Goal: Communication & Community: Answer question/provide support

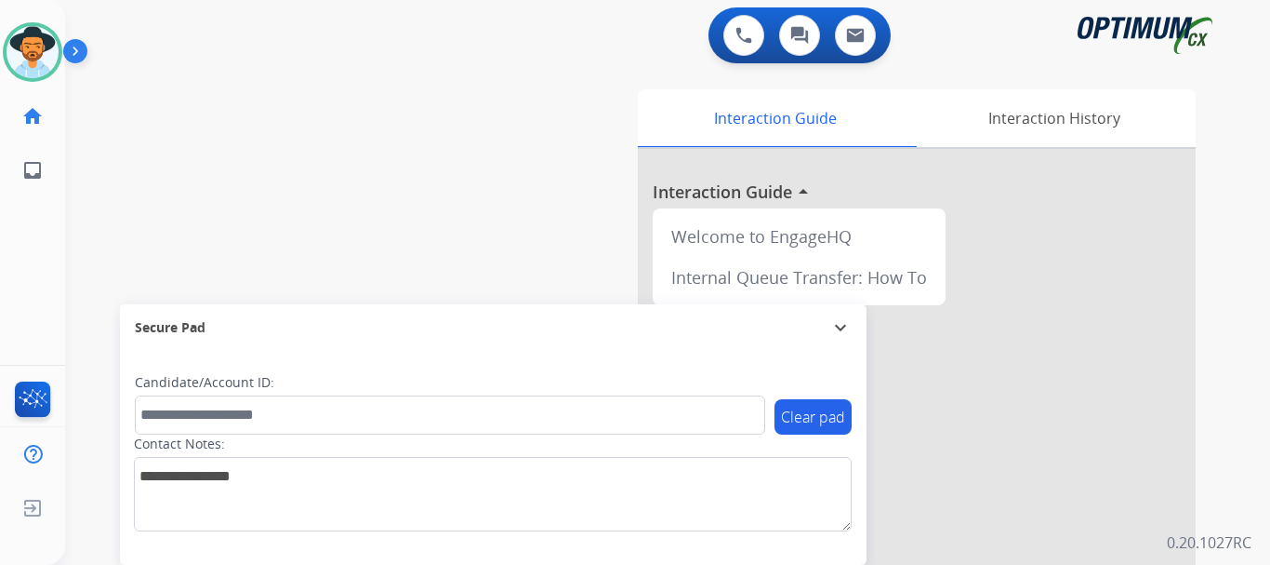
click at [76, 46] on img at bounding box center [79, 54] width 32 height 35
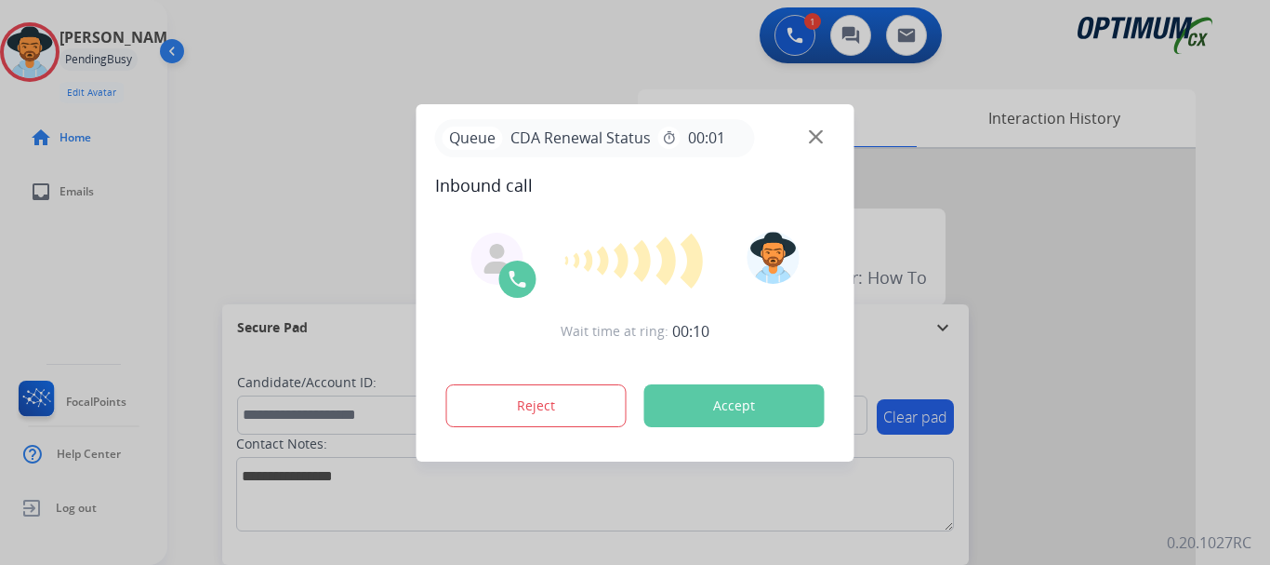
click at [719, 424] on button "Accept" at bounding box center [735, 405] width 180 height 43
click at [720, 405] on button "Accept" at bounding box center [735, 405] width 180 height 43
click at [728, 414] on button "Accept" at bounding box center [735, 405] width 180 height 43
click at [744, 415] on button "Accept" at bounding box center [735, 405] width 180 height 43
click at [746, 411] on button "Accept" at bounding box center [735, 405] width 180 height 43
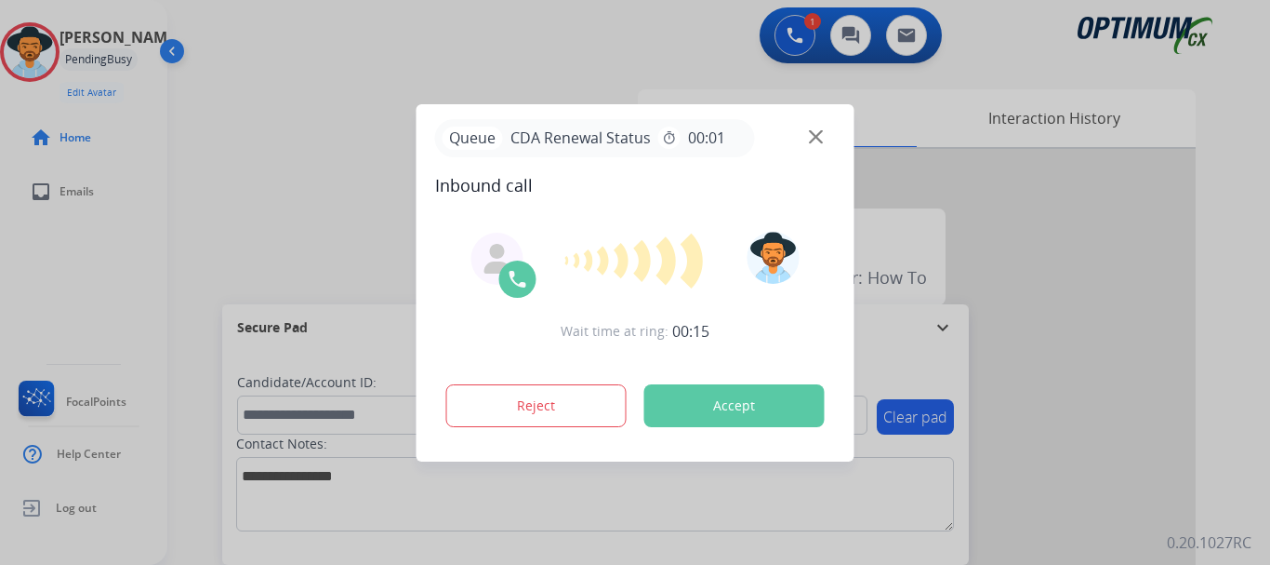
click at [734, 404] on button "Accept" at bounding box center [735, 405] width 180 height 43
click at [736, 419] on button "Accept" at bounding box center [735, 405] width 180 height 43
click at [738, 426] on div "Reject Accept" at bounding box center [635, 402] width 401 height 58
click at [746, 392] on button "Accept" at bounding box center [735, 405] width 180 height 43
click at [748, 410] on button "Accept" at bounding box center [735, 405] width 180 height 43
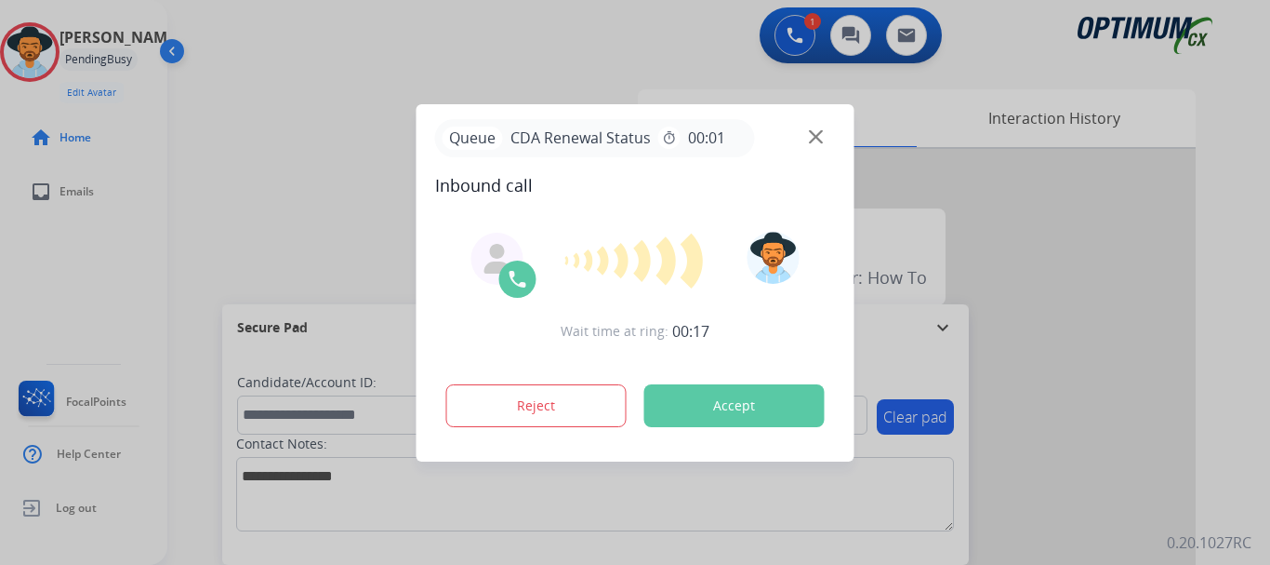
click at [749, 405] on button "Accept" at bounding box center [735, 405] width 180 height 43
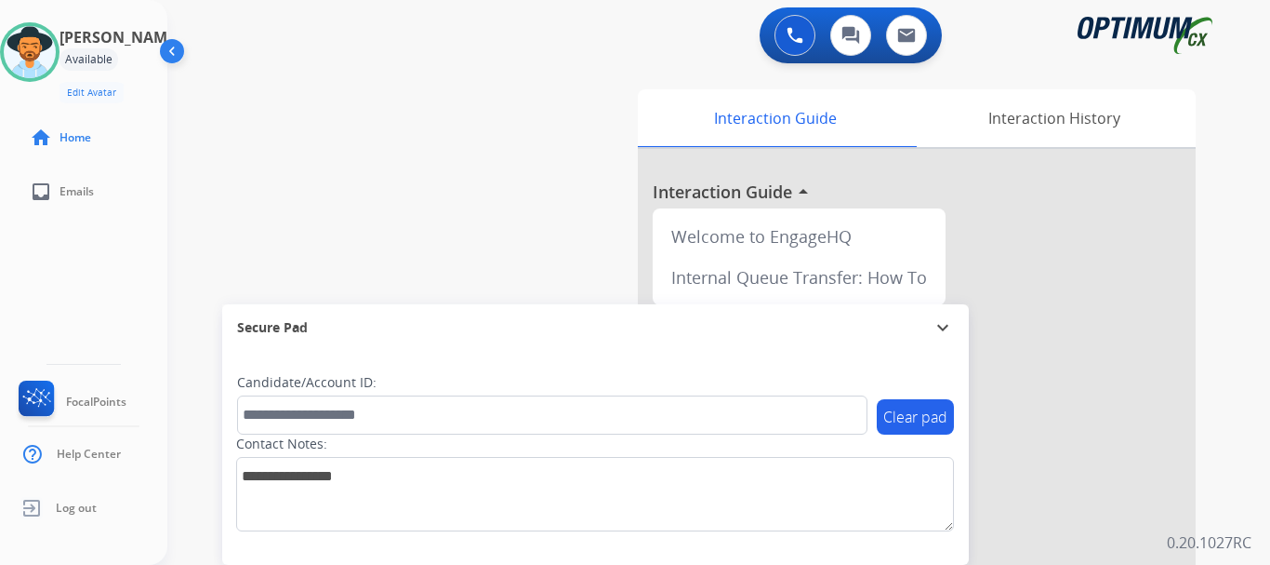
click at [481, 201] on div "swap_horiz Break voice bridge close_fullscreen Connect 3-Way Call merge_type Se…" at bounding box center [696, 455] width 1058 height 776
click at [791, 47] on button at bounding box center [795, 35] width 41 height 41
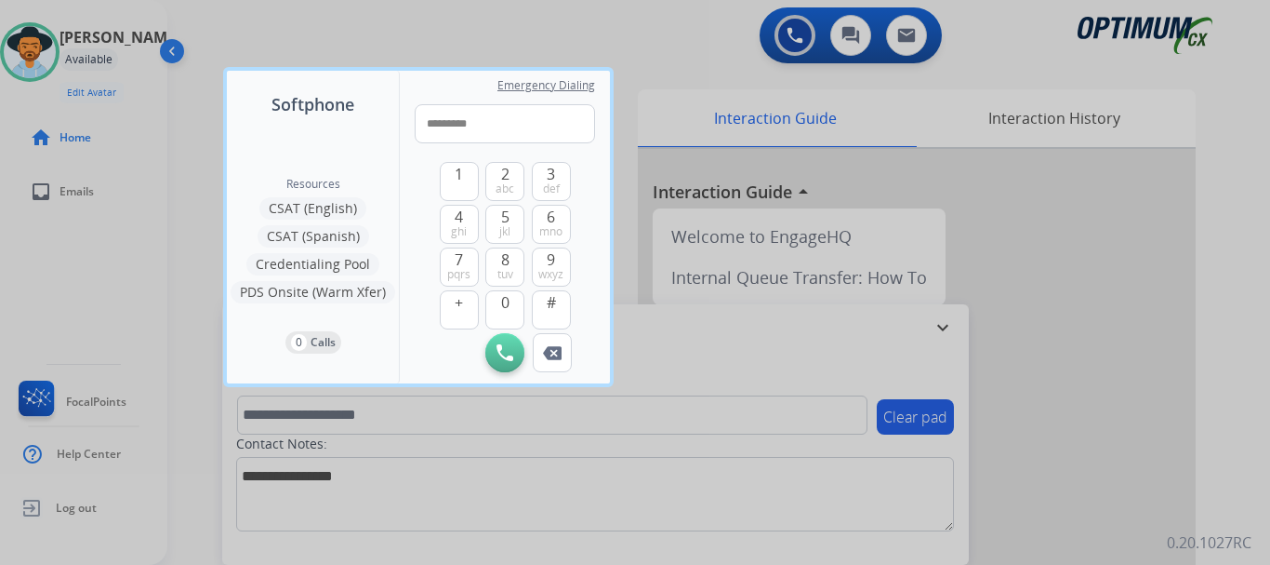
type input "**********"
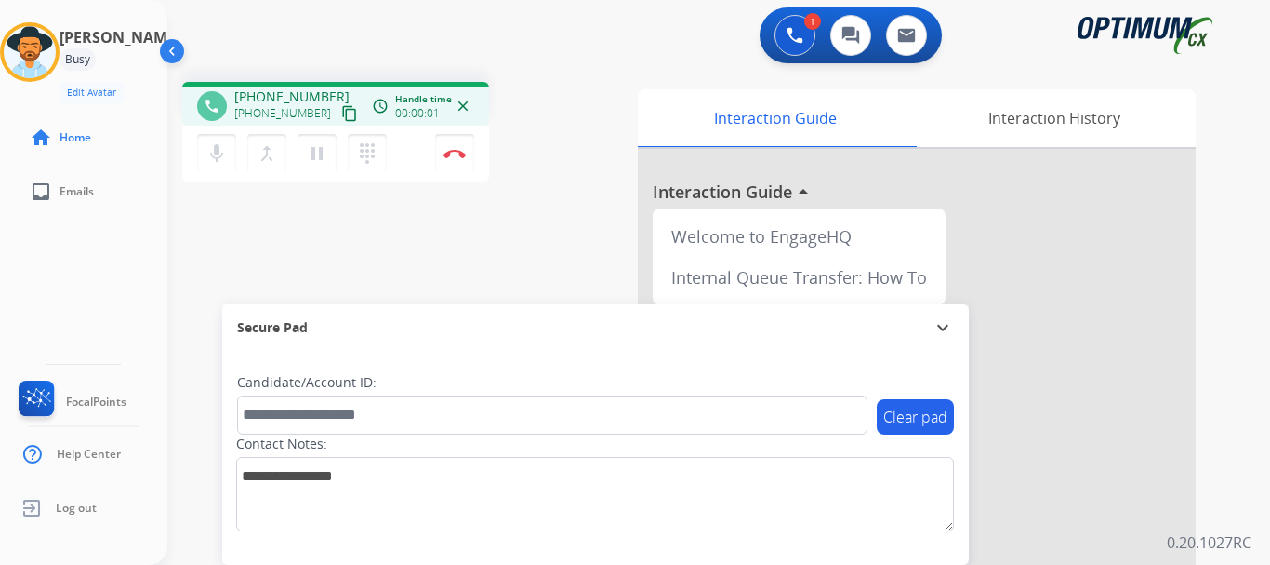
click at [468, 161] on button "Disconnect" at bounding box center [454, 153] width 39 height 39
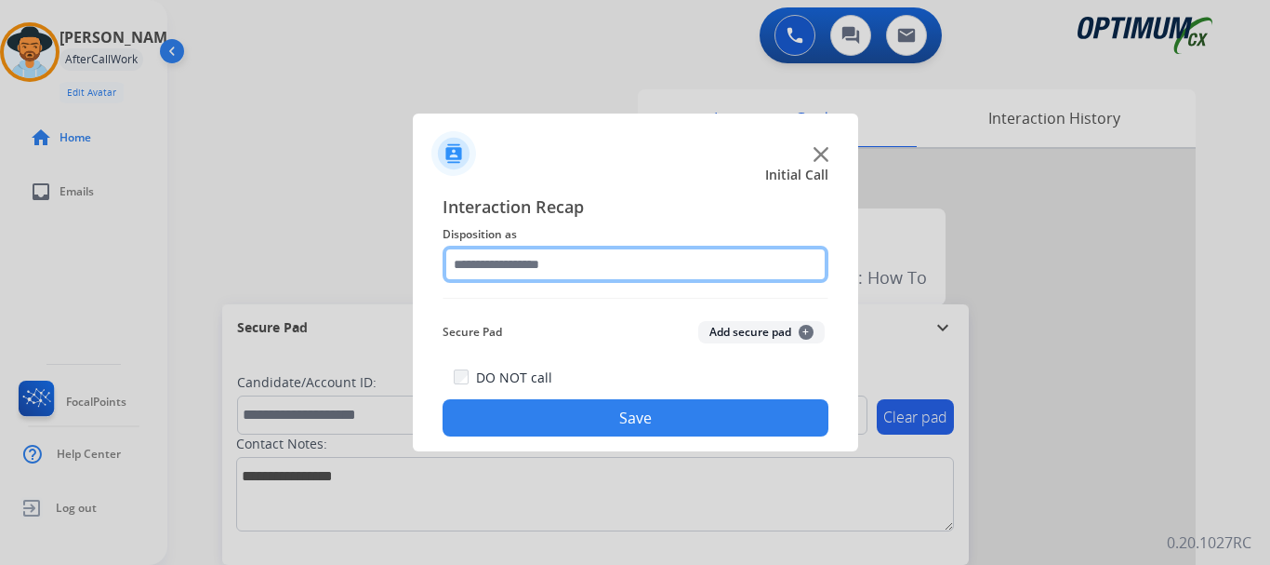
click at [651, 259] on input "text" at bounding box center [636, 264] width 386 height 37
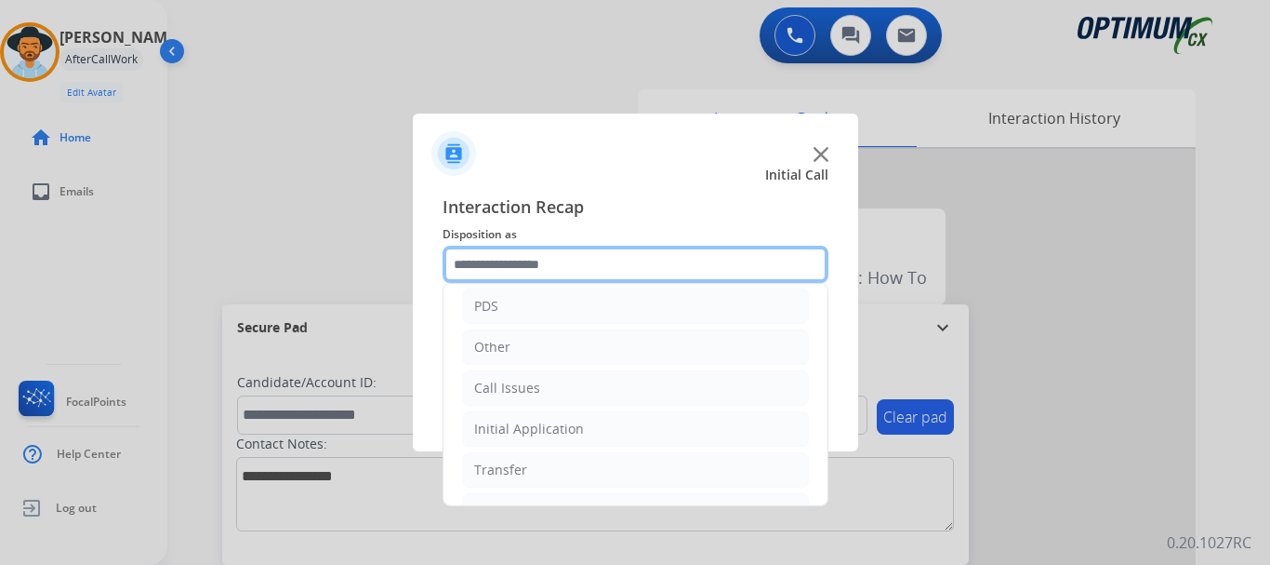
scroll to position [126, 0]
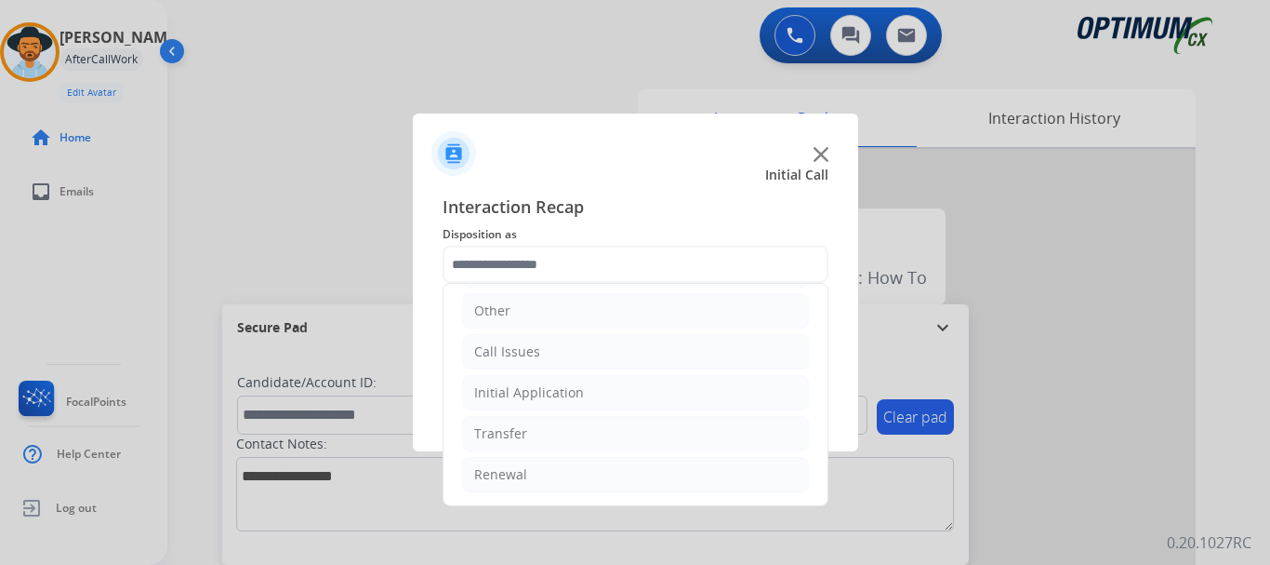
click at [614, 347] on li "Call Issues" at bounding box center [635, 351] width 347 height 35
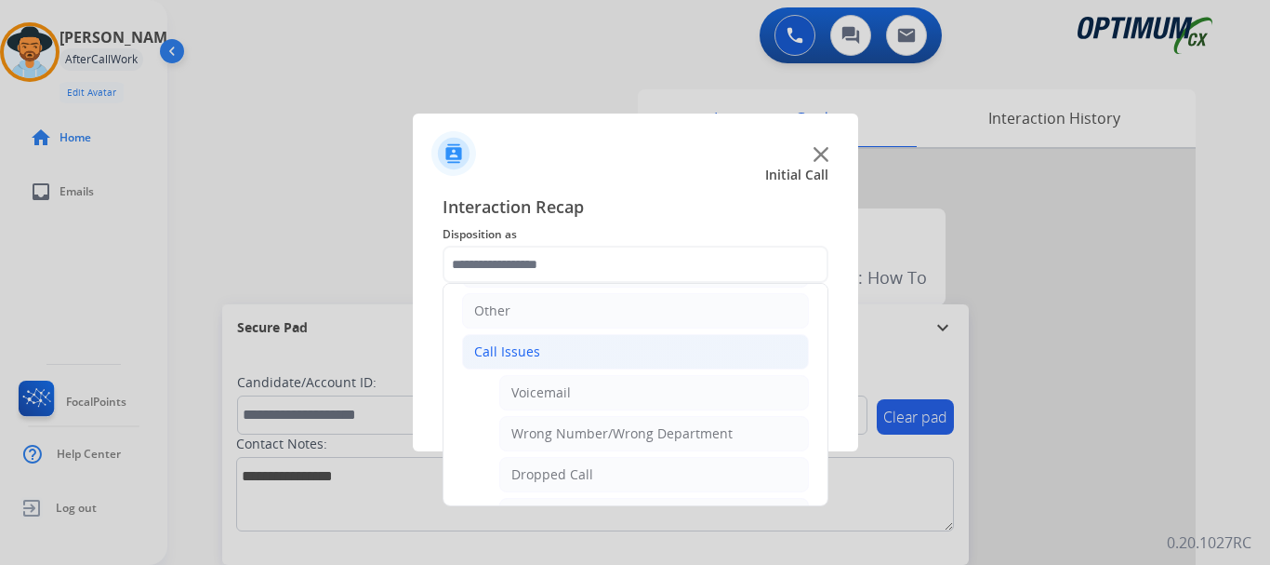
click at [613, 470] on li "Dropped Call" at bounding box center [654, 474] width 310 height 35
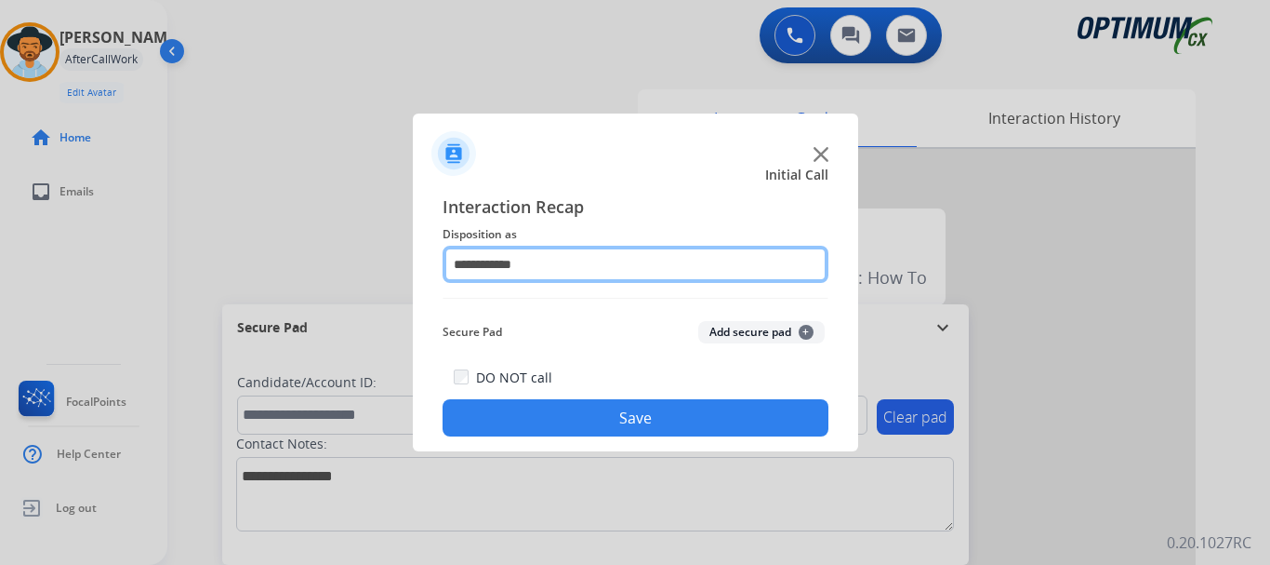
click at [606, 256] on input "**********" at bounding box center [636, 264] width 386 height 37
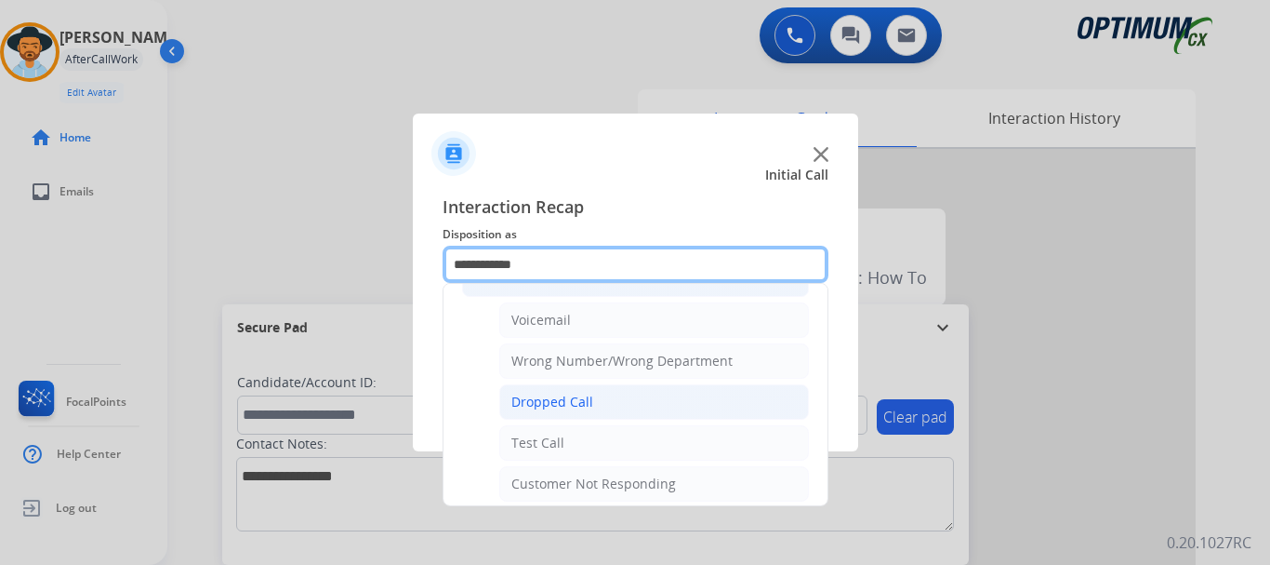
scroll to position [251, 0]
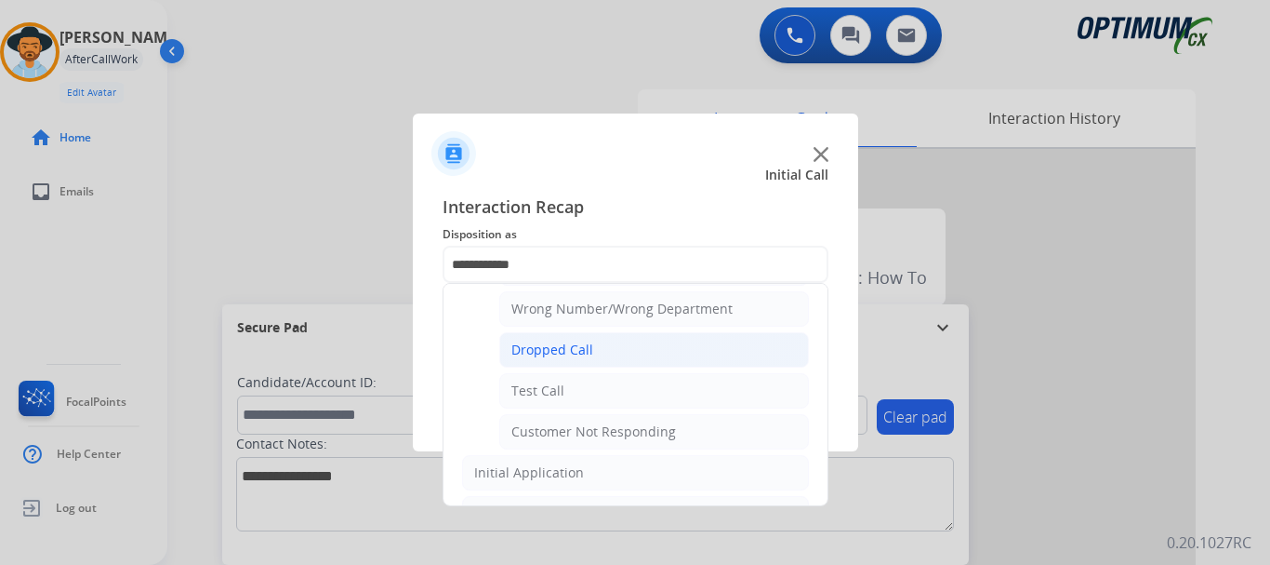
click at [590, 389] on li "Test Call" at bounding box center [654, 390] width 310 height 35
type input "*********"
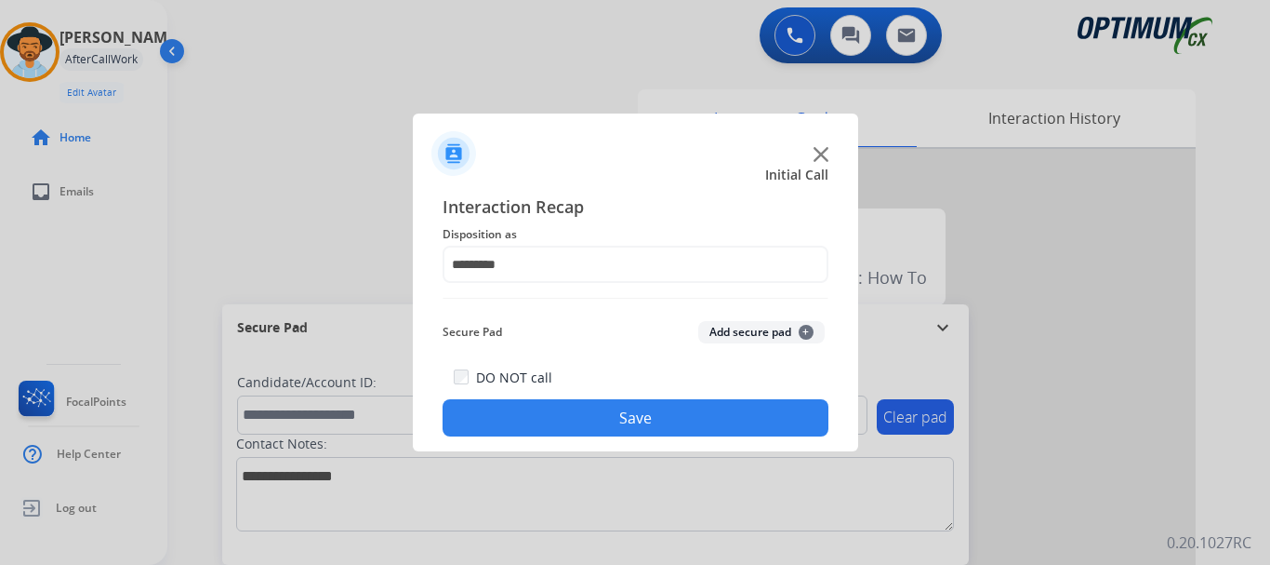
click at [591, 419] on button "Save" at bounding box center [636, 417] width 386 height 37
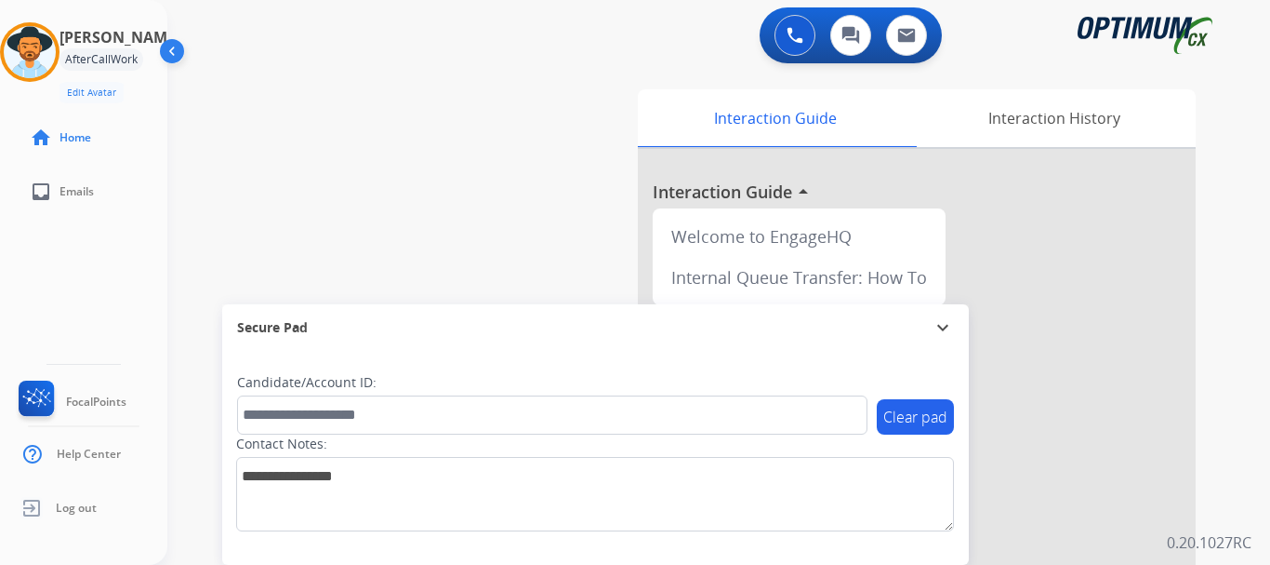
click at [386, 262] on div "swap_horiz Break voice bridge close_fullscreen Connect 3-Way Call merge_type Se…" at bounding box center [696, 455] width 1058 height 776
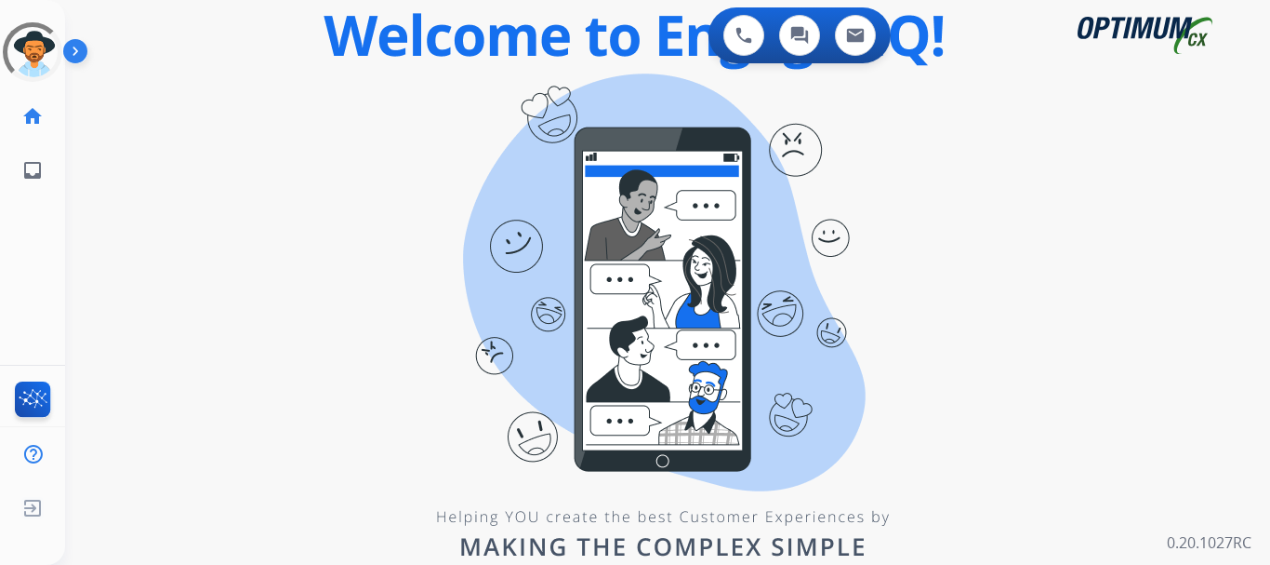
click at [169, 26] on div "0 Voice Interactions 0 Chat Interactions 0 Email Interactions" at bounding box center [656, 37] width 1138 height 60
click at [76, 45] on img at bounding box center [79, 54] width 32 height 35
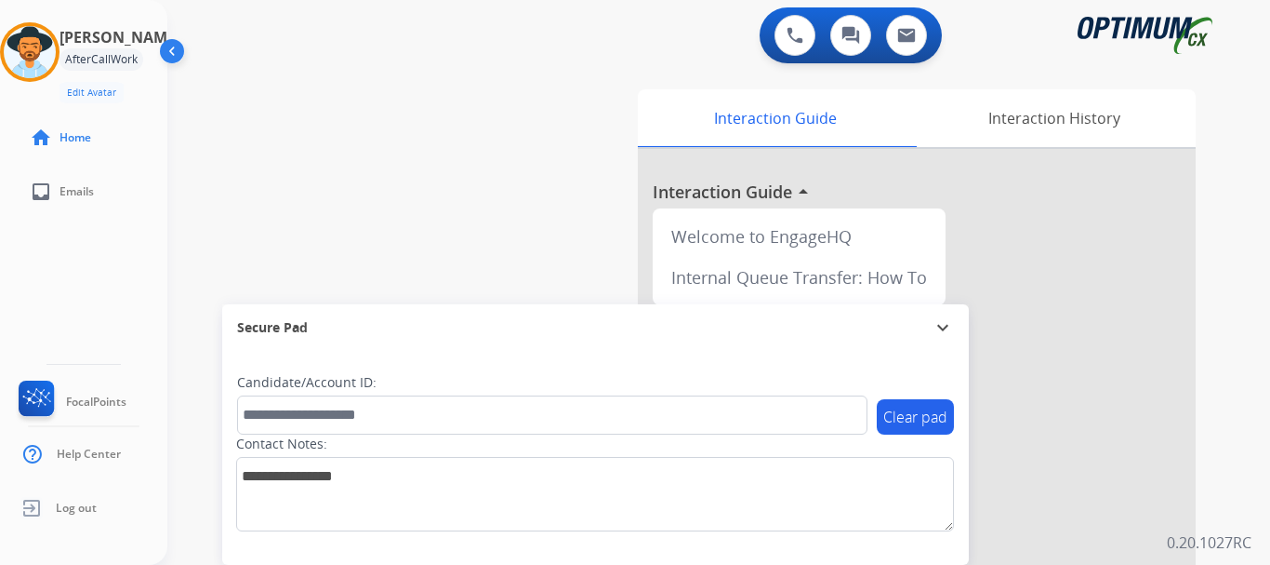
drag, startPoint x: 76, startPoint y: 45, endPoint x: 7, endPoint y: 6, distance: 79.1
click at [47, 6] on div "[PERSON_NAME] AfterCallWork Edit Avatar Agent: [PERSON_NAME] Profile: Gen_Bilin…" at bounding box center [83, 109] width 167 height 219
click at [12, 55] on img at bounding box center [30, 52] width 52 height 52
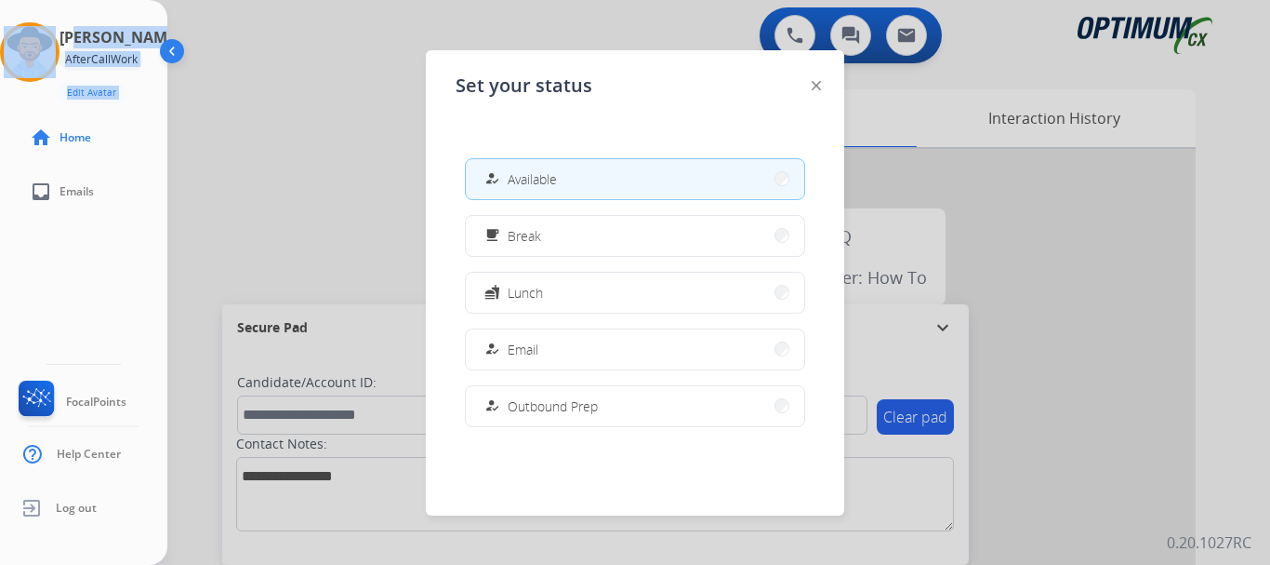
click at [577, 175] on button "how_to_reg Available" at bounding box center [635, 179] width 339 height 40
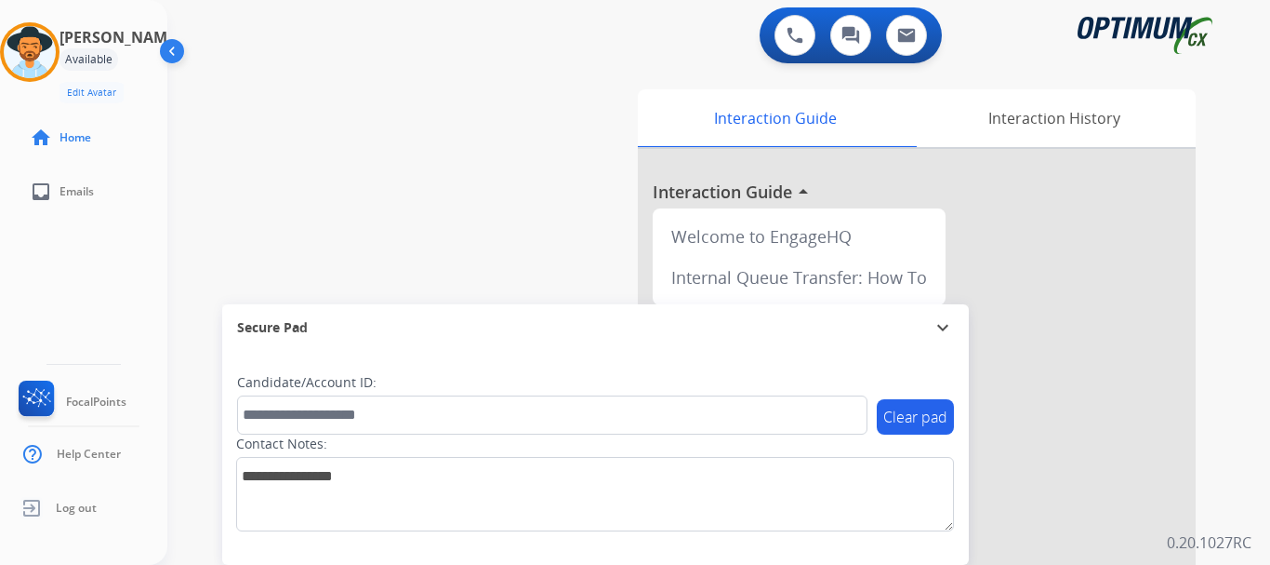
click at [395, 181] on div "swap_horiz Break voice bridge close_fullscreen Connect 3-Way Call merge_type Se…" at bounding box center [696, 455] width 1058 height 776
click at [444, 188] on div "swap_horiz Break voice bridge close_fullscreen Connect 3-Way Call merge_type Se…" at bounding box center [696, 455] width 1058 height 776
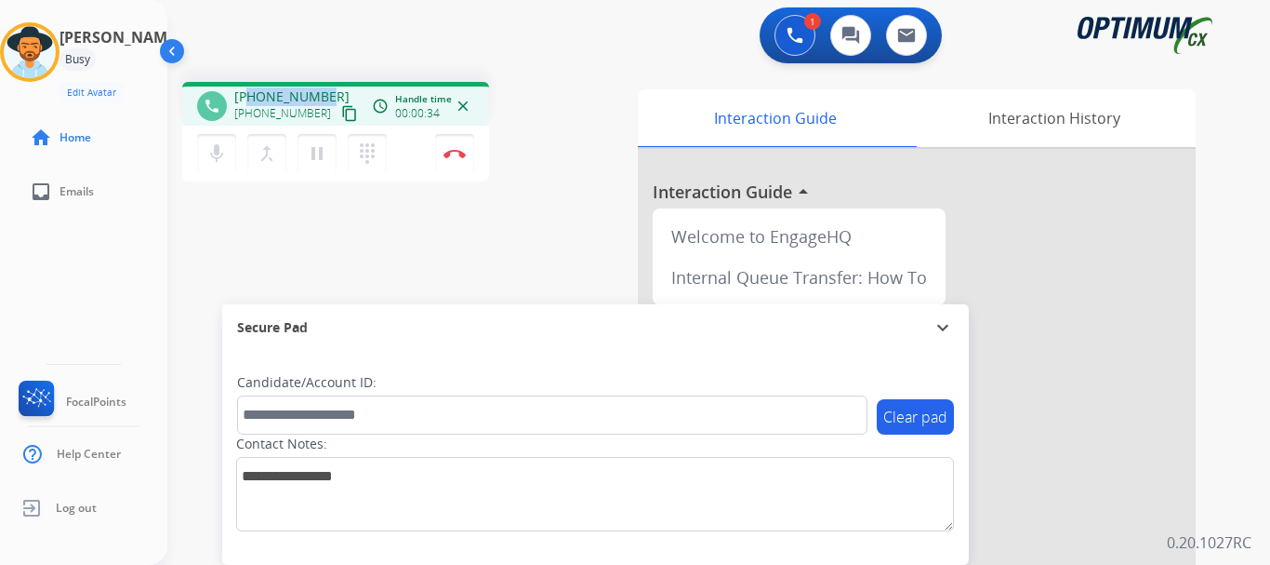
drag, startPoint x: 249, startPoint y: 98, endPoint x: 322, endPoint y: 79, distance: 74.9
click at [322, 79] on div "phone [PHONE_NUMBER] [PHONE_NUMBER] content_copy access_time Call metrics Queue…" at bounding box center [696, 455] width 1058 height 776
copy span "3175297361"
click at [213, 159] on mat-icon "mic" at bounding box center [217, 153] width 22 height 22
click at [227, 153] on button "mic_off Mute" at bounding box center [216, 153] width 39 height 39
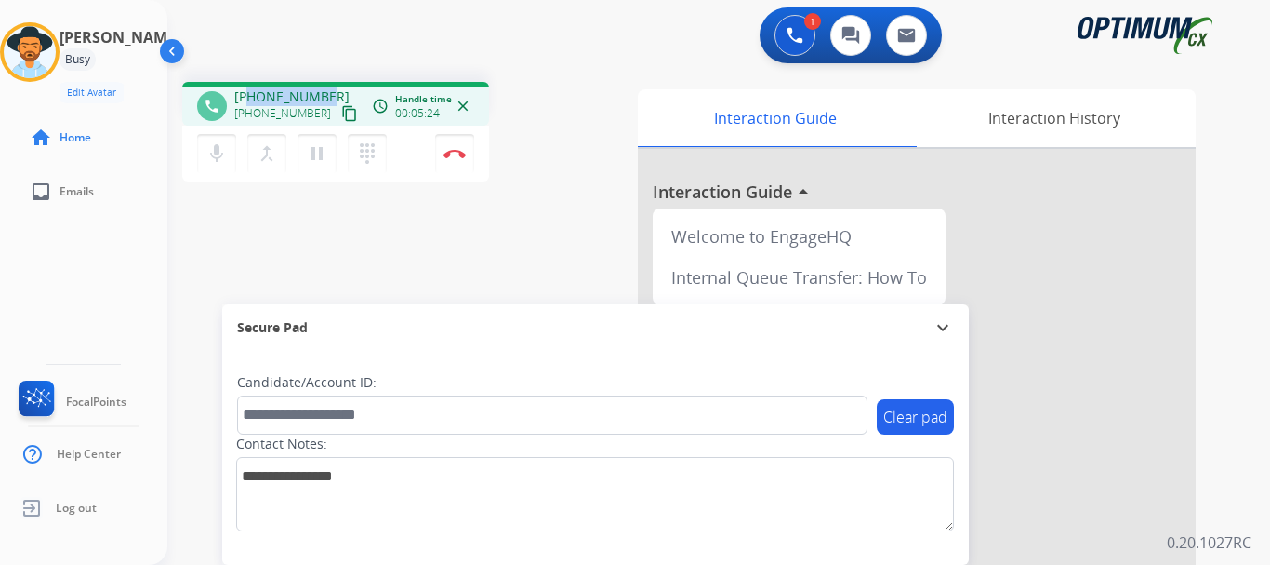
click at [252, 158] on button "merge_type Bridge" at bounding box center [266, 153] width 39 height 39
click at [213, 158] on mat-icon "mic" at bounding box center [217, 153] width 22 height 22
click at [206, 162] on mat-icon "mic_off" at bounding box center [217, 153] width 22 height 22
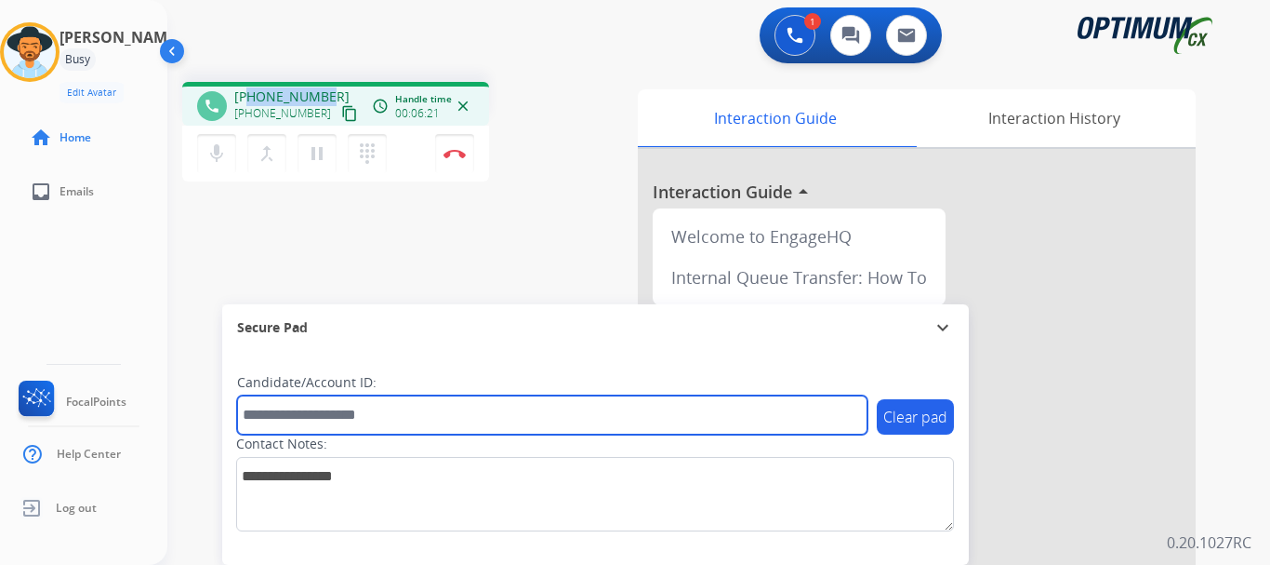
click at [369, 418] on input "text" at bounding box center [552, 414] width 631 height 39
paste input "*******"
type input "*******"
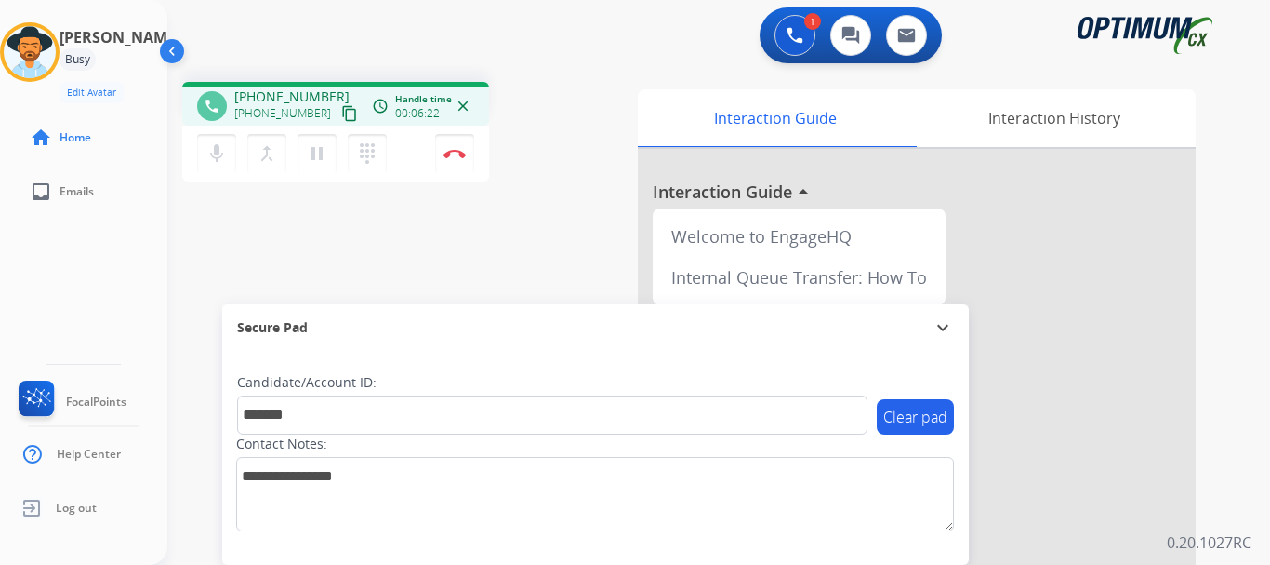
click at [405, 199] on div "phone [PHONE_NUMBER] [PHONE_NUMBER] content_copy access_time Call metrics Queue…" at bounding box center [696, 455] width 1058 height 776
click at [455, 159] on button "Disconnect" at bounding box center [454, 153] width 39 height 39
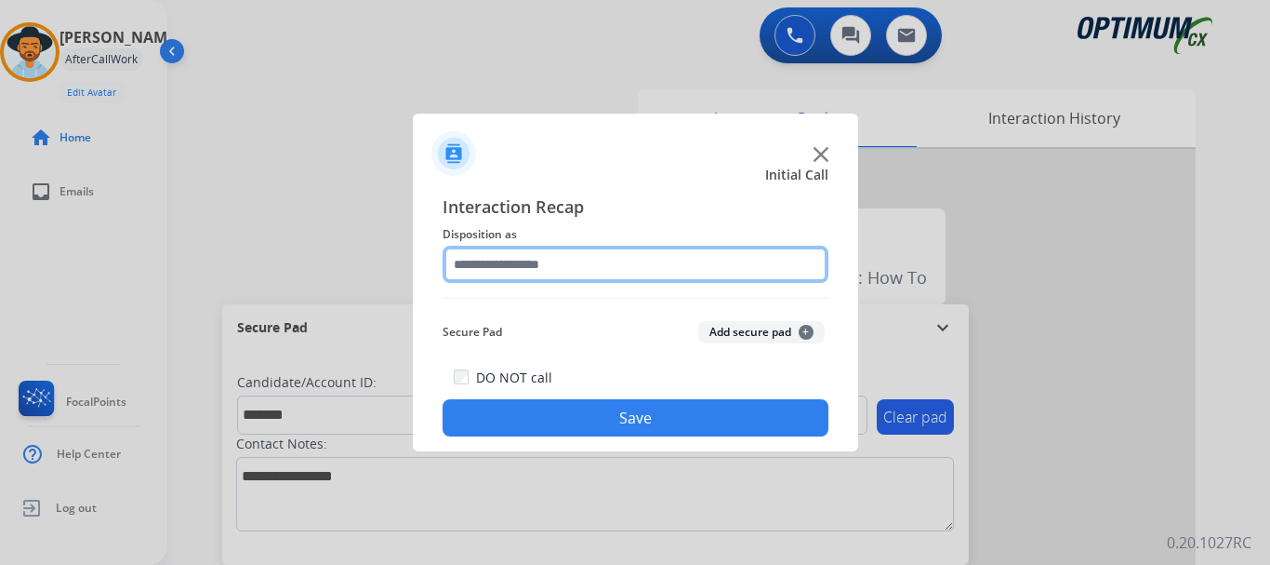
click at [625, 257] on input "text" at bounding box center [636, 264] width 386 height 37
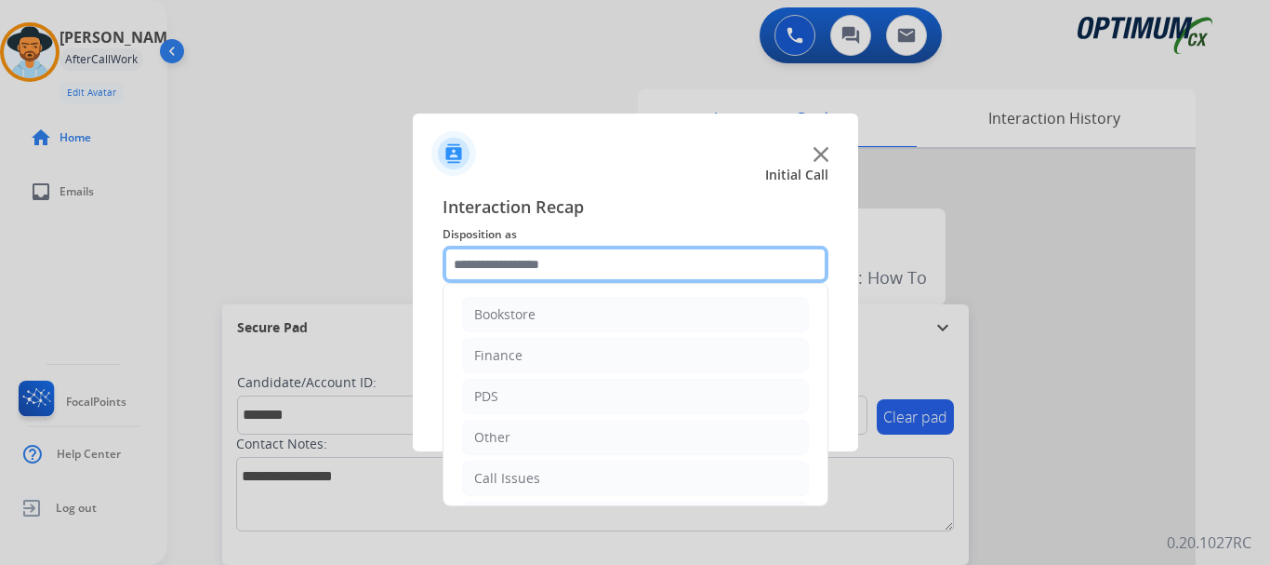
scroll to position [126, 0]
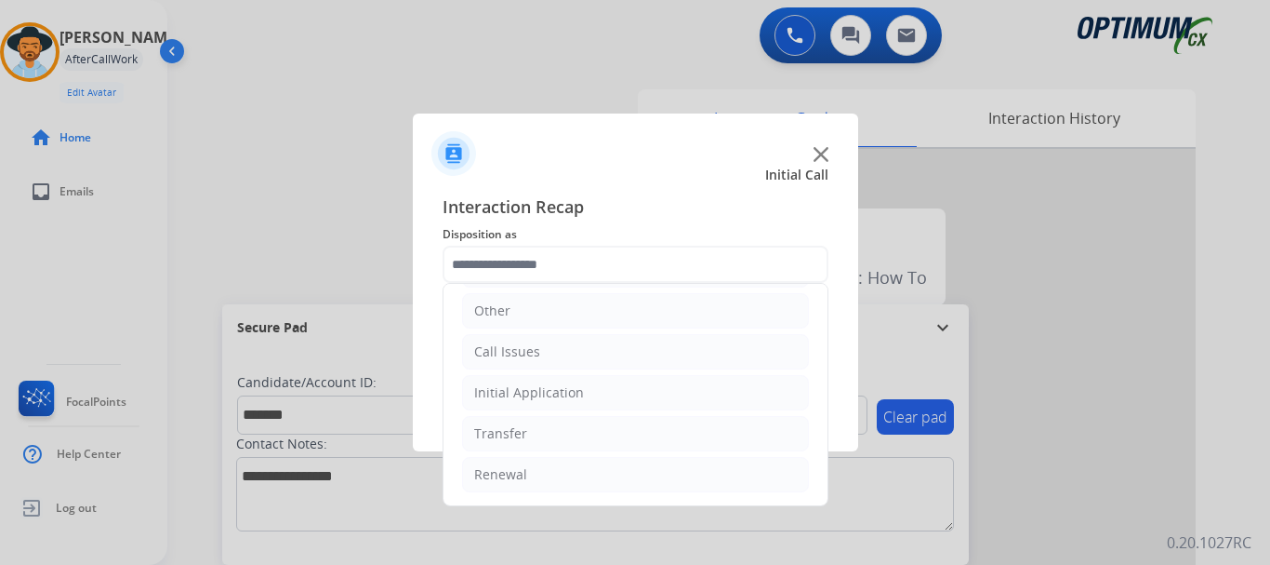
click at [630, 392] on li "Initial Application" at bounding box center [635, 392] width 347 height 35
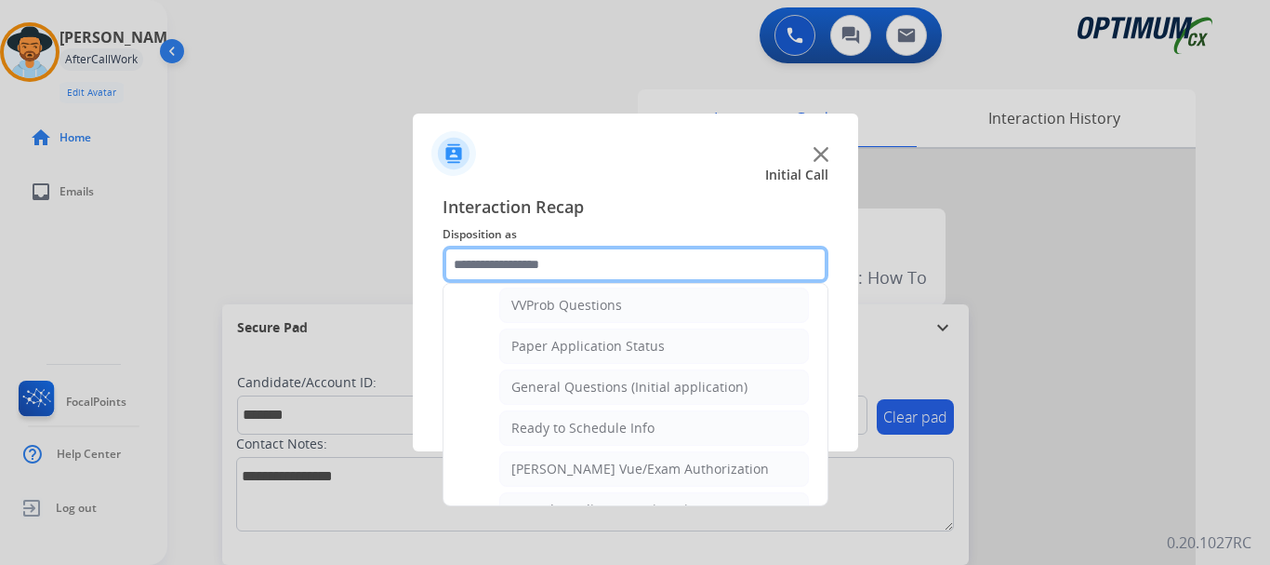
scroll to position [1009, 0]
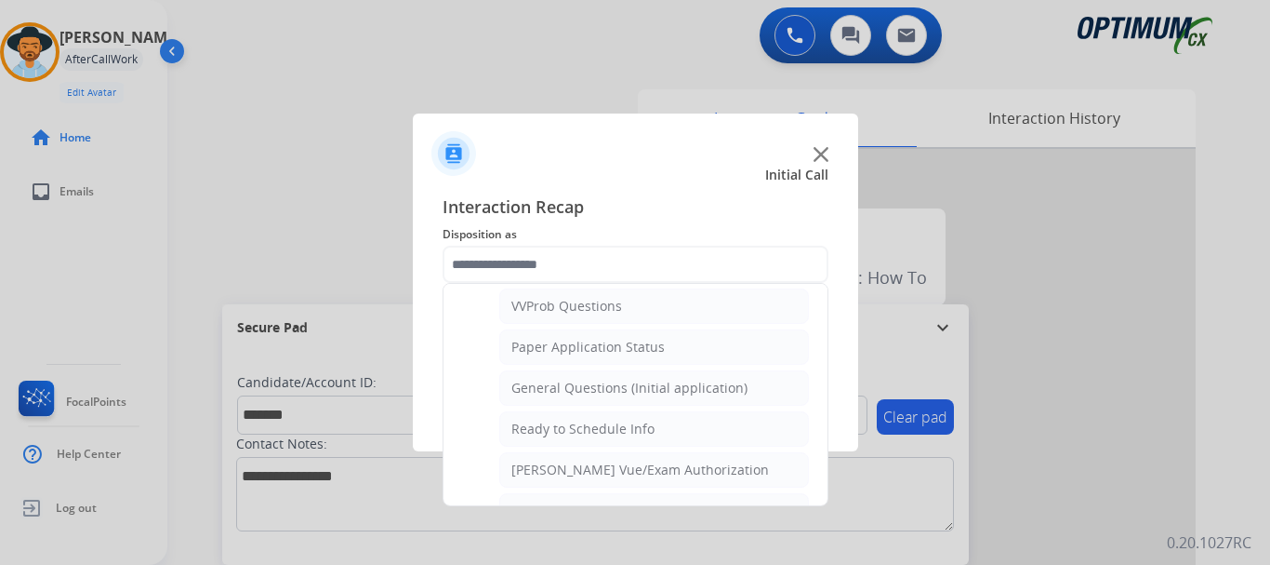
click at [673, 390] on div "General Questions (Initial application)" at bounding box center [630, 388] width 236 height 19
type input "**********"
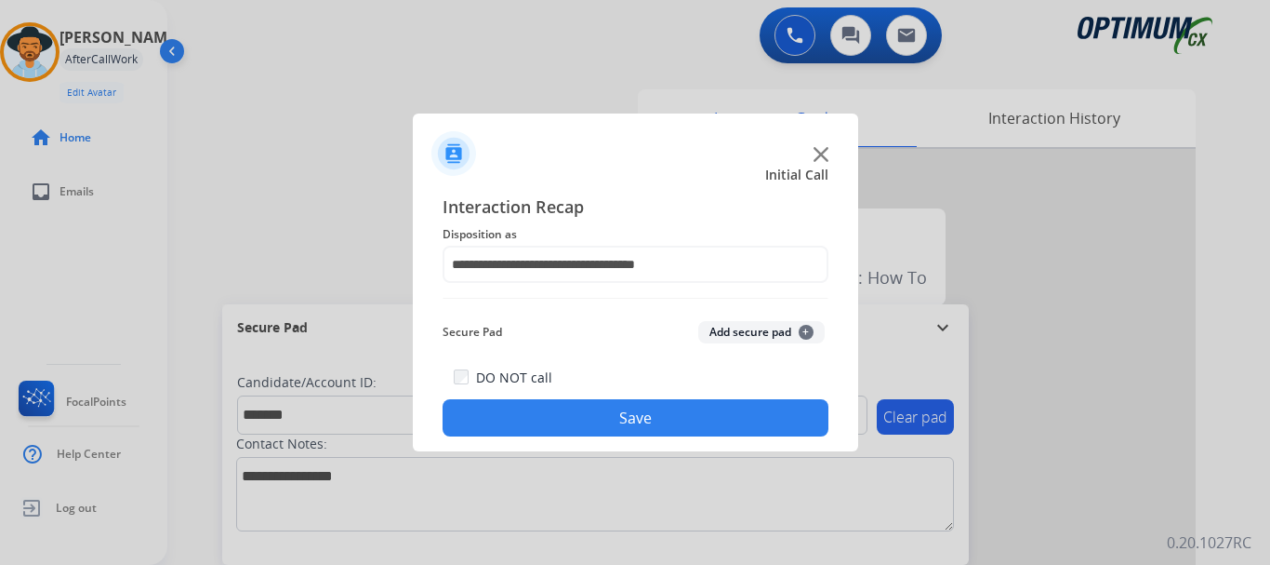
click at [645, 506] on div at bounding box center [635, 282] width 1270 height 565
click at [645, 423] on button "Save" at bounding box center [636, 417] width 386 height 37
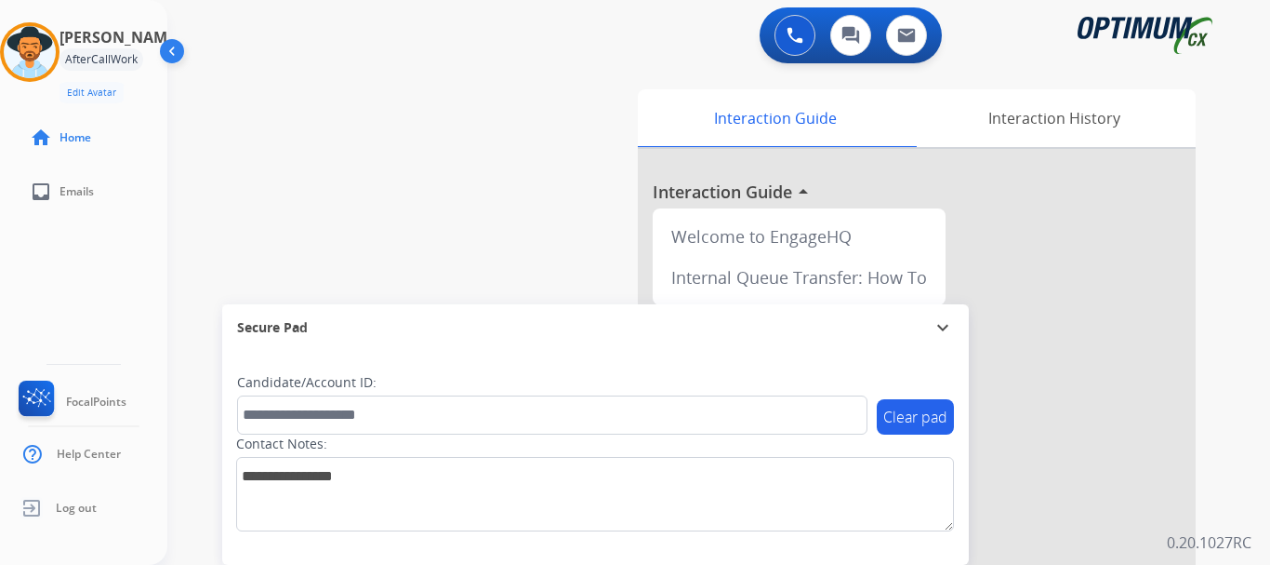
click at [412, 209] on div "swap_horiz Break voice bridge close_fullscreen Connect 3-Way Call merge_type Se…" at bounding box center [696, 455] width 1058 height 776
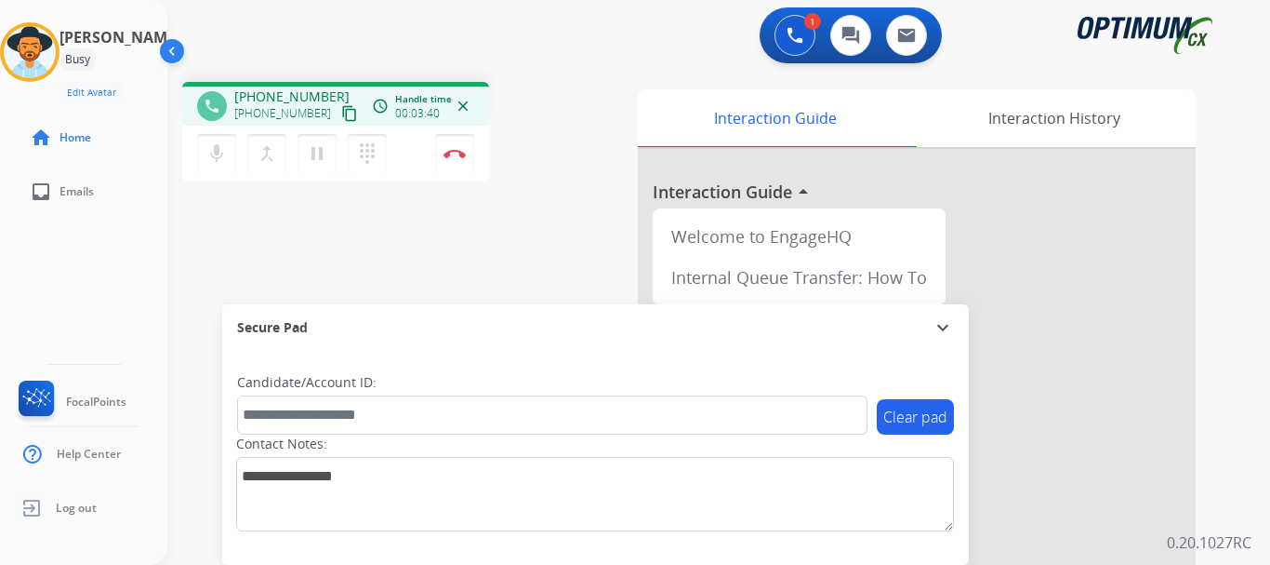
click at [205, 145] on button "mic Mute" at bounding box center [216, 153] width 39 height 39
click at [216, 156] on mat-icon "mic_off" at bounding box center [217, 153] width 22 height 22
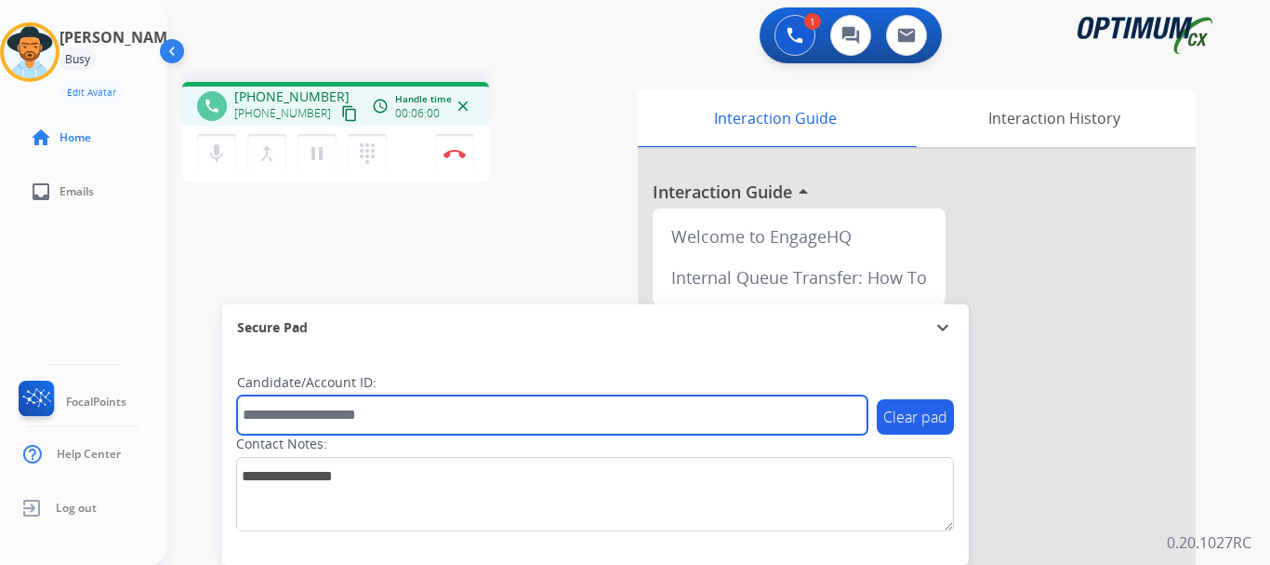
click at [340, 412] on input "text" at bounding box center [552, 414] width 631 height 39
paste input "*******"
type input "*******"
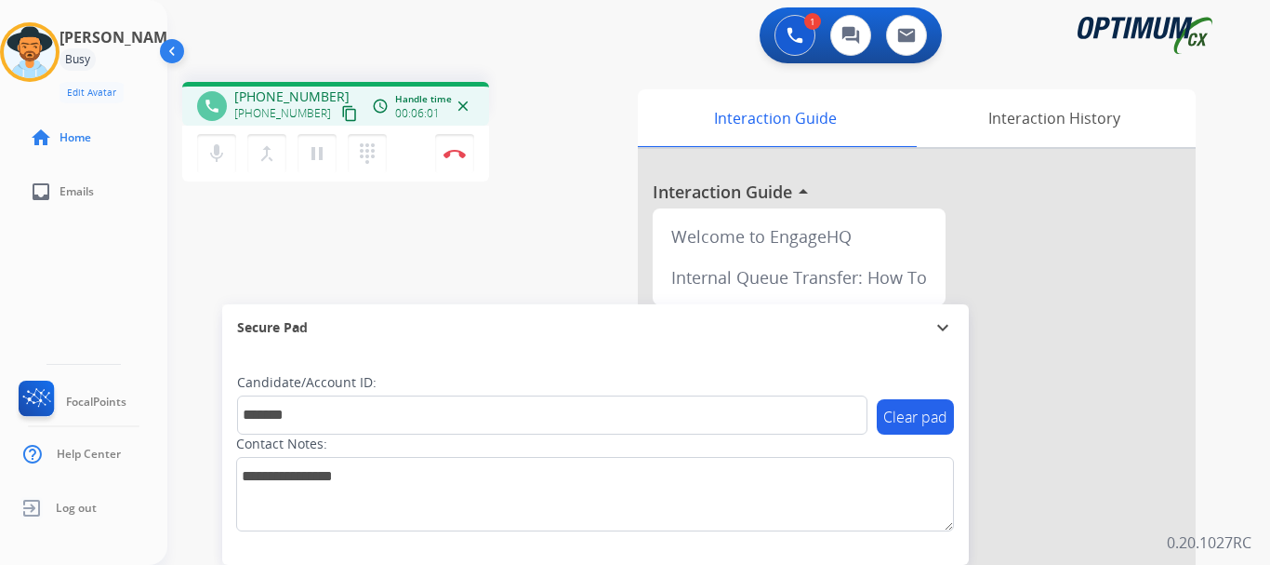
click at [432, 244] on div "phone [PHONE_NUMBER] [PHONE_NUMBER] content_copy access_time Call metrics Queue…" at bounding box center [696, 455] width 1058 height 776
click at [450, 160] on button "Disconnect" at bounding box center [454, 153] width 39 height 39
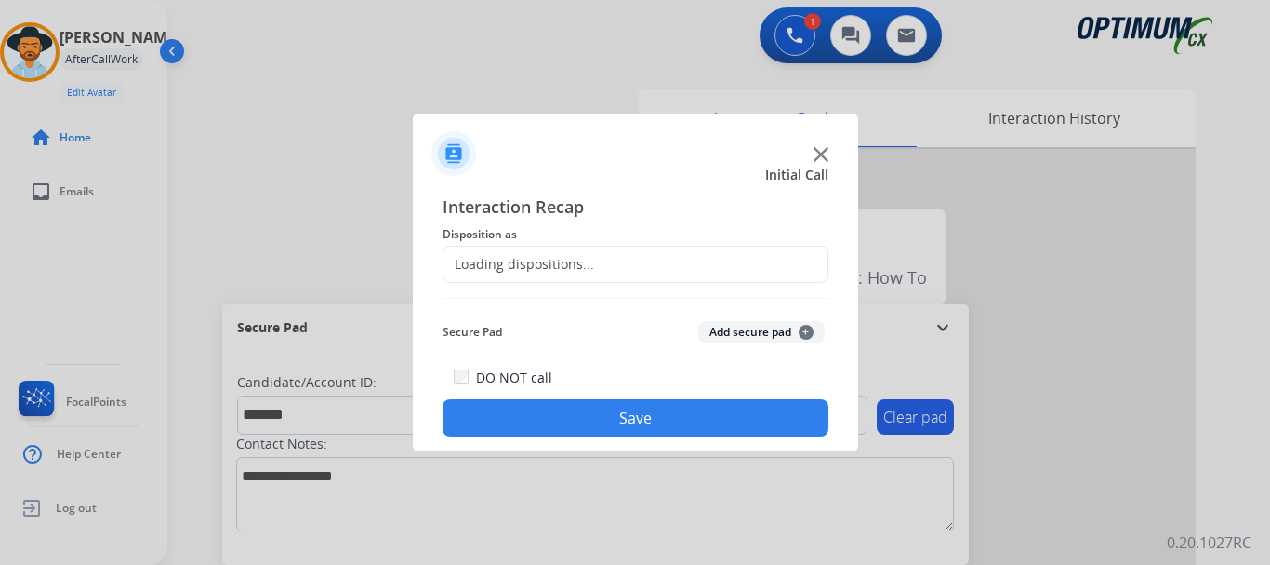
click at [767, 336] on button "Add secure pad +" at bounding box center [761, 332] width 126 height 22
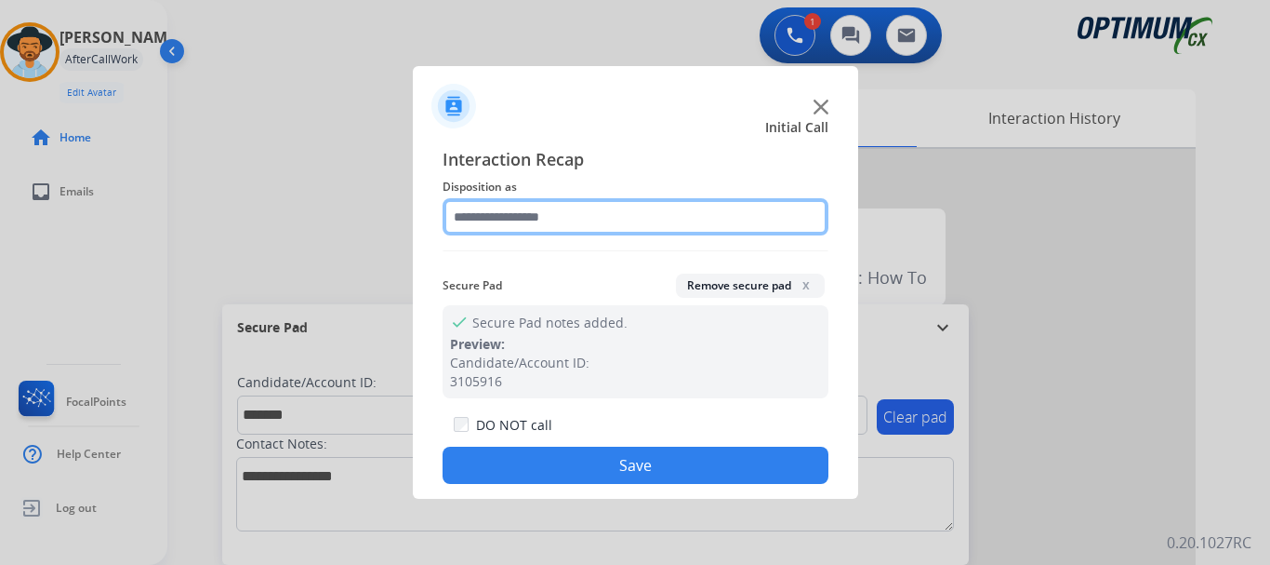
click at [640, 210] on input "text" at bounding box center [636, 216] width 386 height 37
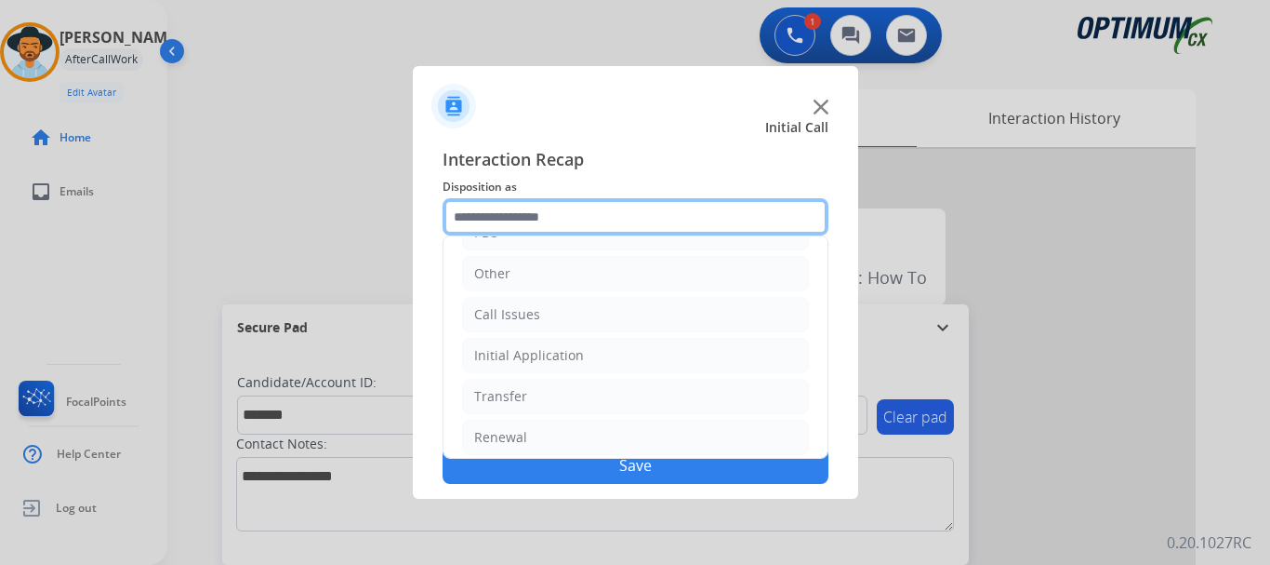
scroll to position [126, 0]
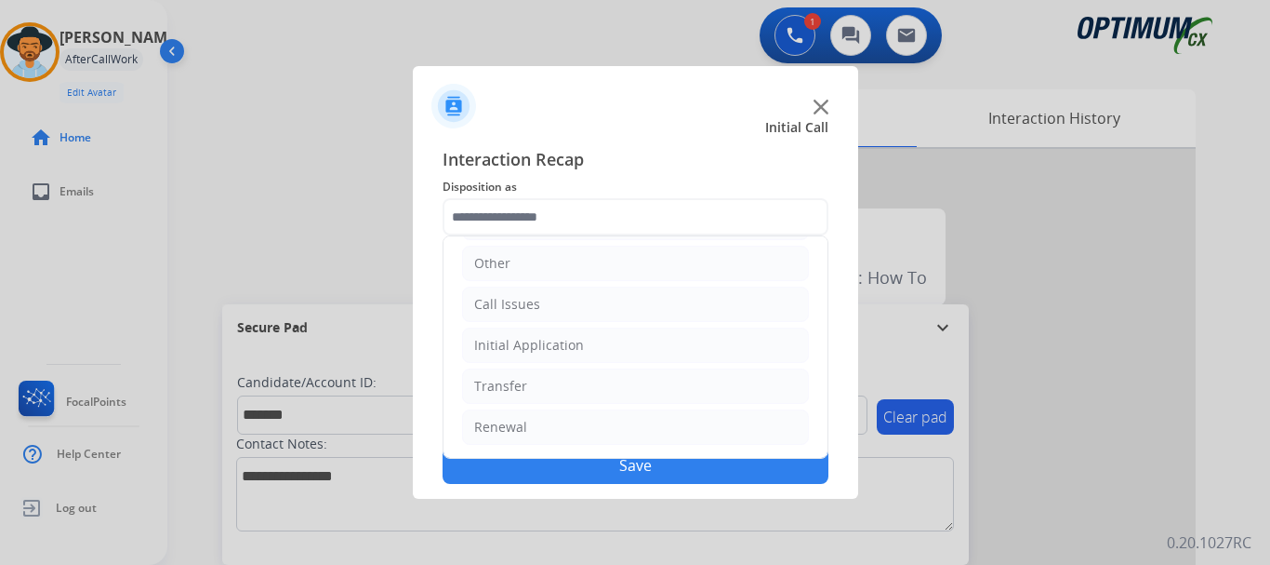
click at [622, 340] on li "Initial Application" at bounding box center [635, 344] width 347 height 35
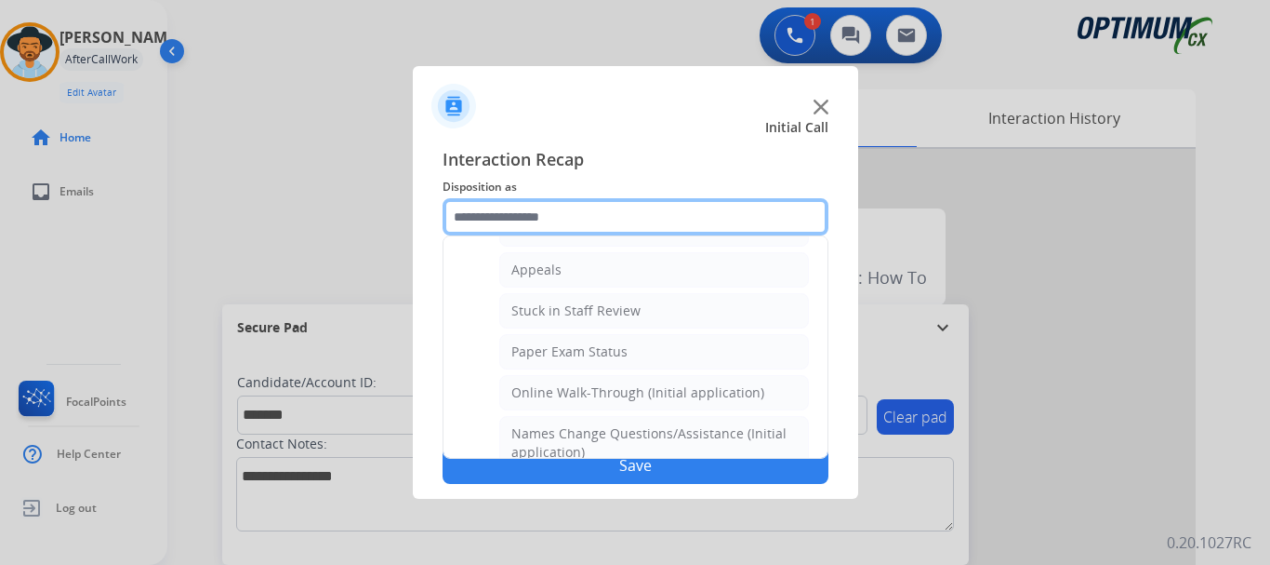
scroll to position [300, 0]
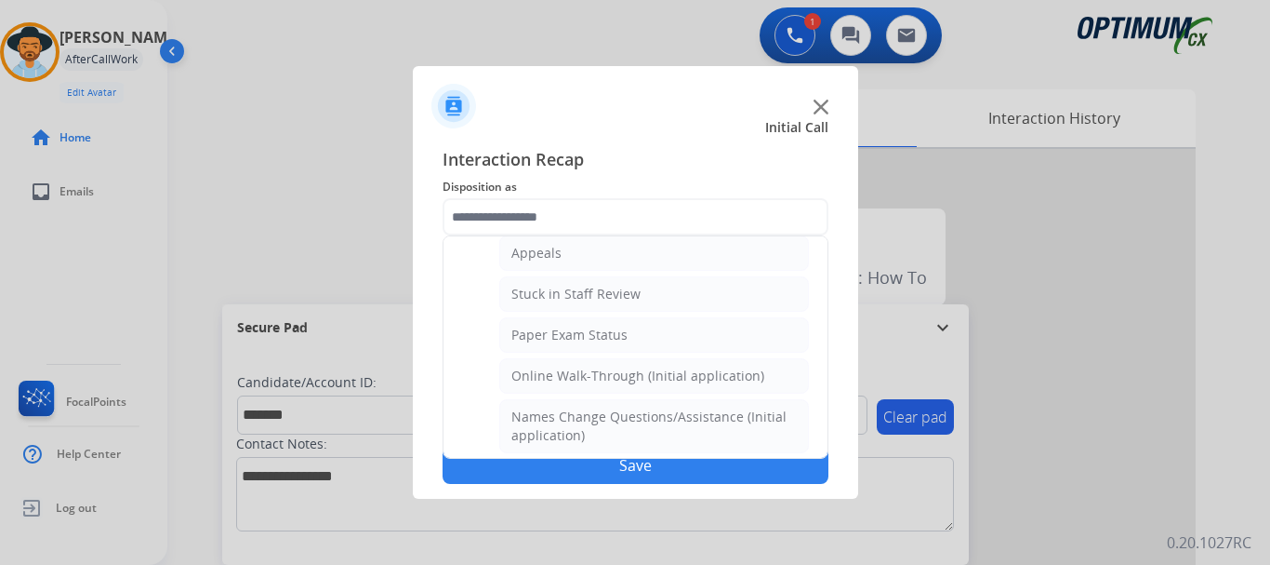
click at [658, 252] on li "Appeals" at bounding box center [654, 252] width 310 height 35
type input "*******"
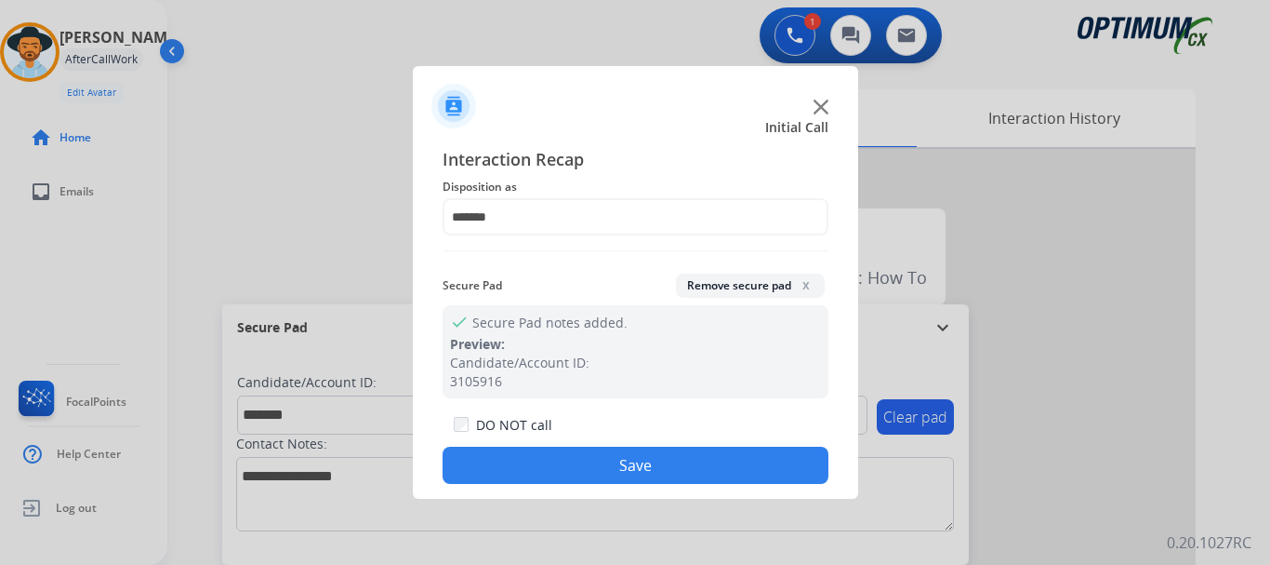
click at [647, 456] on button "Save" at bounding box center [636, 464] width 386 height 37
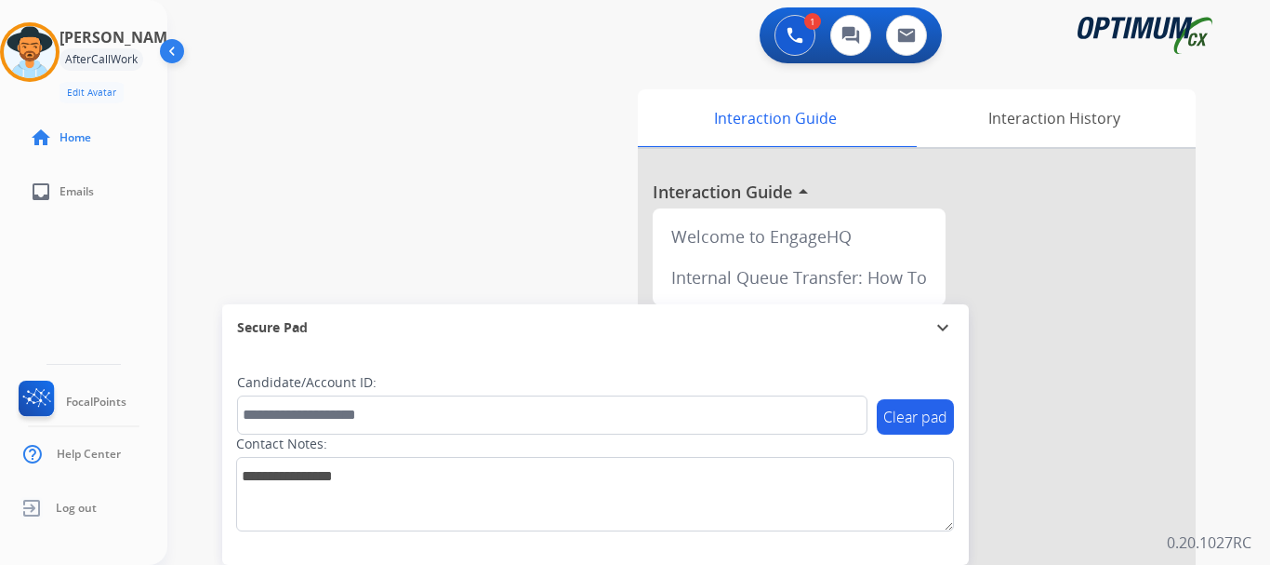
click at [428, 220] on div "swap_horiz Break voice bridge close_fullscreen Connect 3-Way Call merge_type Se…" at bounding box center [696, 455] width 1058 height 776
click at [528, 236] on div "swap_horiz Break voice bridge close_fullscreen Connect 3-Way Call merge_type Se…" at bounding box center [696, 455] width 1058 height 776
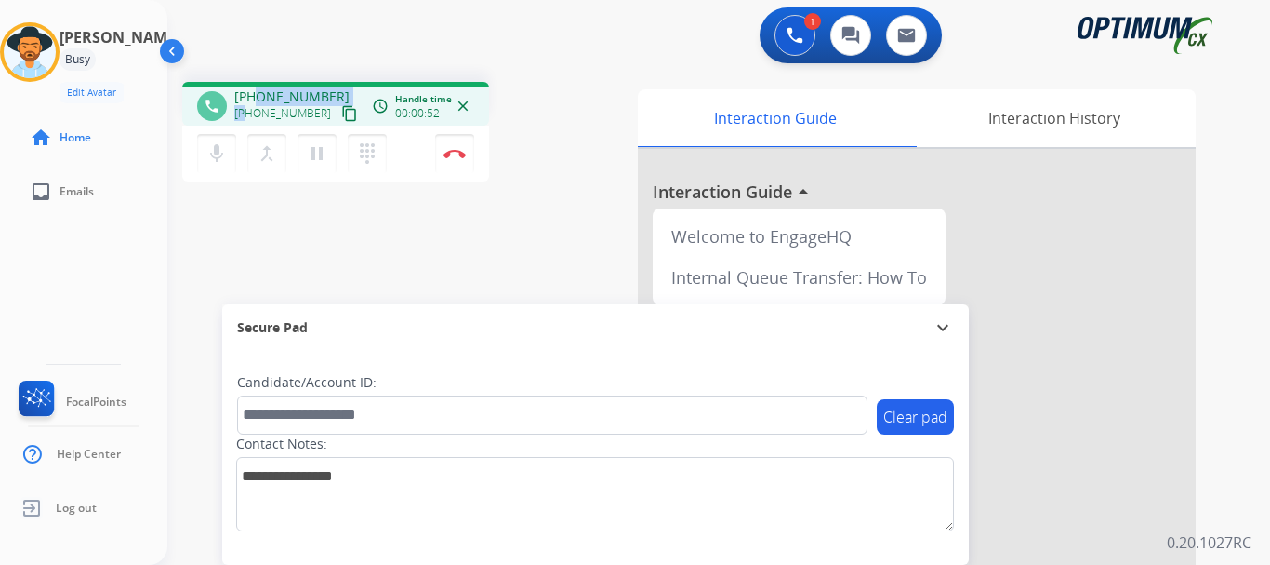
drag, startPoint x: 249, startPoint y: 102, endPoint x: 254, endPoint y: 73, distance: 29.2
click at [254, 73] on div "phone [PHONE_NUMBER] [PHONE_NUMBER] content_copy access_time Call metrics Queue…" at bounding box center [696, 455] width 1058 height 776
drag, startPoint x: 247, startPoint y: 90, endPoint x: 331, endPoint y: 91, distance: 83.7
click at [331, 91] on div "[PHONE_NUMBER] [PHONE_NUMBER] content_copy" at bounding box center [297, 105] width 126 height 37
copy span "7206009923"
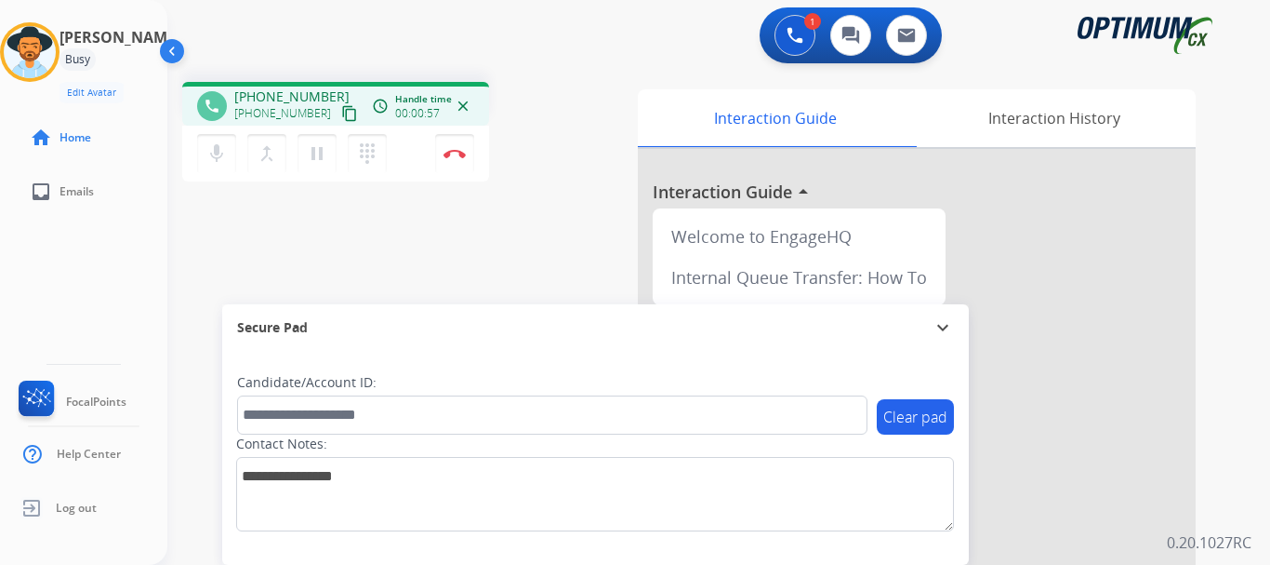
click at [366, 288] on div "phone [PHONE_NUMBER] [PHONE_NUMBER] content_copy access_time Call metrics Queue…" at bounding box center [696, 455] width 1058 height 776
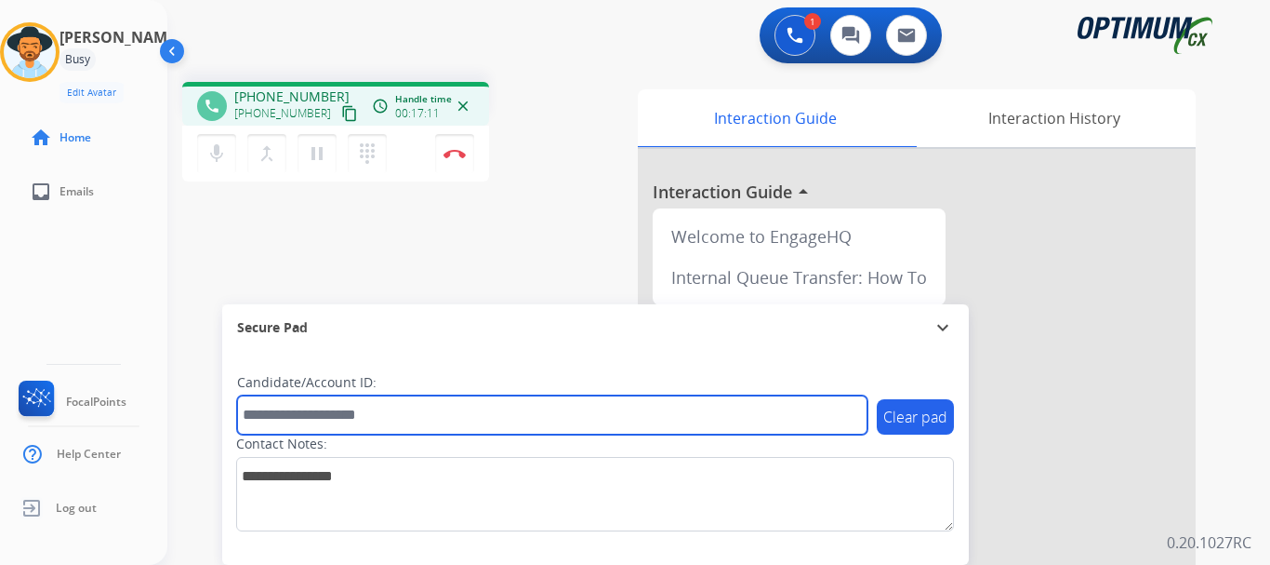
click at [348, 422] on input "text" at bounding box center [552, 414] width 631 height 39
paste input "*******"
type input "*******"
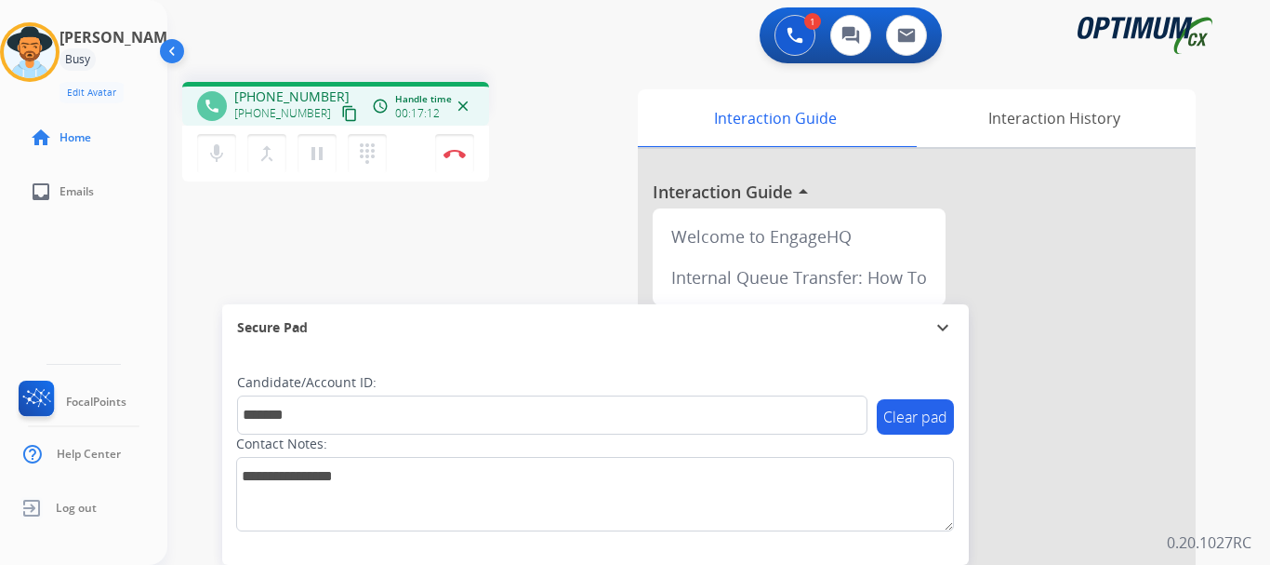
click at [316, 204] on div "phone [PHONE_NUMBER] [PHONE_NUMBER] content_copy access_time Call metrics Queue…" at bounding box center [696, 455] width 1058 height 776
click at [451, 155] on img at bounding box center [455, 153] width 22 height 9
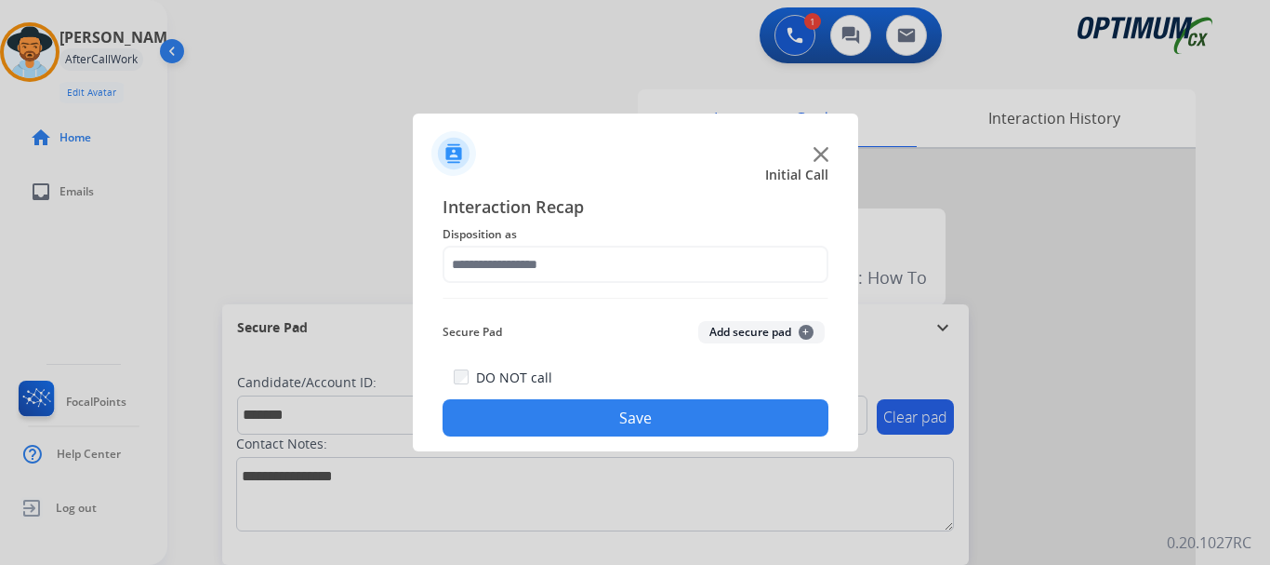
click at [739, 329] on button "Add secure pad +" at bounding box center [761, 332] width 126 height 22
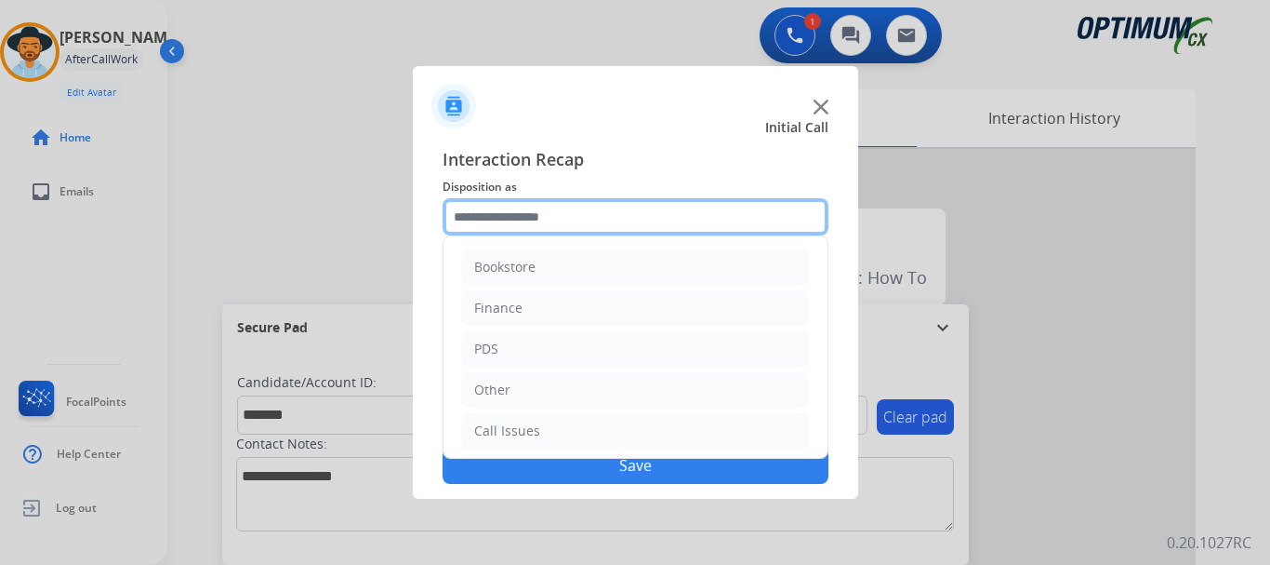
click at [609, 223] on input "text" at bounding box center [636, 216] width 386 height 37
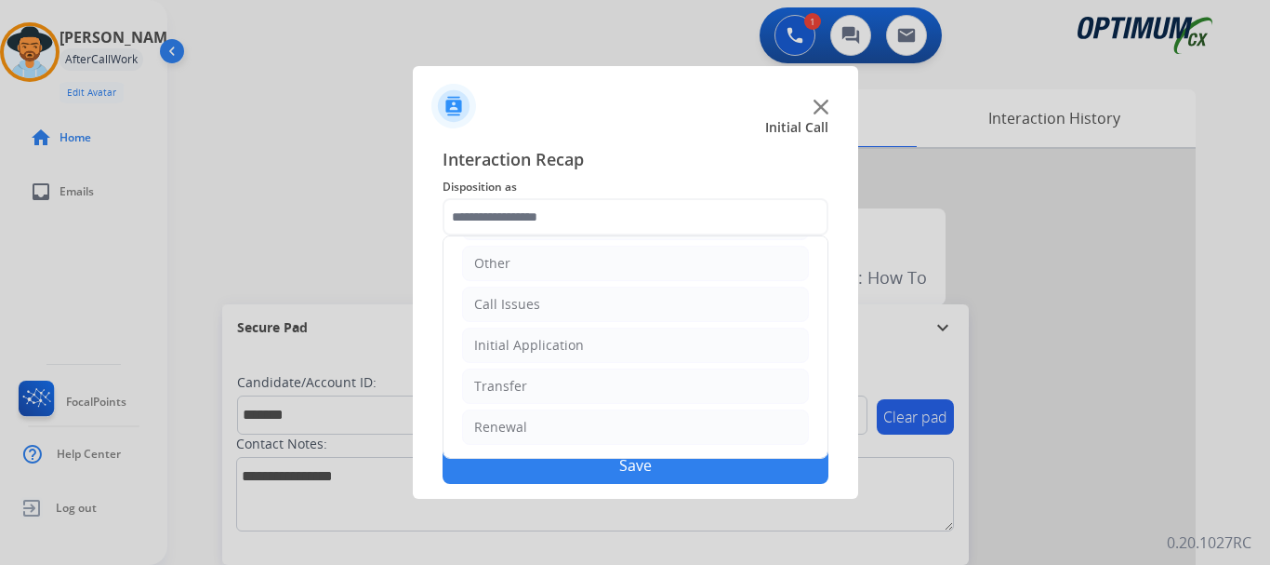
click at [648, 336] on li "Initial Application" at bounding box center [635, 344] width 347 height 35
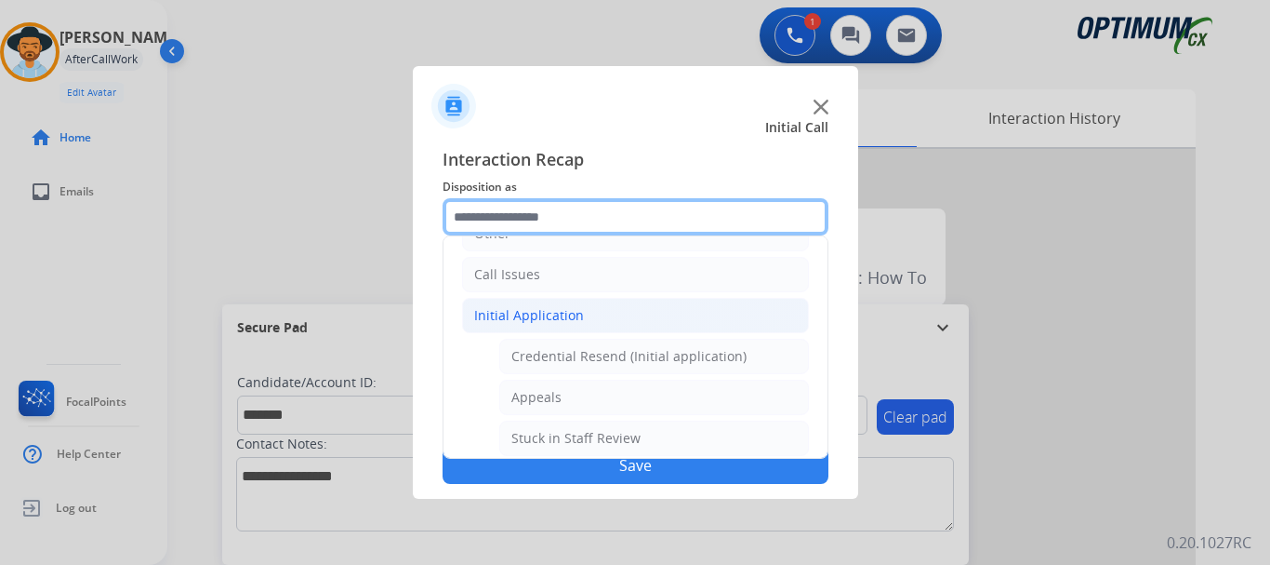
scroll to position [157, 0]
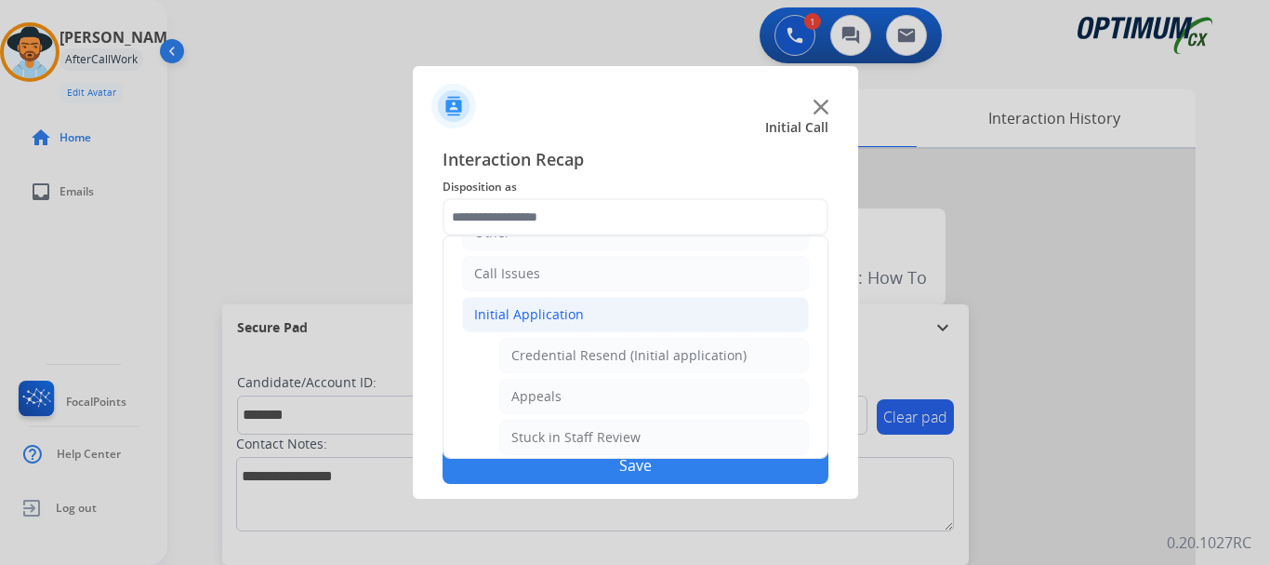
click at [676, 357] on div "Credential Resend (Initial application)" at bounding box center [629, 355] width 235 height 19
type input "**********"
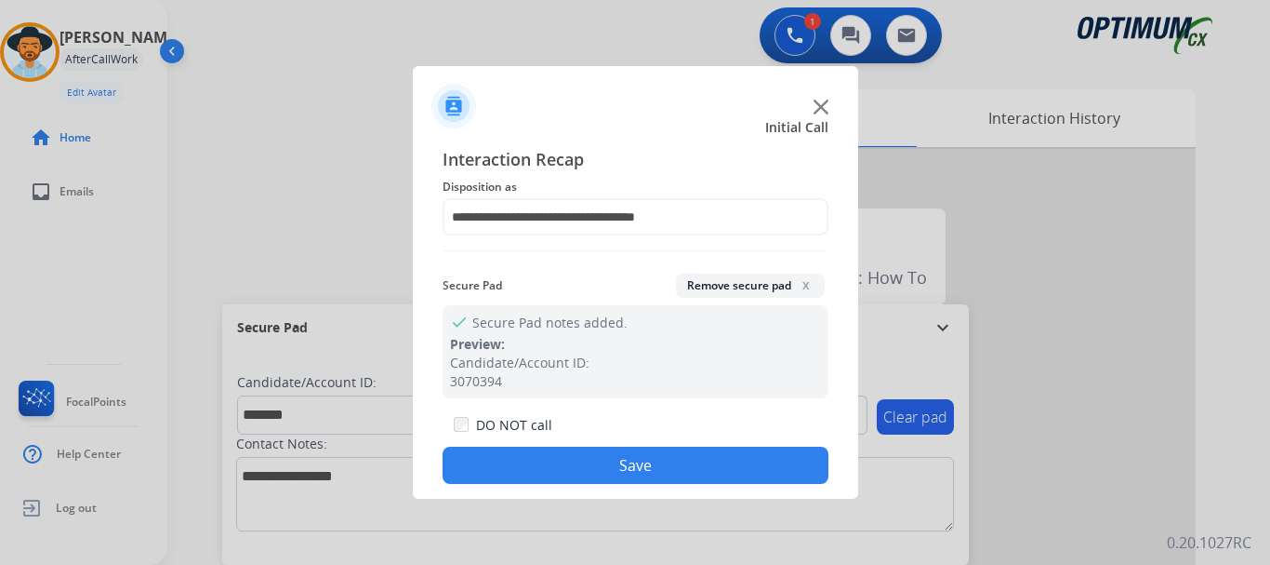
click at [646, 473] on button "Save" at bounding box center [636, 464] width 386 height 37
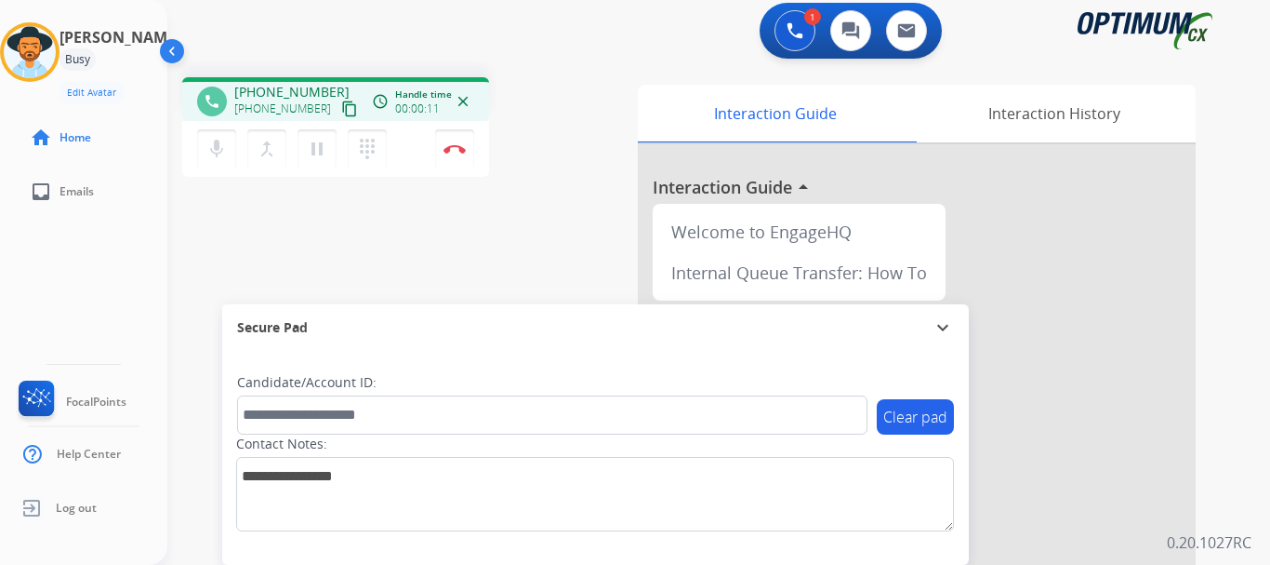
scroll to position [0, 0]
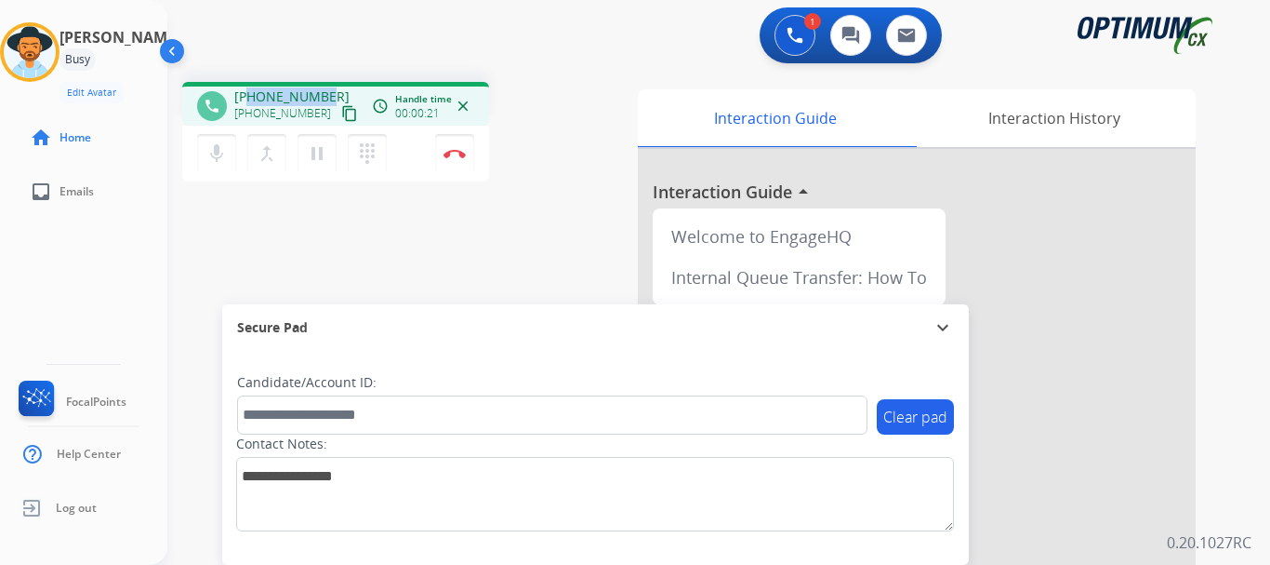
drag, startPoint x: 248, startPoint y: 91, endPoint x: 324, endPoint y: 84, distance: 75.7
click at [324, 84] on div "phone [PHONE_NUMBER] [PHONE_NUMBER] content_copy access_time Call metrics Queue…" at bounding box center [335, 104] width 307 height 44
copy span "4102992286"
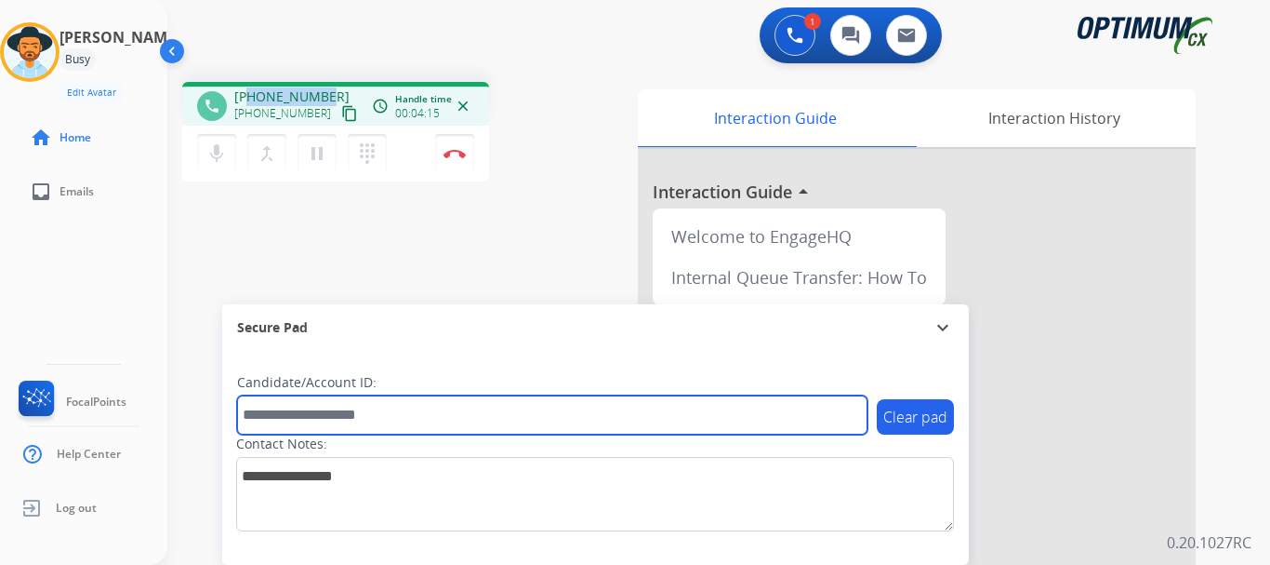
click at [371, 418] on input "text" at bounding box center [552, 414] width 631 height 39
paste input "*******"
type input "*******"
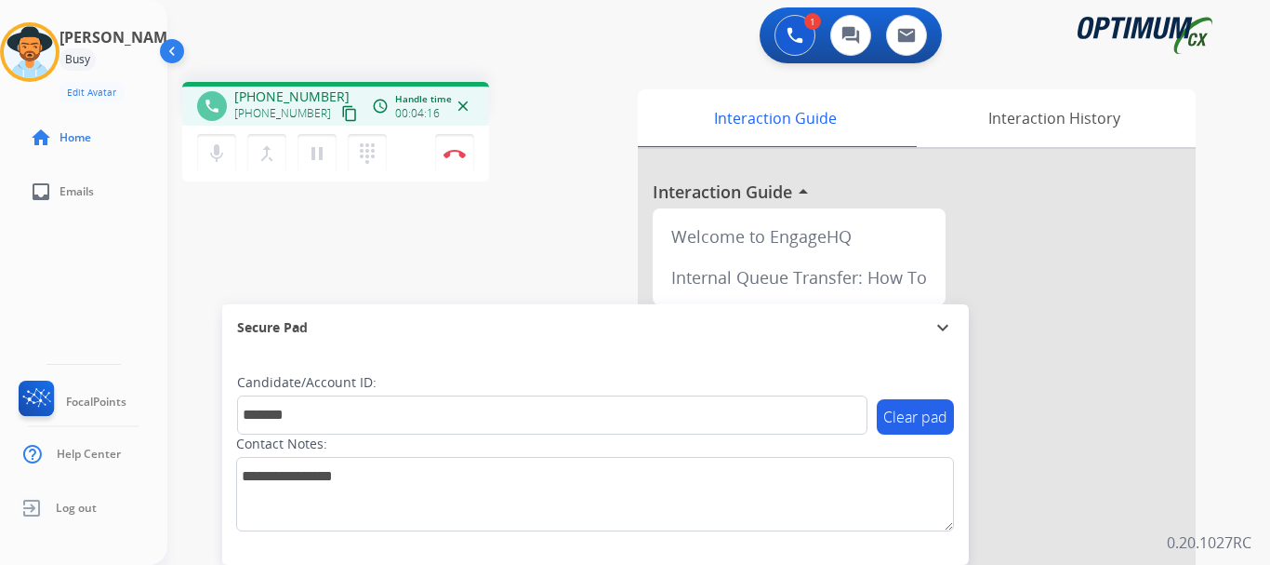
click at [460, 142] on button "Disconnect" at bounding box center [454, 153] width 39 height 39
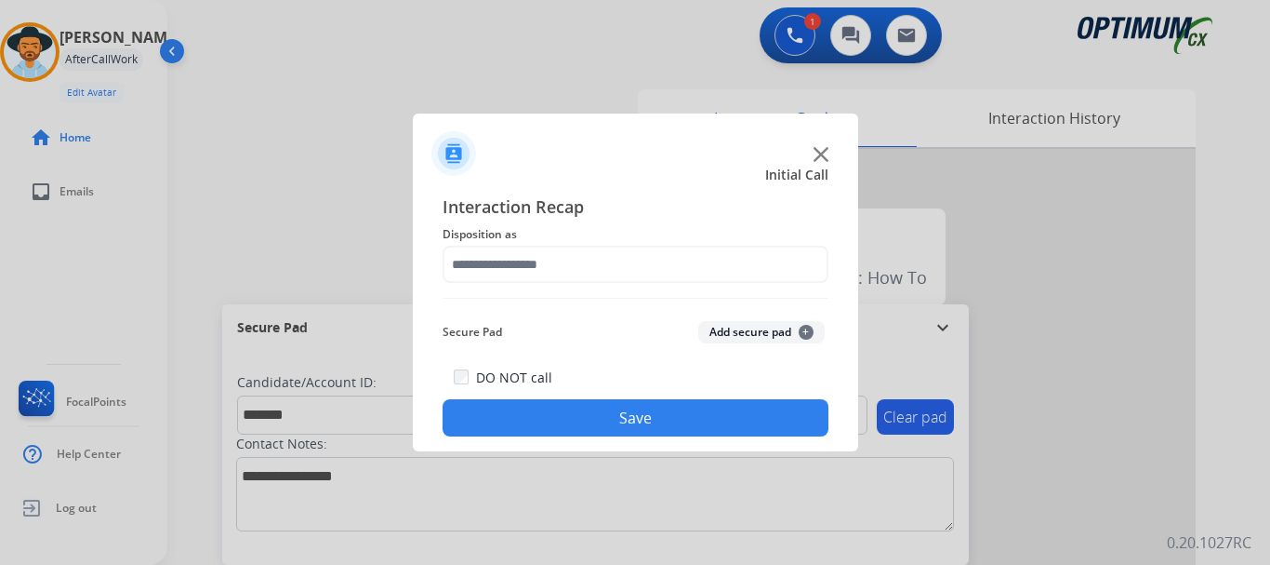
click at [742, 338] on button "Add secure pad +" at bounding box center [761, 332] width 126 height 22
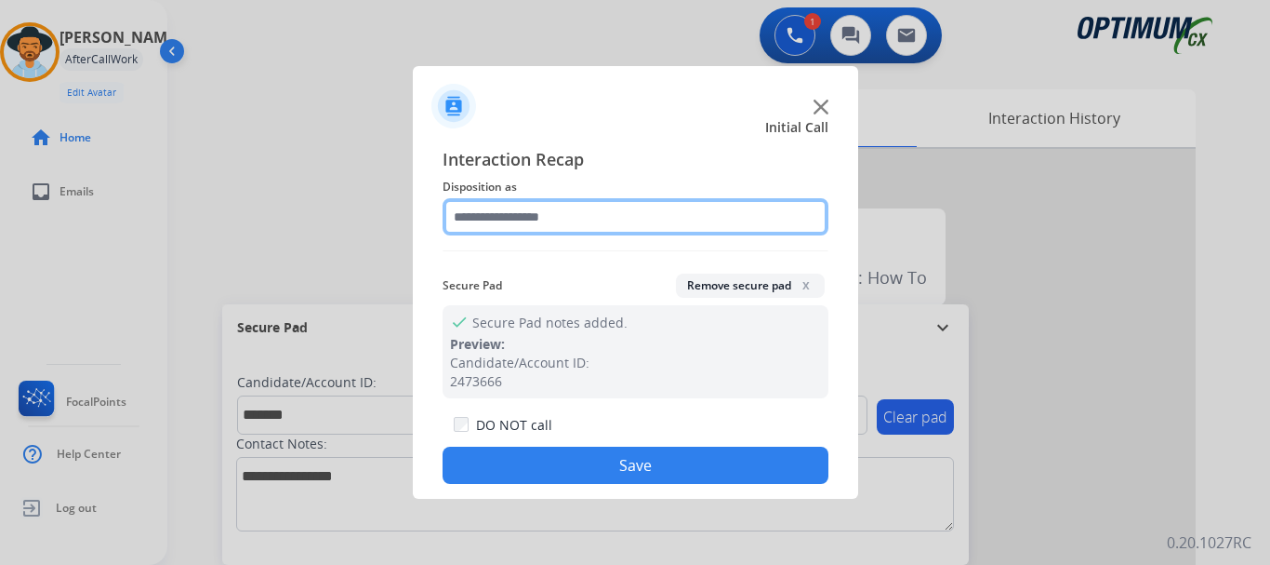
click at [642, 210] on input "text" at bounding box center [636, 216] width 386 height 37
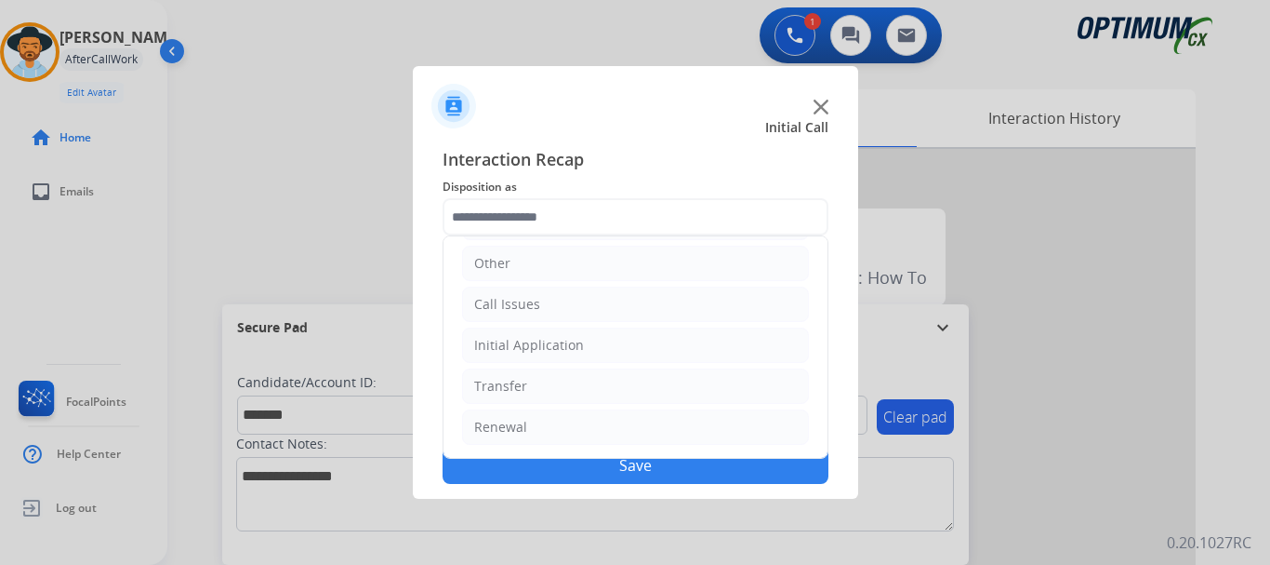
click at [645, 346] on li "Initial Application" at bounding box center [635, 344] width 347 height 35
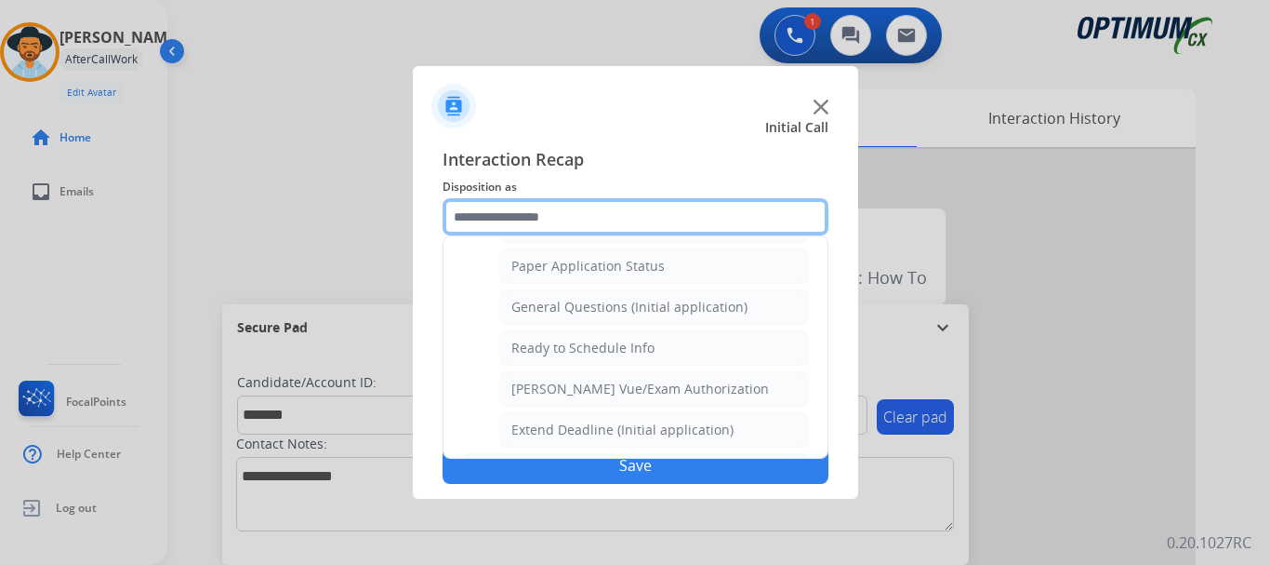
scroll to position [1085, 0]
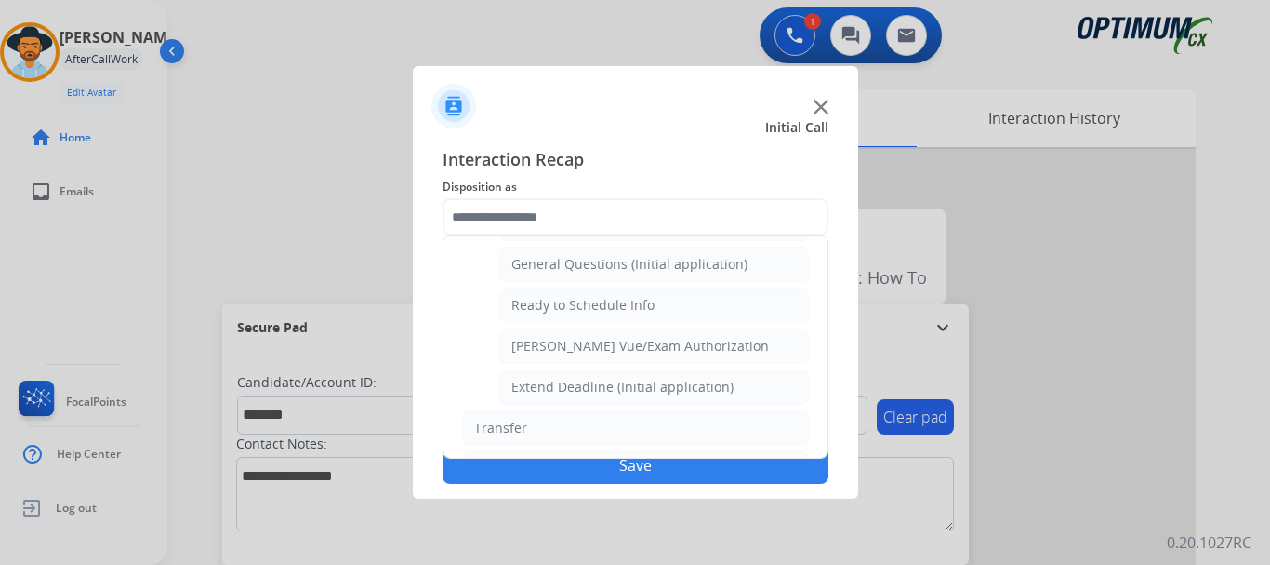
click at [738, 268] on div "General Questions (Initial application)" at bounding box center [630, 264] width 236 height 19
type input "**********"
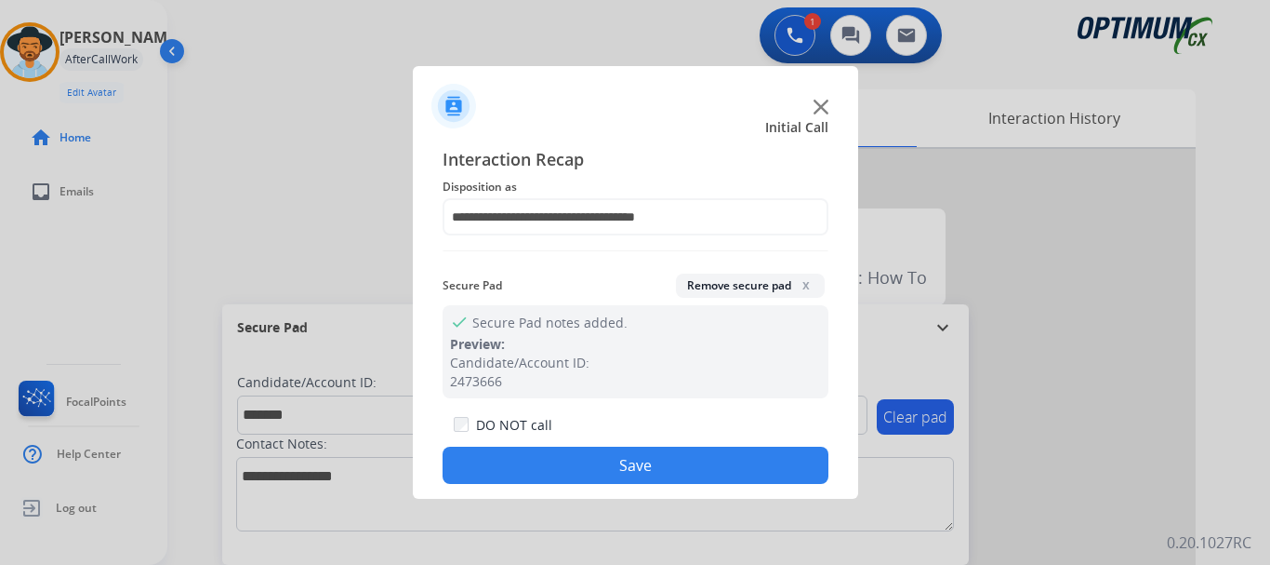
click at [679, 472] on button "Save" at bounding box center [636, 464] width 386 height 37
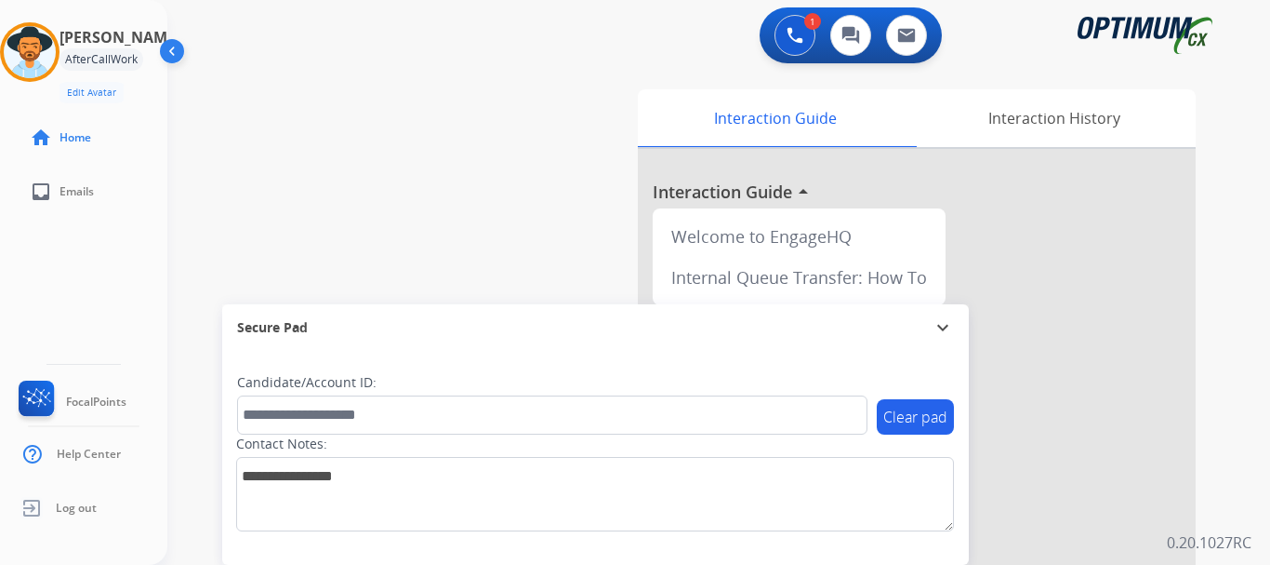
click at [571, 252] on div "swap_horiz Break voice bridge close_fullscreen Connect 3-Way Call merge_type Se…" at bounding box center [696, 455] width 1058 height 776
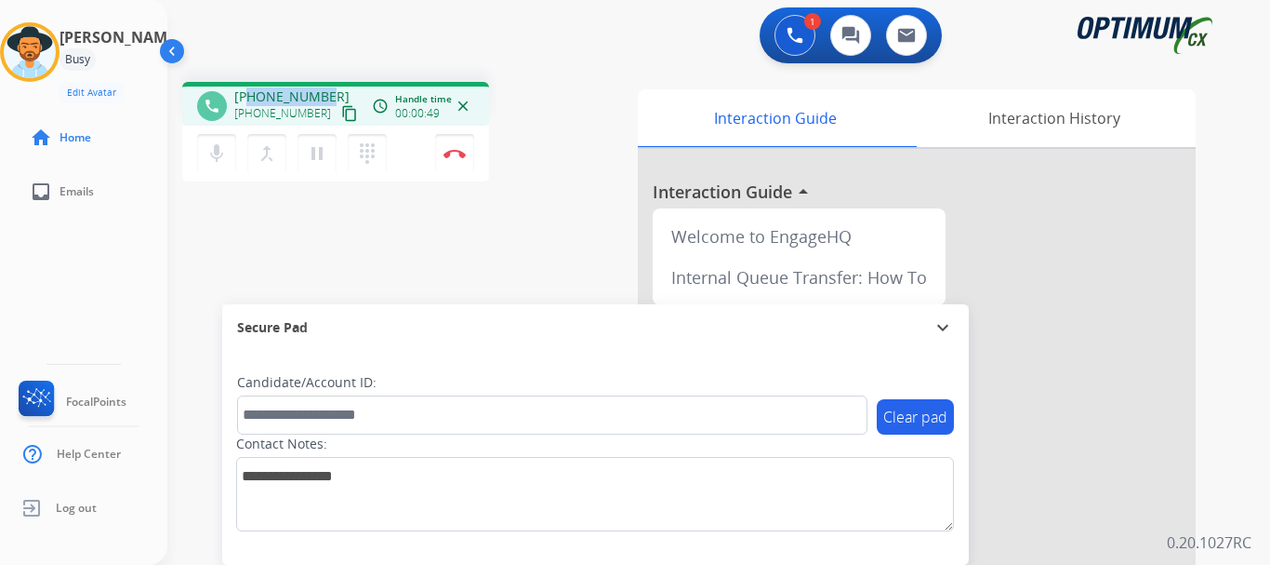
drag, startPoint x: 252, startPoint y: 94, endPoint x: 326, endPoint y: 98, distance: 73.6
click at [326, 98] on div "[PHONE_NUMBER] [PHONE_NUMBER] content_copy" at bounding box center [297, 105] width 126 height 37
copy span "4022167387"
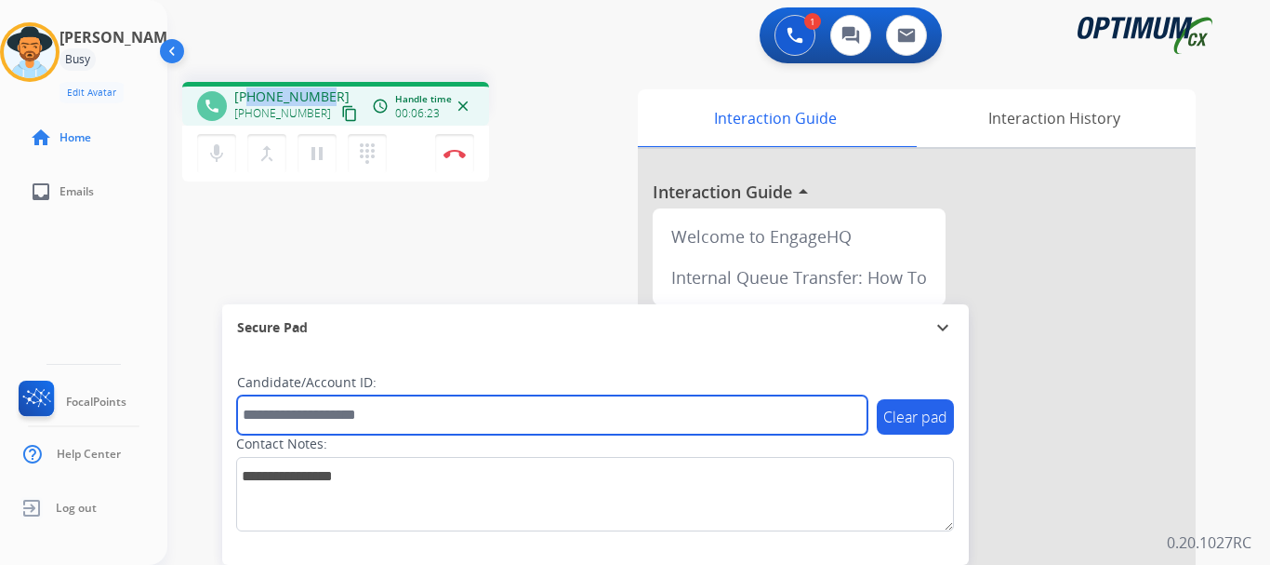
click at [320, 408] on input "text" at bounding box center [552, 414] width 631 height 39
paste input "*******"
type input "*******"
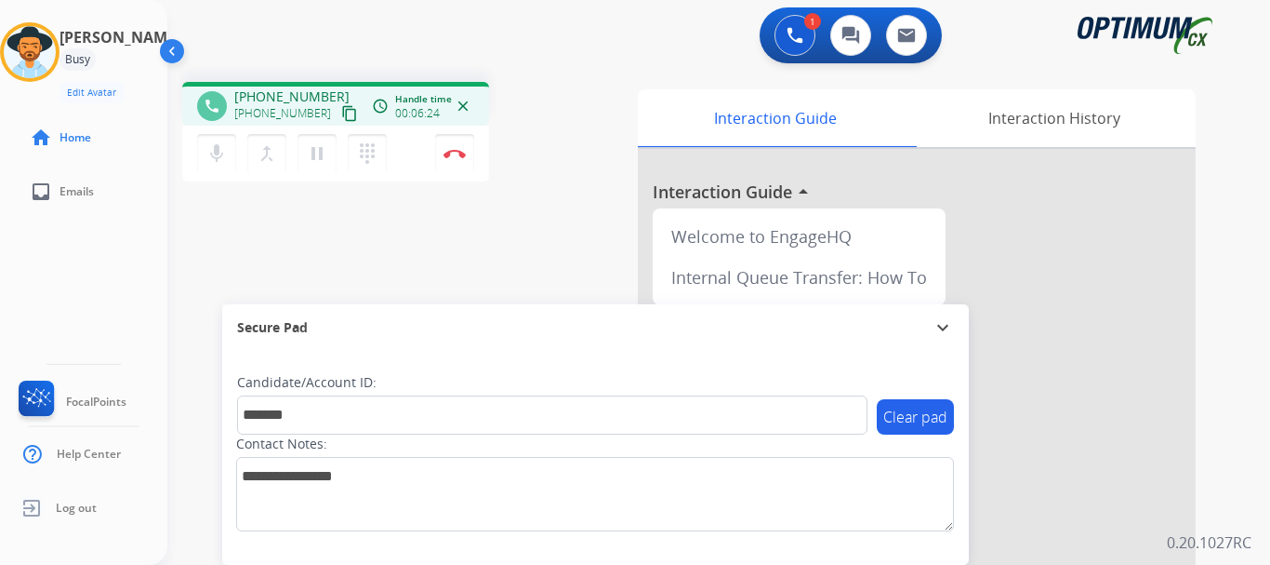
click at [413, 232] on div "phone [PHONE_NUMBER] [PHONE_NUMBER] content_copy access_time Call metrics Queue…" at bounding box center [696, 455] width 1058 height 776
click at [458, 160] on button "Disconnect" at bounding box center [454, 153] width 39 height 39
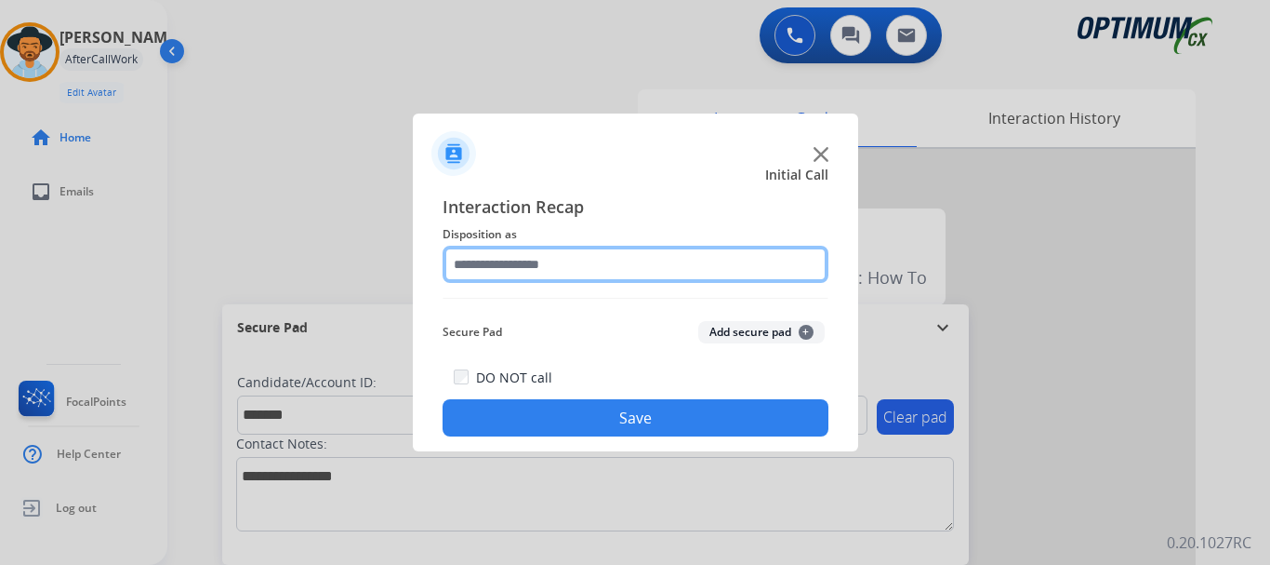
click at [603, 257] on input "text" at bounding box center [636, 264] width 386 height 37
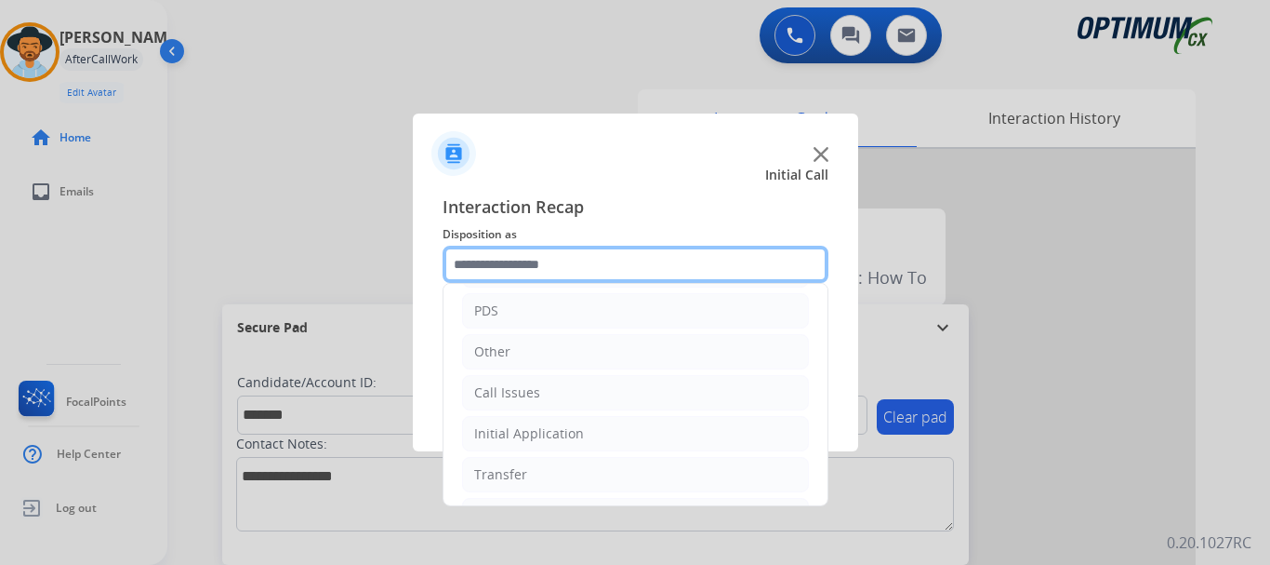
scroll to position [126, 0]
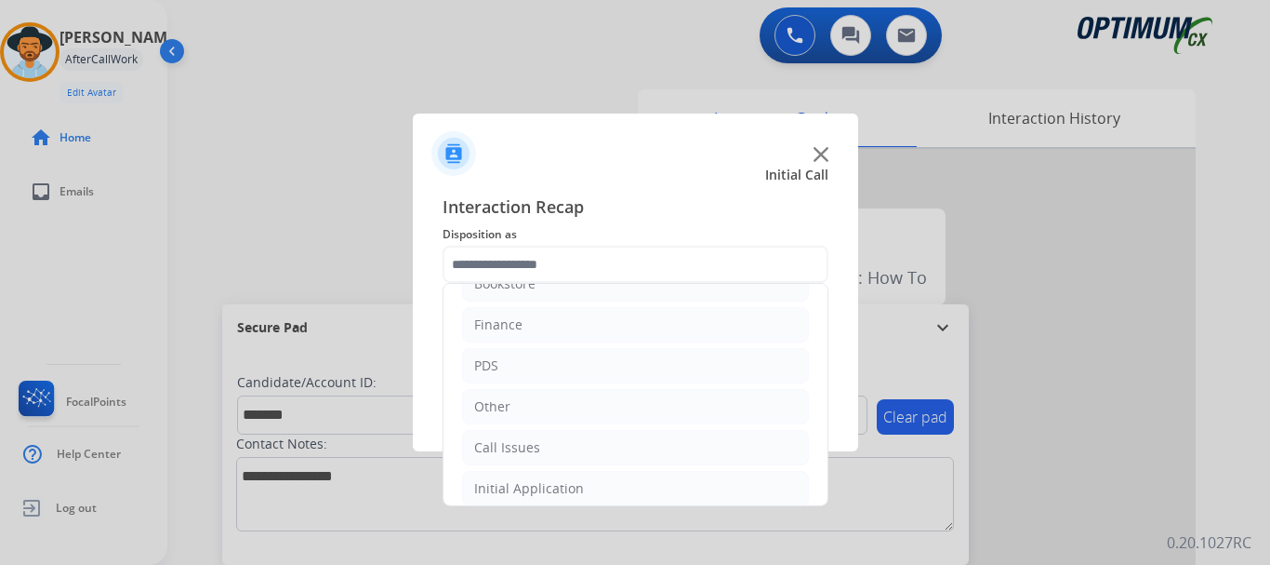
click at [631, 367] on li "PDS" at bounding box center [635, 365] width 347 height 35
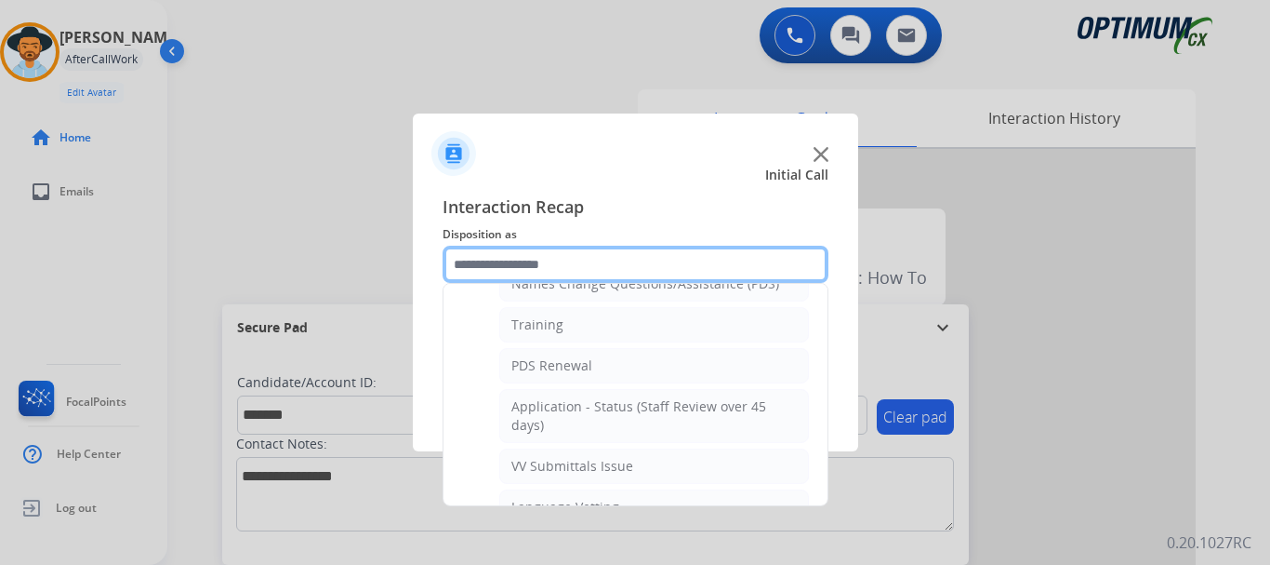
scroll to position [217, 0]
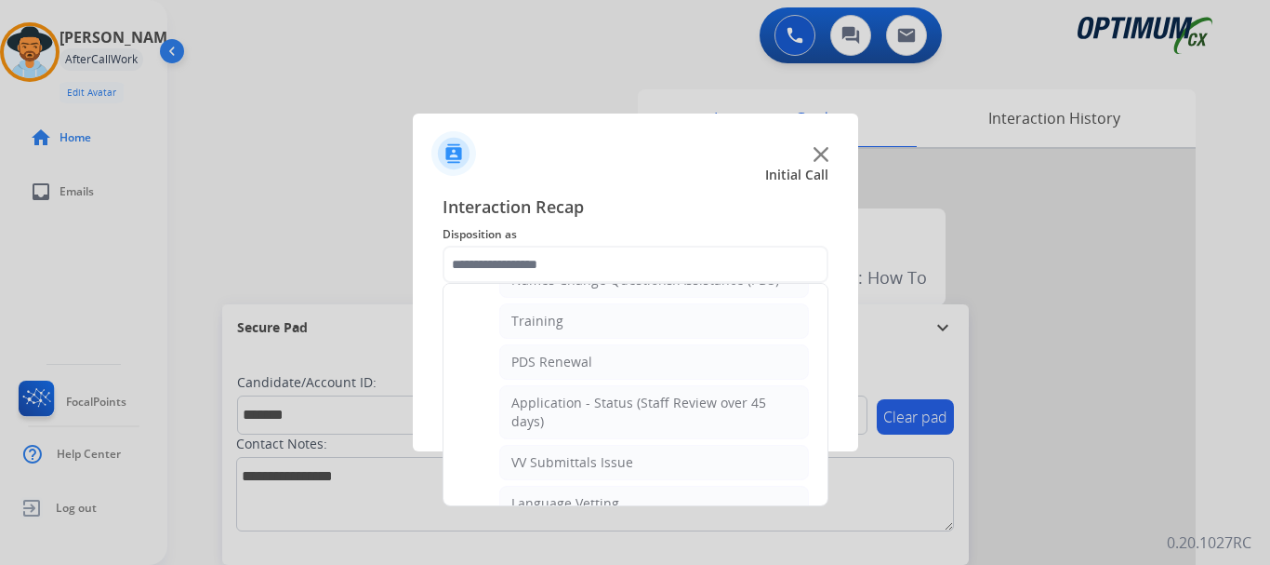
click at [675, 330] on li "Training" at bounding box center [654, 320] width 310 height 35
type input "********"
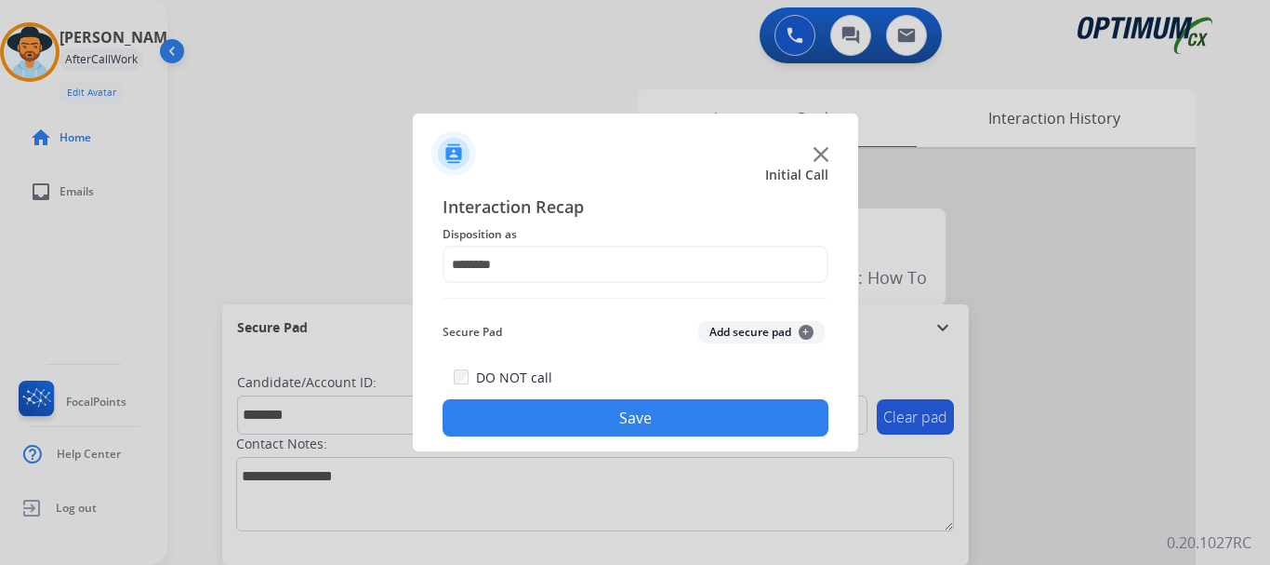
click at [648, 467] on div at bounding box center [635, 282] width 1270 height 565
click at [648, 417] on button "Save" at bounding box center [636, 417] width 386 height 37
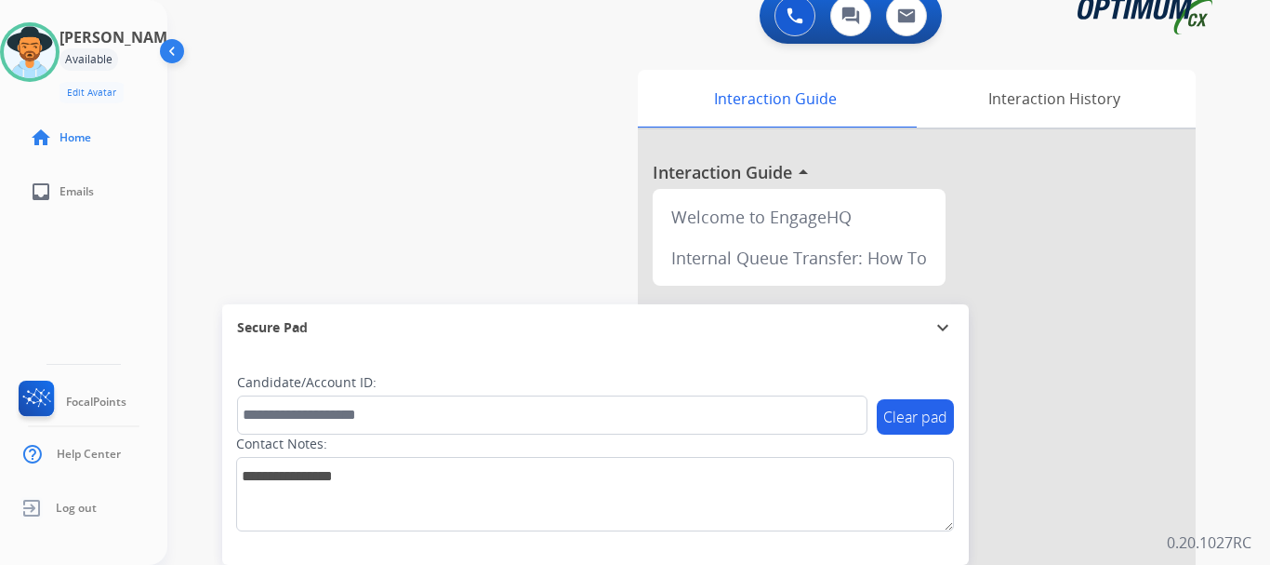
scroll to position [24, 0]
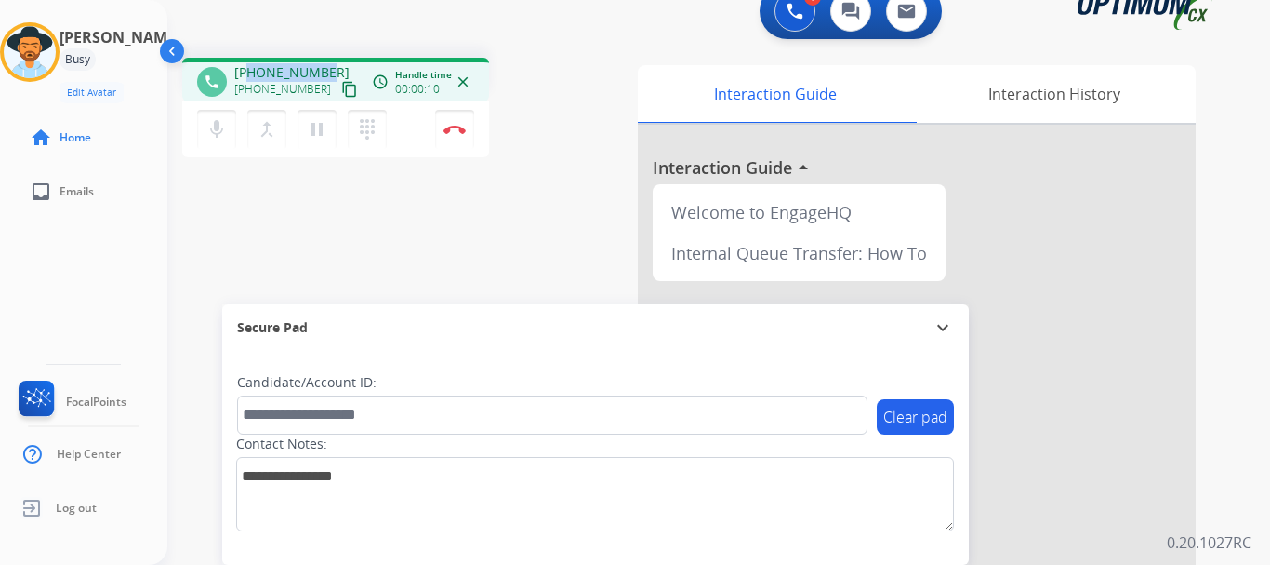
drag, startPoint x: 251, startPoint y: 64, endPoint x: 335, endPoint y: 61, distance: 83.7
click at [335, 62] on div "phone [PHONE_NUMBER] [PHONE_NUMBER] content_copy access_time Call metrics Queue…" at bounding box center [335, 80] width 307 height 44
copy span "6143274282"
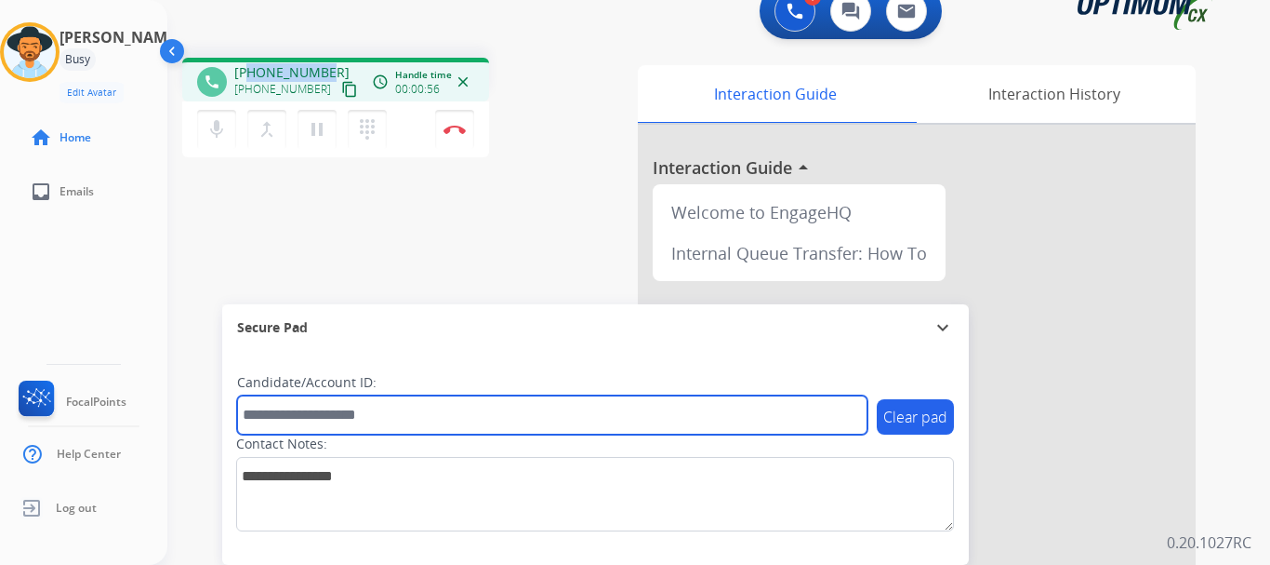
click at [346, 413] on input "text" at bounding box center [552, 414] width 631 height 39
paste input "*******"
type input "*******"
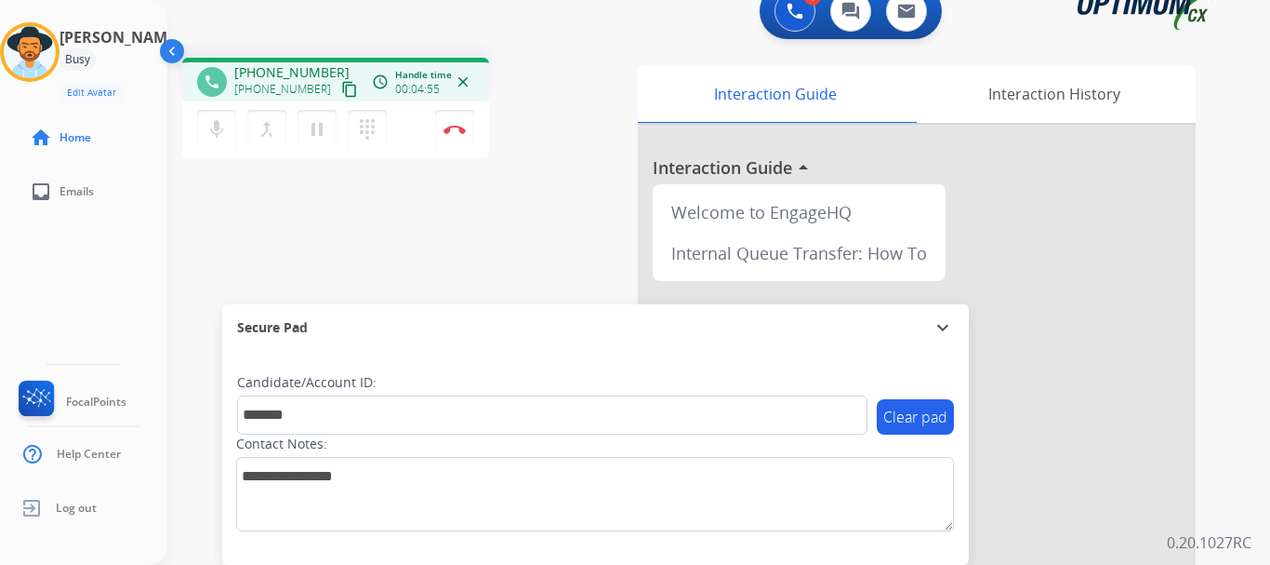
click at [392, 233] on div "phone [PHONE_NUMBER] [PHONE_NUMBER] content_copy access_time Call metrics Queue…" at bounding box center [696, 431] width 1058 height 776
click at [456, 125] on img at bounding box center [455, 129] width 22 height 9
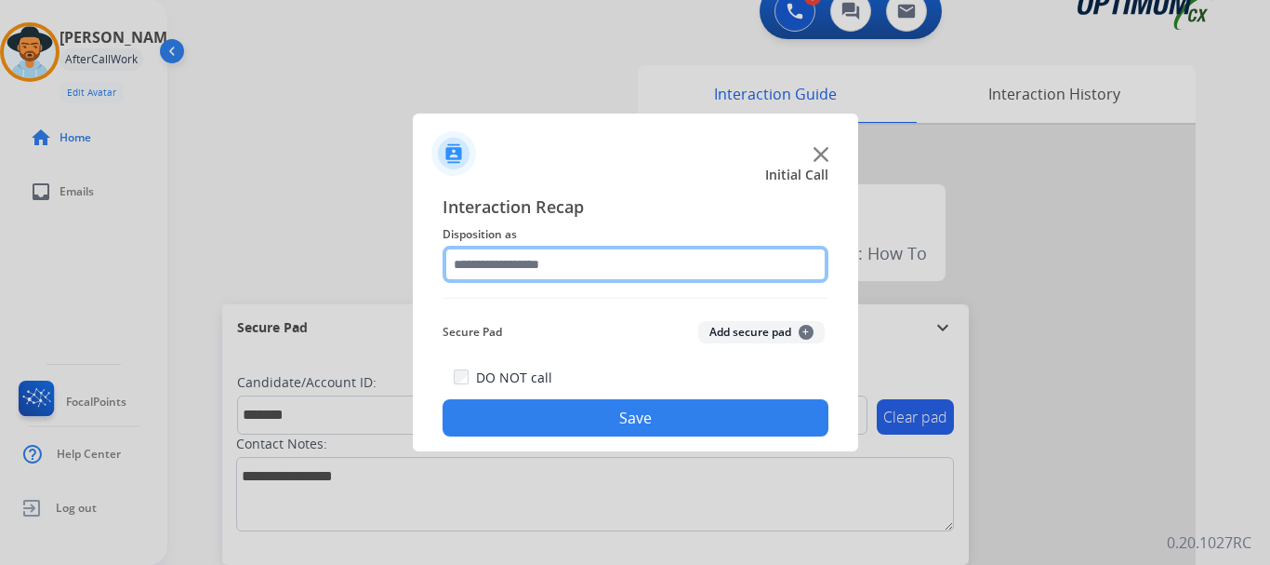
click at [698, 261] on input "text" at bounding box center [636, 264] width 386 height 37
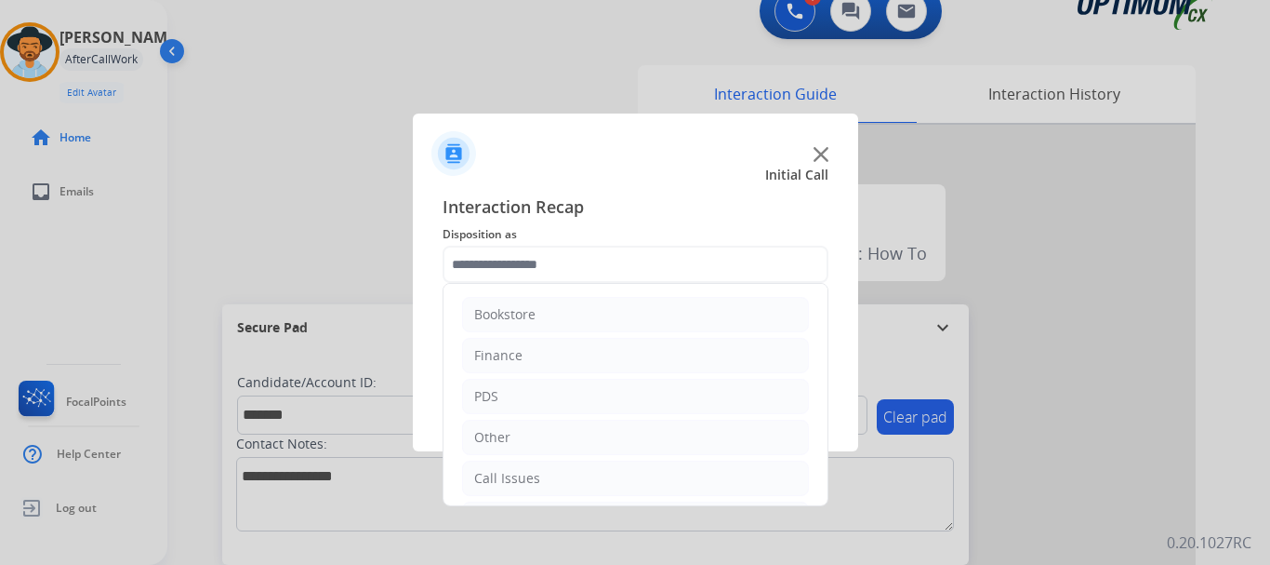
click at [646, 420] on li "Other" at bounding box center [635, 436] width 347 height 35
click at [659, 400] on li "PDS" at bounding box center [635, 396] width 347 height 35
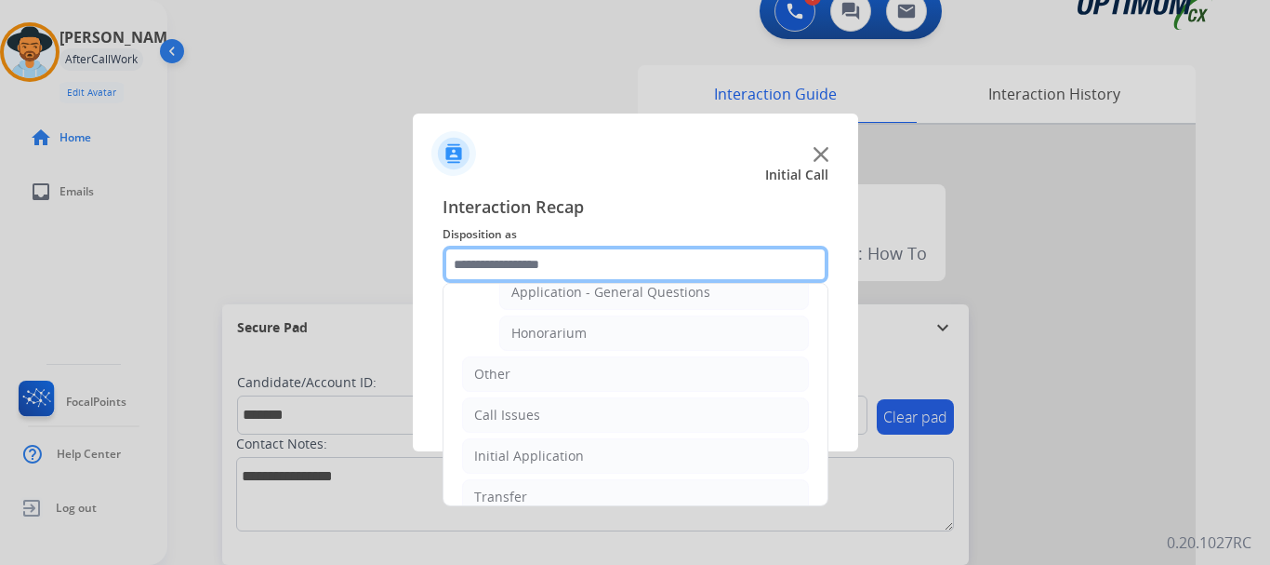
scroll to position [655, 0]
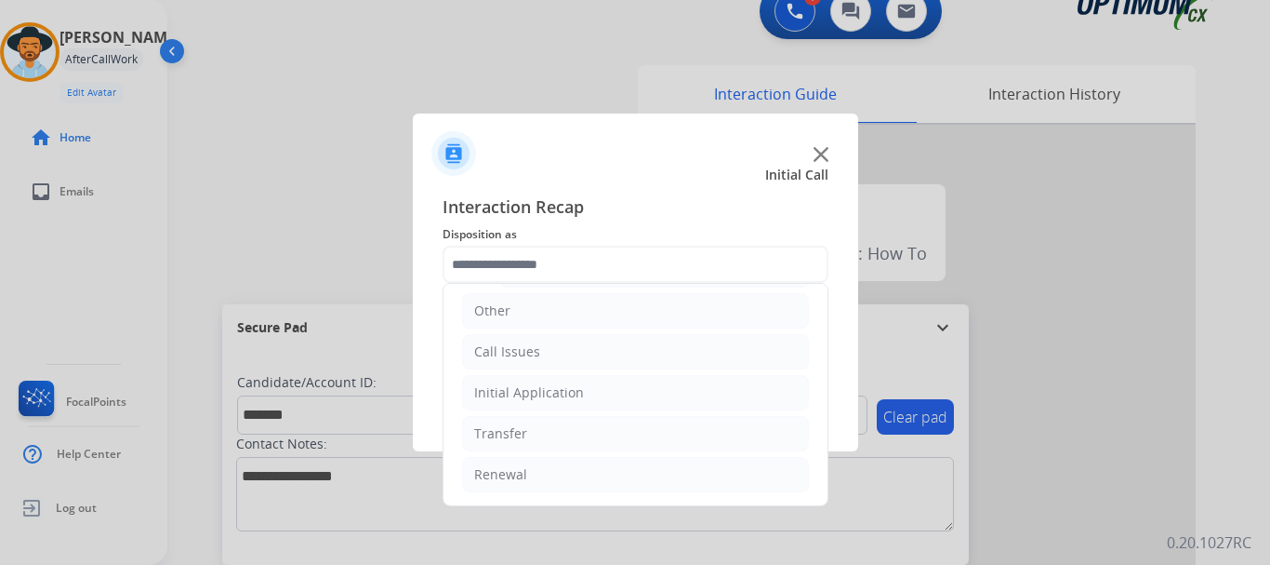
click at [652, 394] on li "Initial Application" at bounding box center [635, 392] width 347 height 35
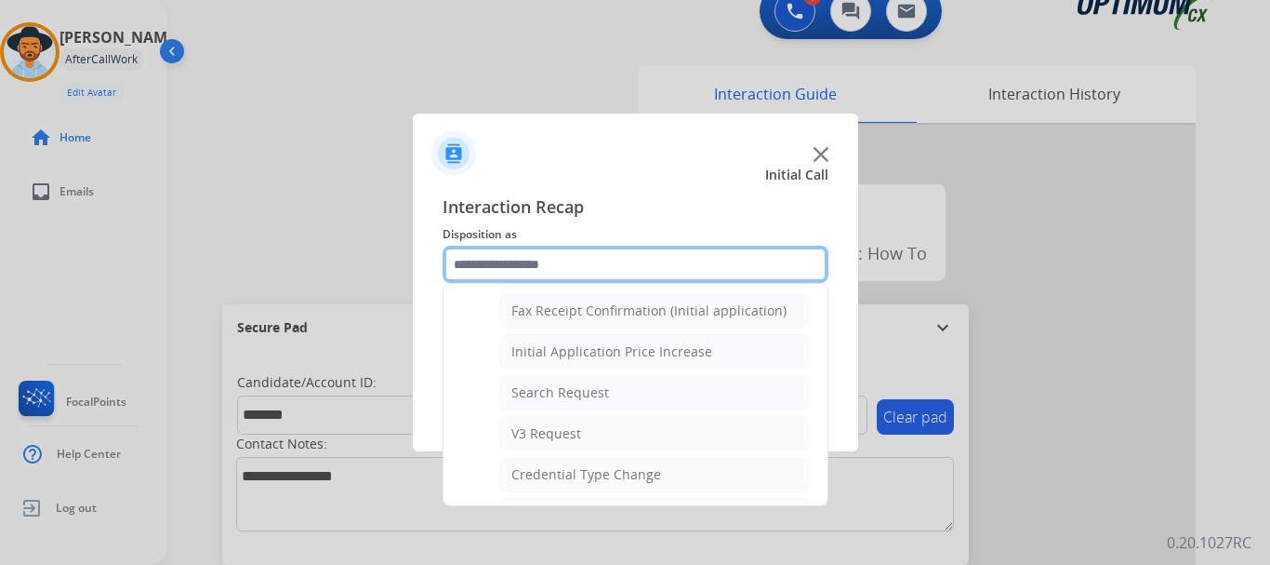
scroll to position [592, 0]
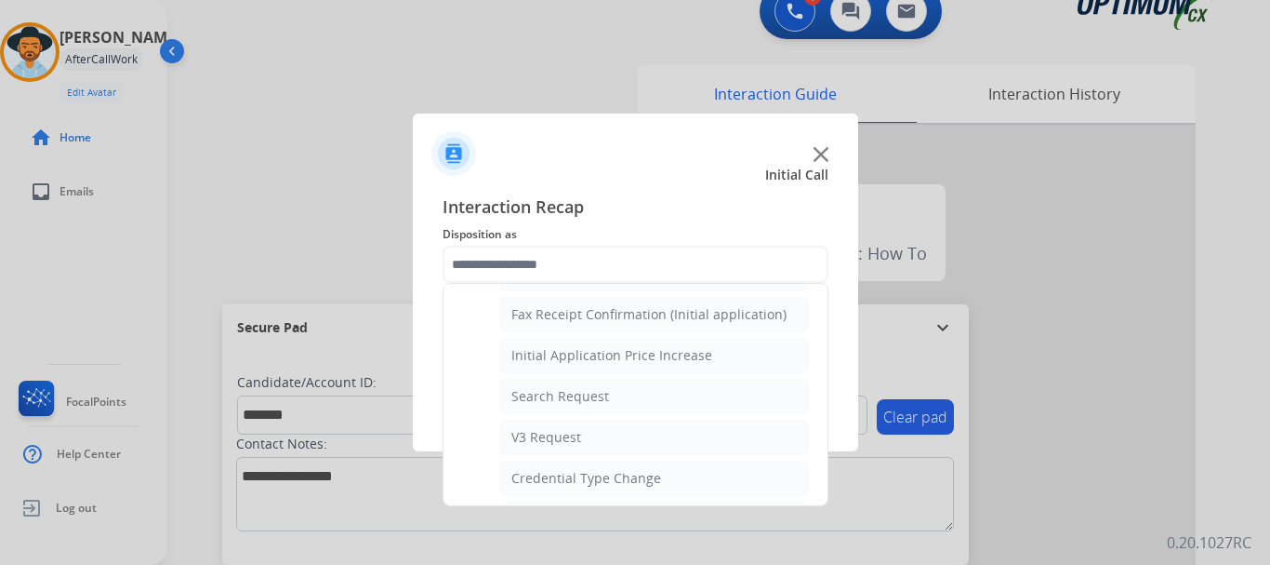
click at [676, 484] on li "Credential Type Change" at bounding box center [654, 477] width 310 height 35
type input "**********"
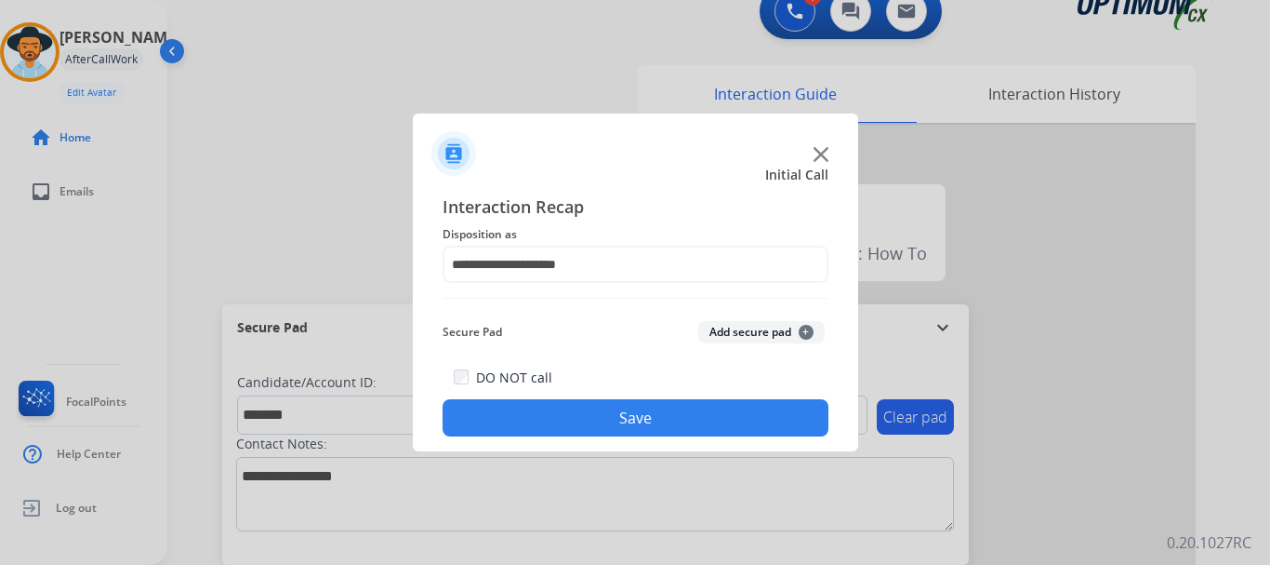
click at [671, 402] on button "Save" at bounding box center [636, 417] width 386 height 37
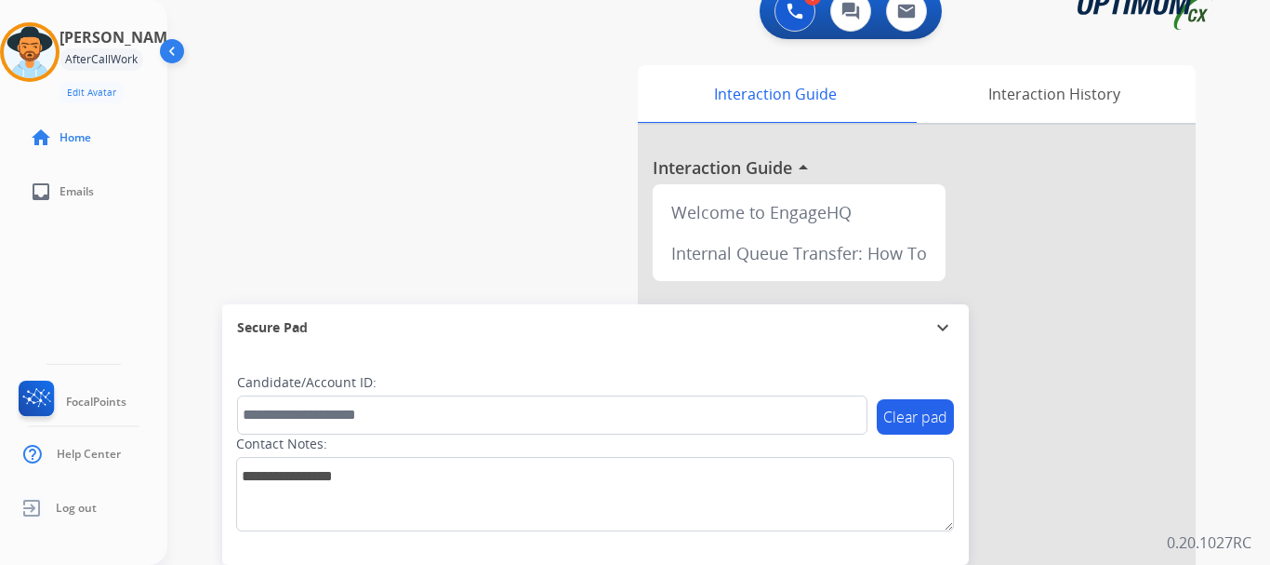
click at [555, 258] on div "swap_horiz Break voice bridge close_fullscreen Connect 3-Way Call merge_type Se…" at bounding box center [696, 431] width 1058 height 776
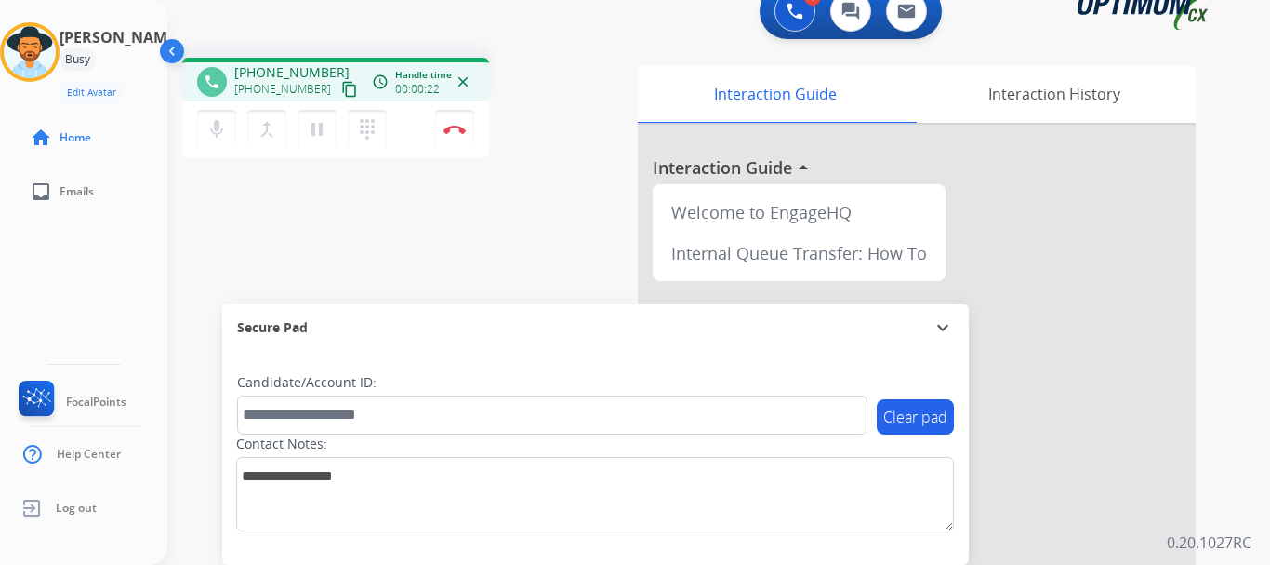
click at [244, 75] on span "[PHONE_NUMBER]" at bounding box center [291, 72] width 115 height 19
drag, startPoint x: 248, startPoint y: 61, endPoint x: 326, endPoint y: 63, distance: 78.1
click at [326, 63] on div "phone [PHONE_NUMBER] [PHONE_NUMBER] content_copy access_time Call metrics Queue…" at bounding box center [335, 80] width 307 height 44
copy span "3866880114"
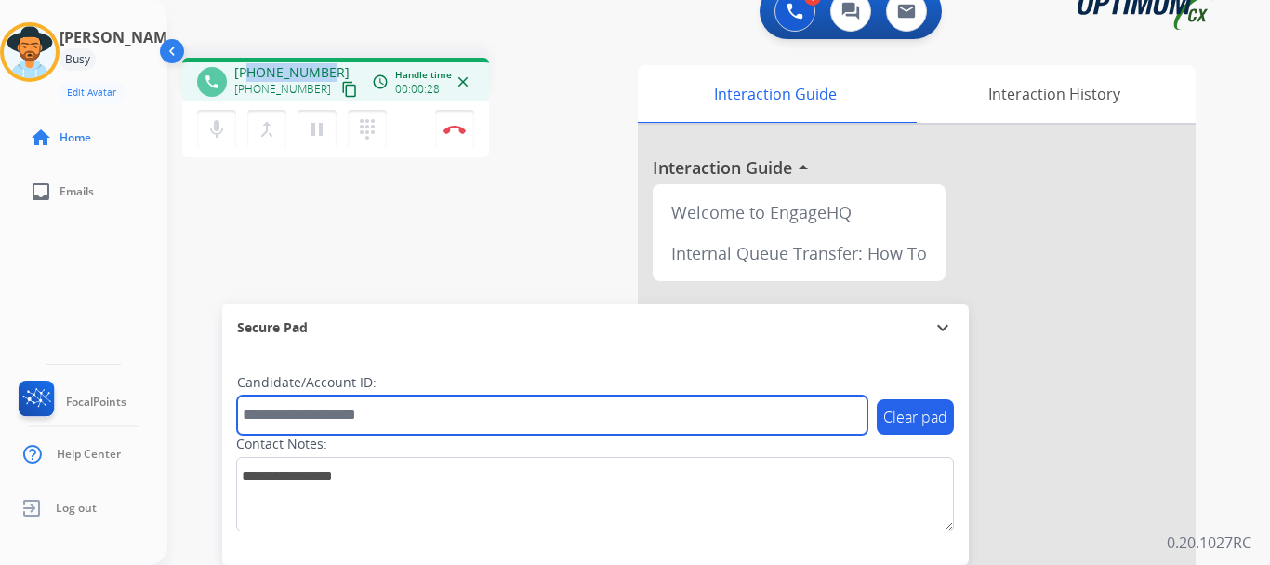
click at [310, 404] on input "text" at bounding box center [552, 414] width 631 height 39
type input "**********"
paste input "*******"
type input "*******"
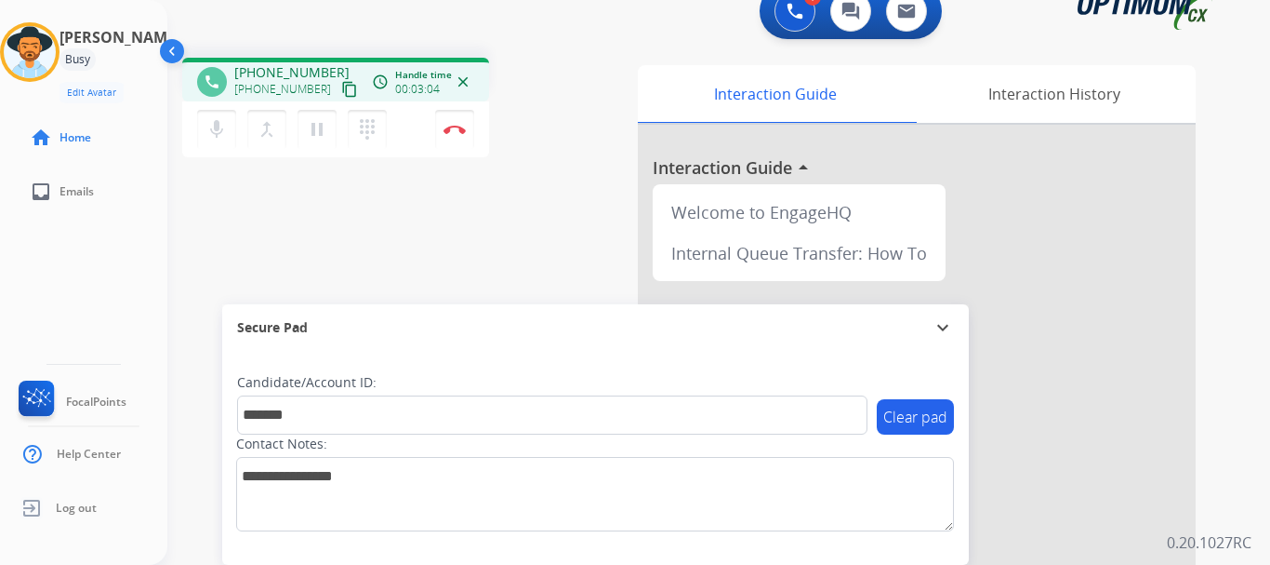
click at [434, 249] on div "phone [PHONE_NUMBER] [PHONE_NUMBER] content_copy access_time Call metrics Queue…" at bounding box center [696, 431] width 1058 height 776
click at [460, 133] on img at bounding box center [455, 129] width 22 height 9
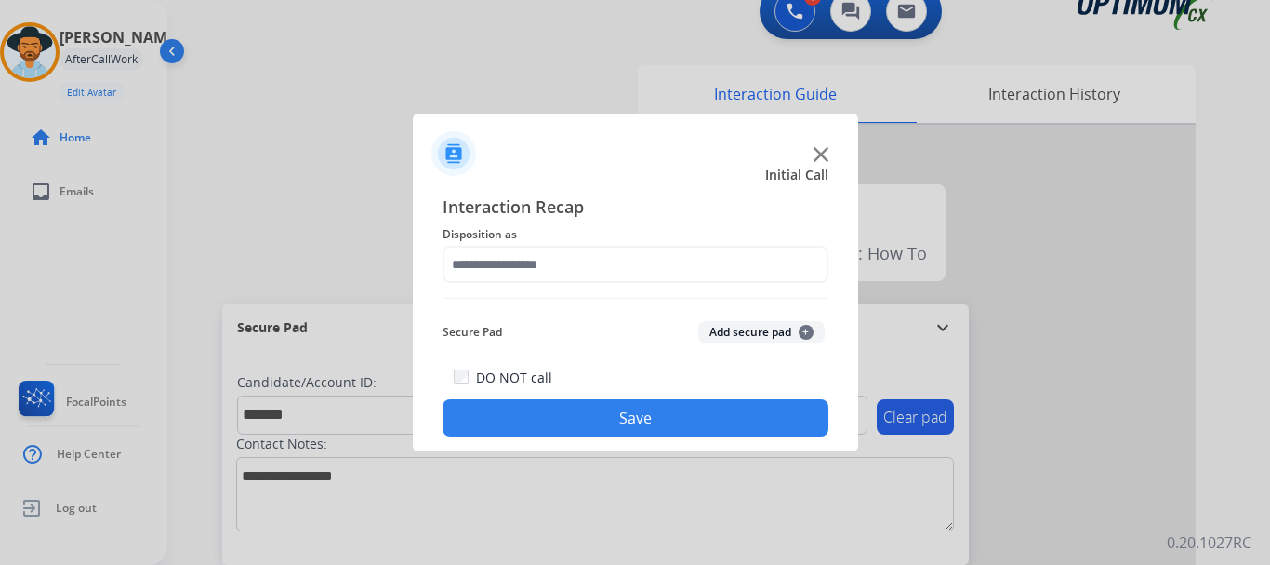
click at [725, 326] on button "Add secure pad +" at bounding box center [761, 332] width 126 height 22
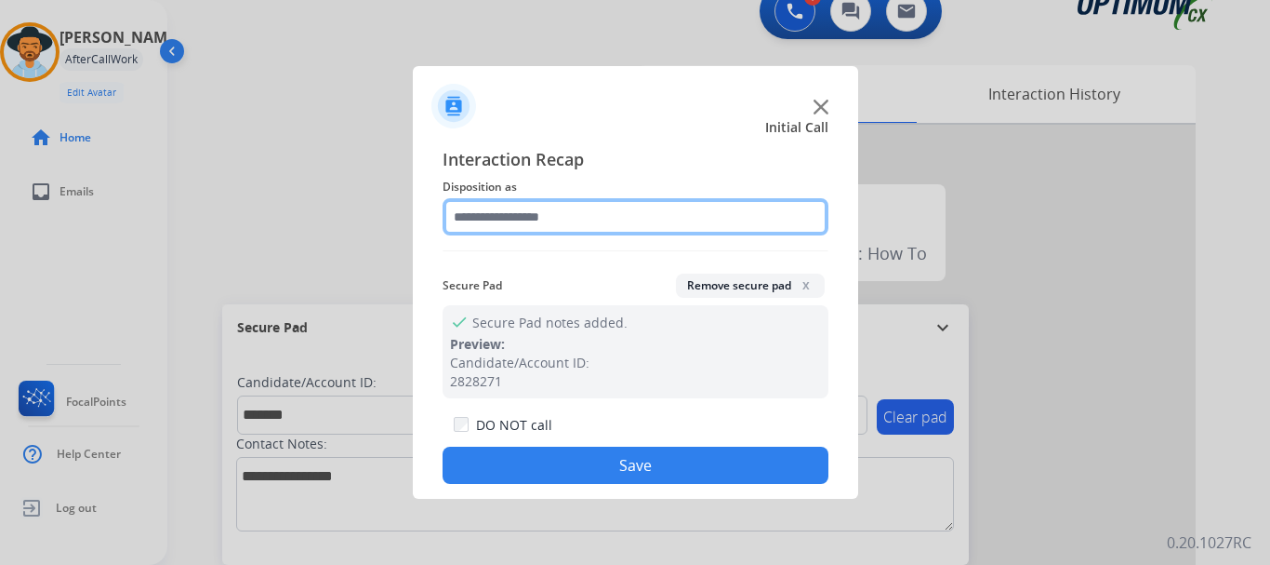
click at [627, 229] on input "text" at bounding box center [636, 216] width 386 height 37
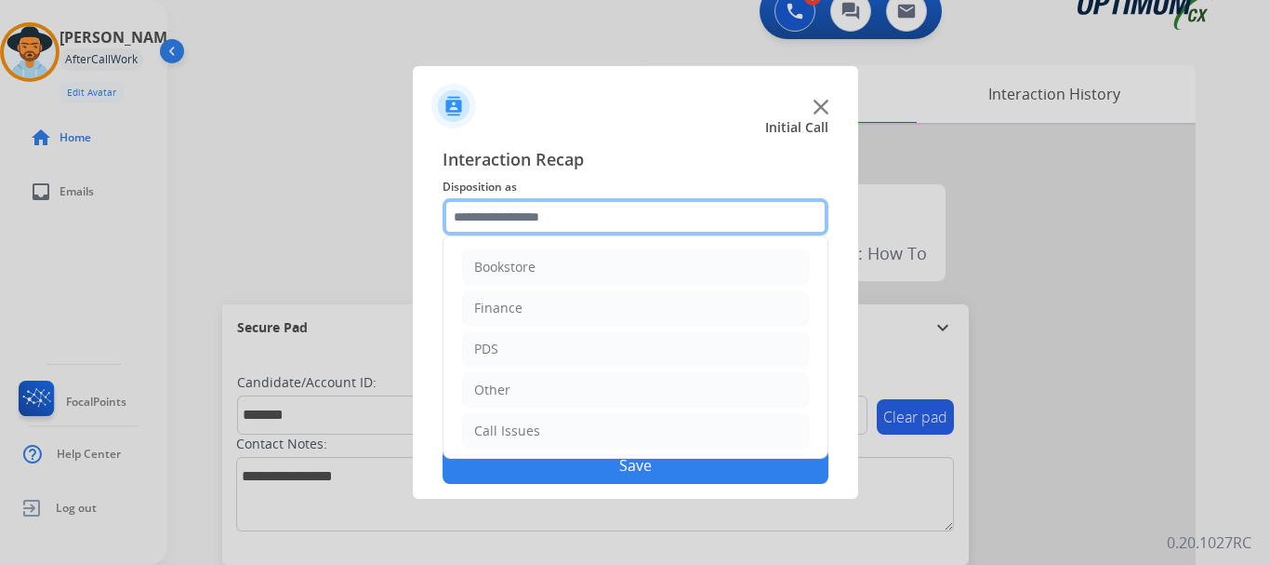
scroll to position [126, 0]
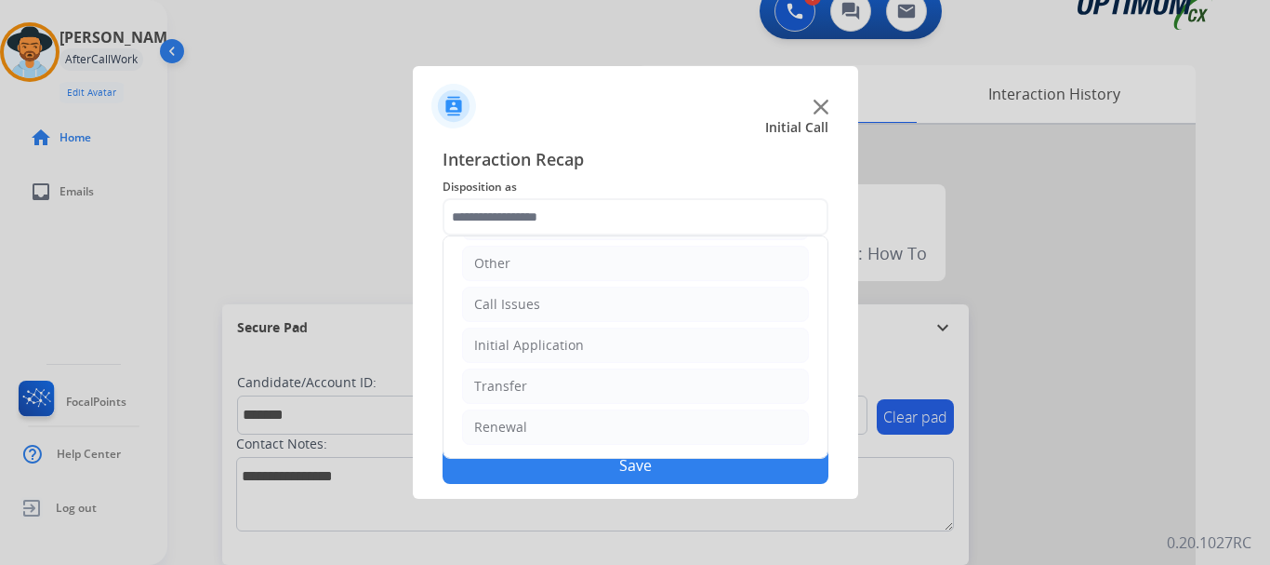
click at [565, 424] on li "Renewal" at bounding box center [635, 426] width 347 height 35
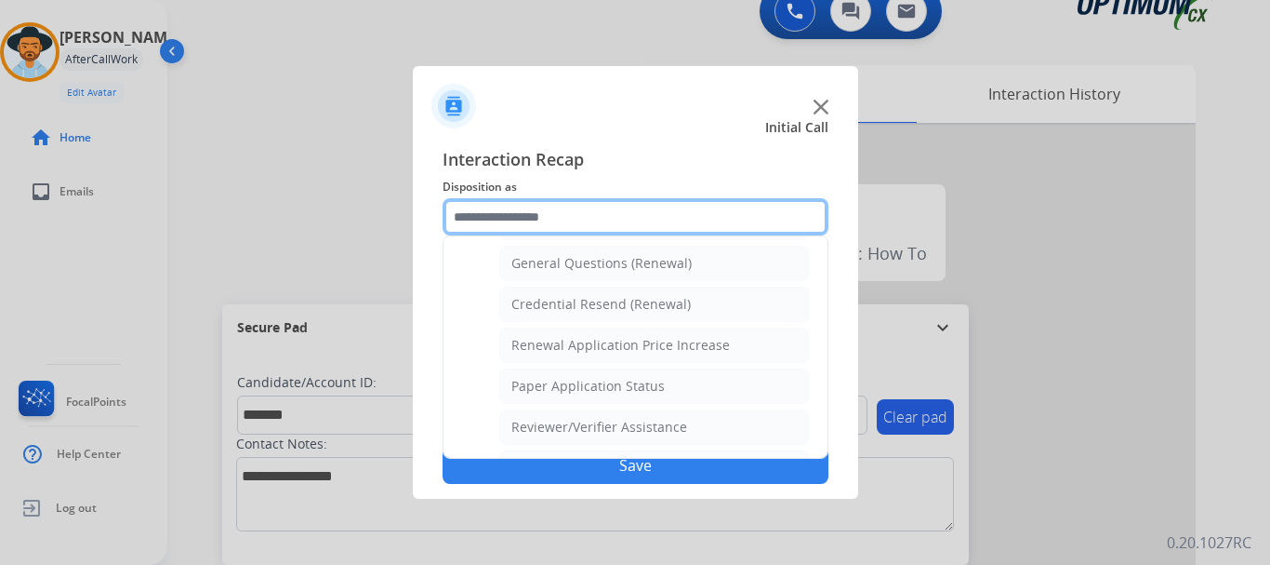
scroll to position [552, 0]
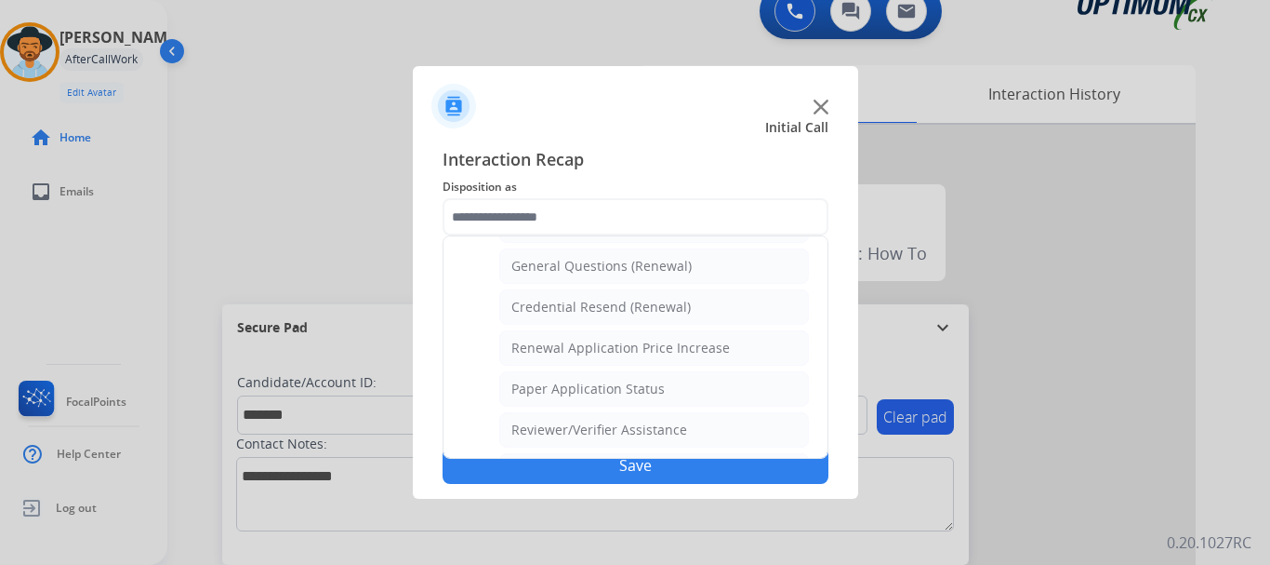
click at [681, 270] on div "General Questions (Renewal)" at bounding box center [602, 266] width 180 height 19
type input "**********"
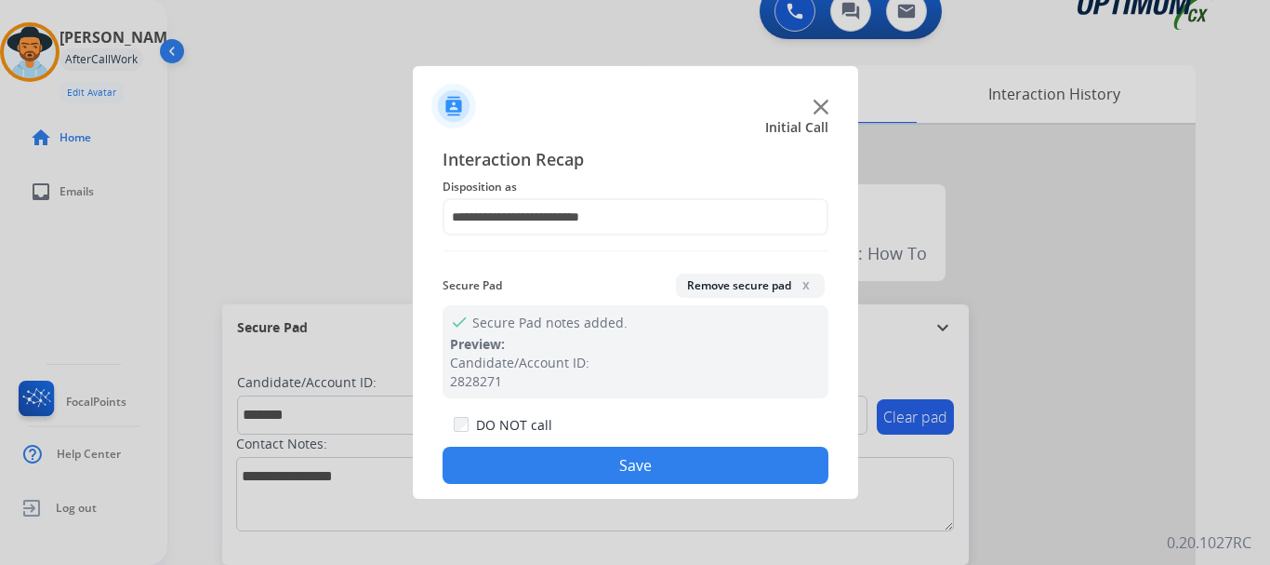
click at [628, 473] on button "Save" at bounding box center [636, 464] width 386 height 37
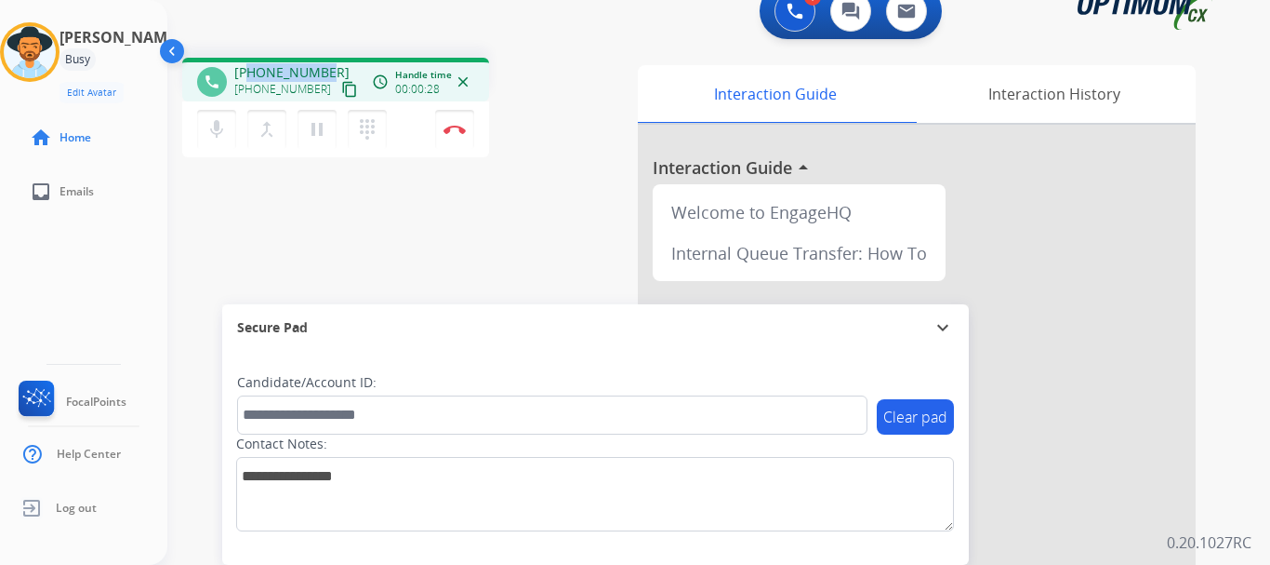
drag, startPoint x: 323, startPoint y: 71, endPoint x: 250, endPoint y: 72, distance: 72.5
click at [250, 72] on span "[PHONE_NUMBER]" at bounding box center [291, 72] width 115 height 19
copy span "9129448610"
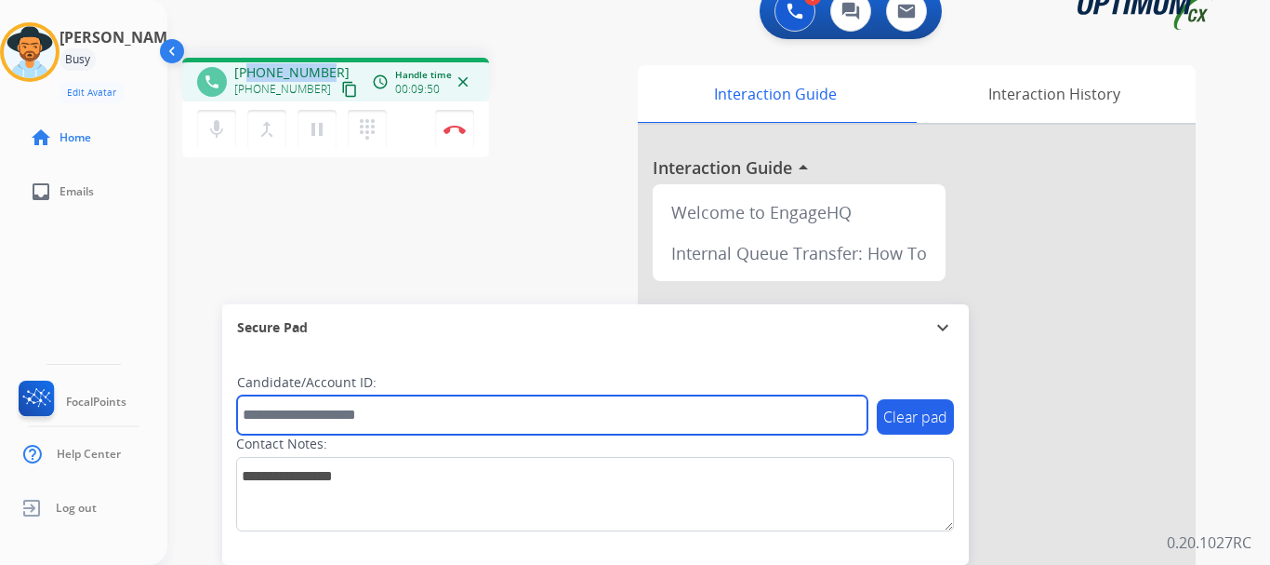
click at [319, 415] on input "text" at bounding box center [552, 414] width 631 height 39
paste input "*******"
type input "*******"
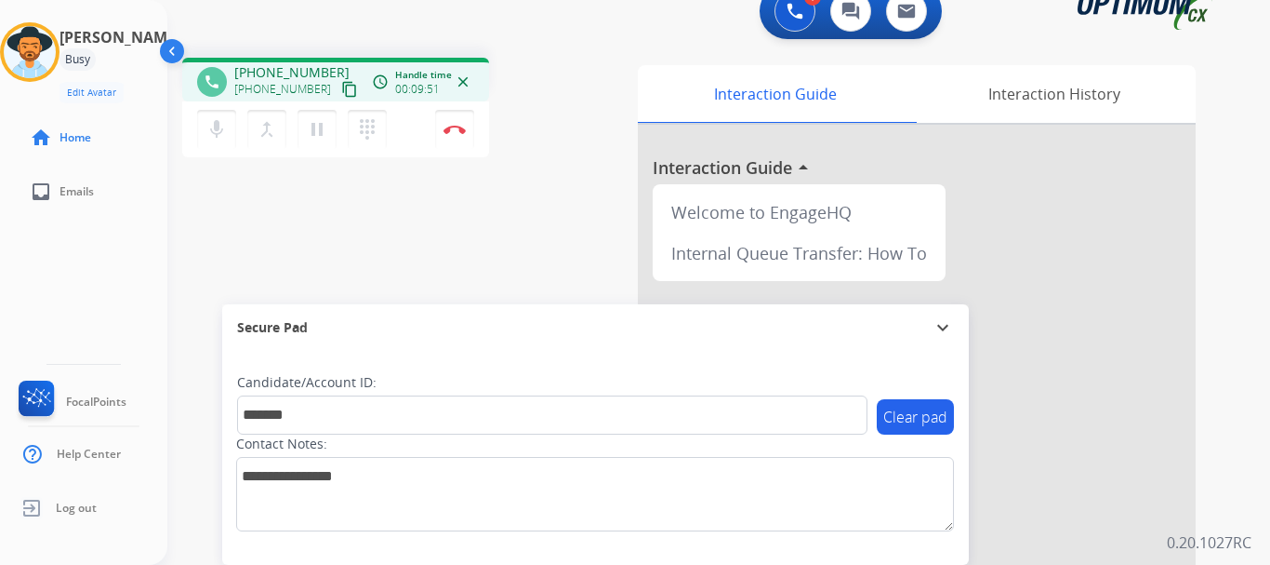
click at [452, 275] on div "phone [PHONE_NUMBER] [PHONE_NUMBER] content_copy access_time Call metrics Queue…" at bounding box center [696, 431] width 1058 height 776
click at [549, 227] on div "phone [PHONE_NUMBER] [PHONE_NUMBER] content_copy access_time Call metrics Queue…" at bounding box center [696, 431] width 1058 height 776
click at [468, 132] on button "Disconnect" at bounding box center [454, 129] width 39 height 39
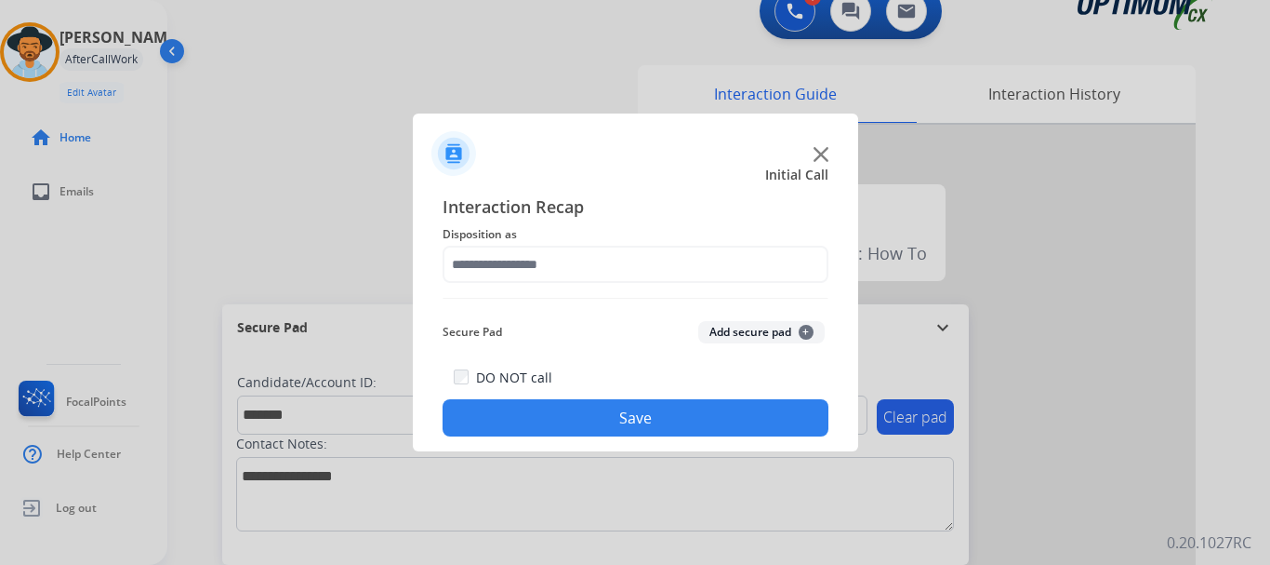
click at [736, 336] on button "Add secure pad +" at bounding box center [761, 332] width 126 height 22
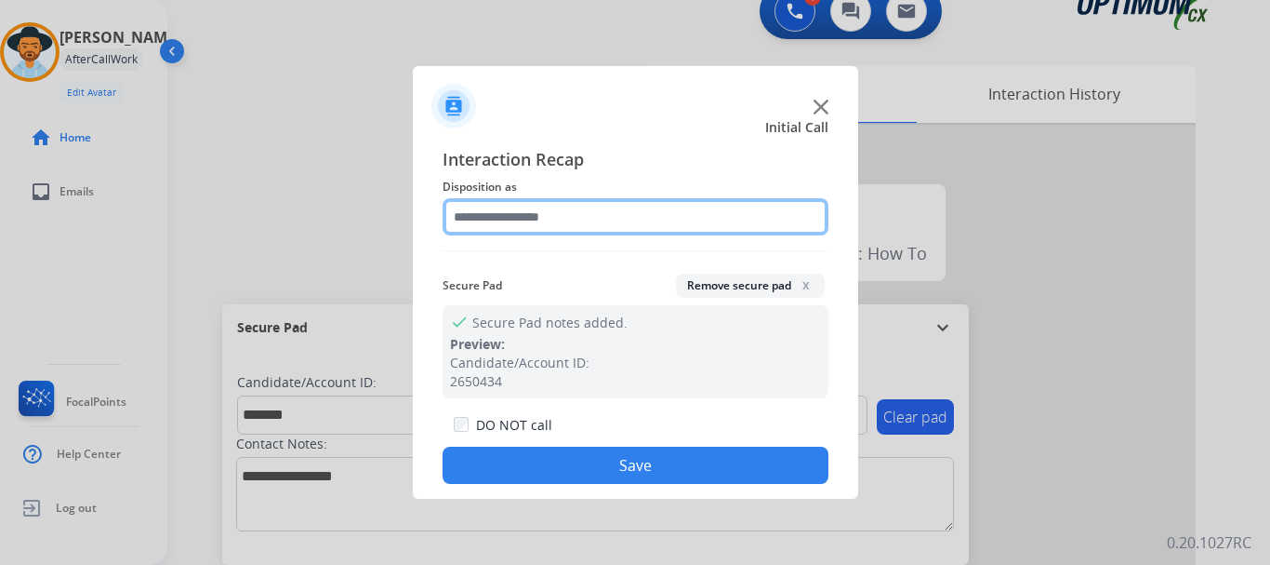
click at [636, 224] on input "text" at bounding box center [636, 216] width 386 height 37
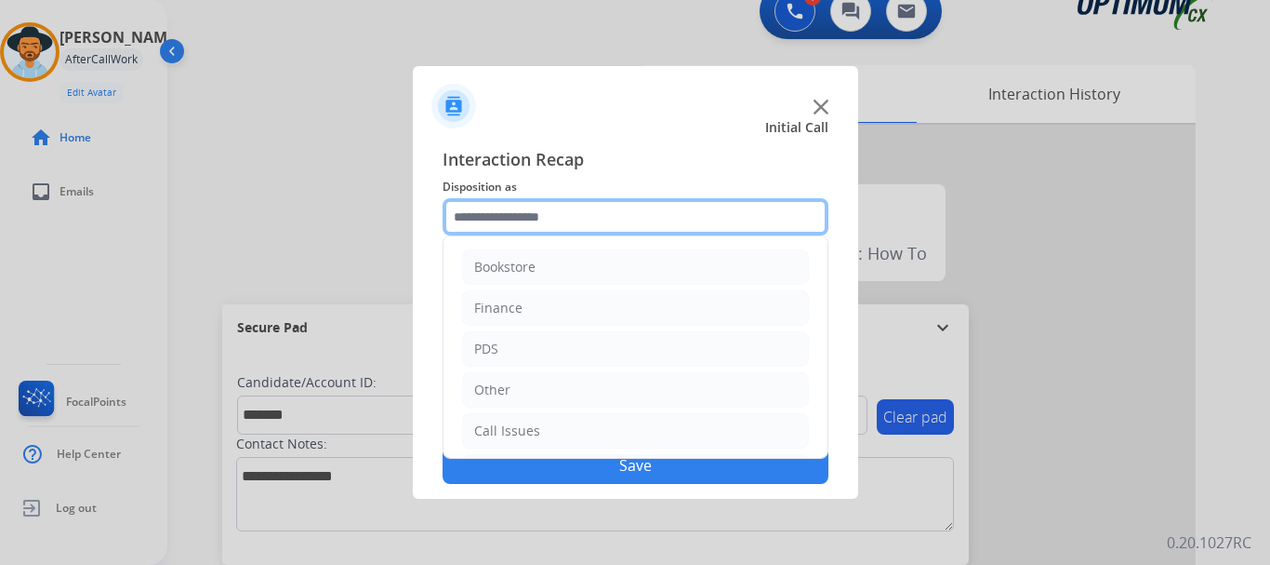
scroll to position [126, 0]
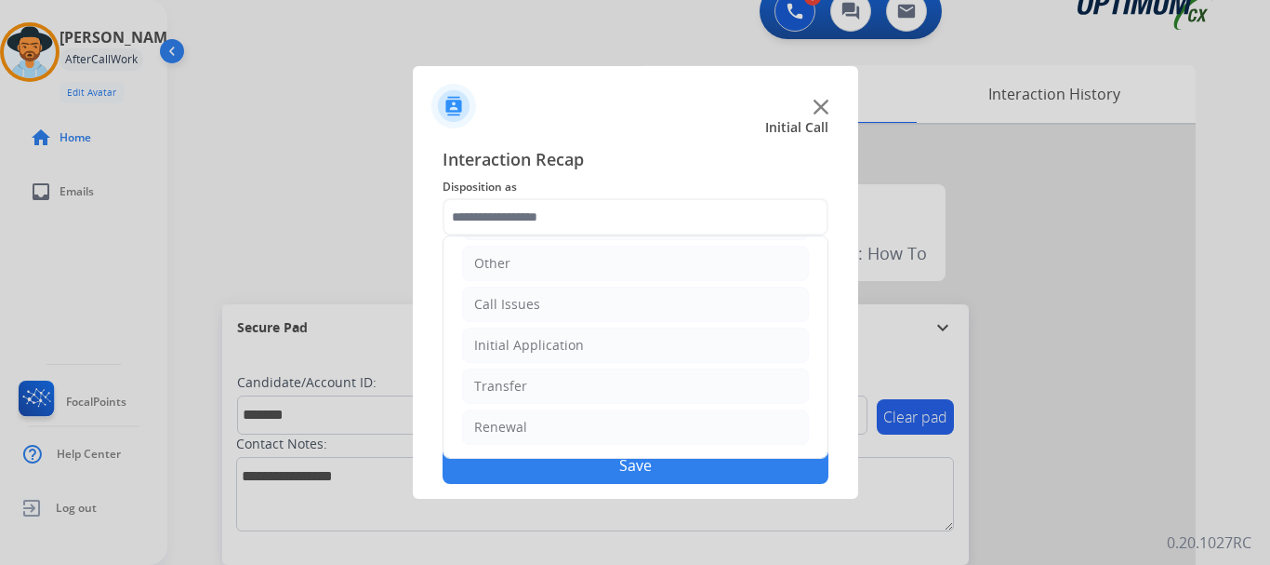
click at [623, 353] on li "Initial Application" at bounding box center [635, 344] width 347 height 35
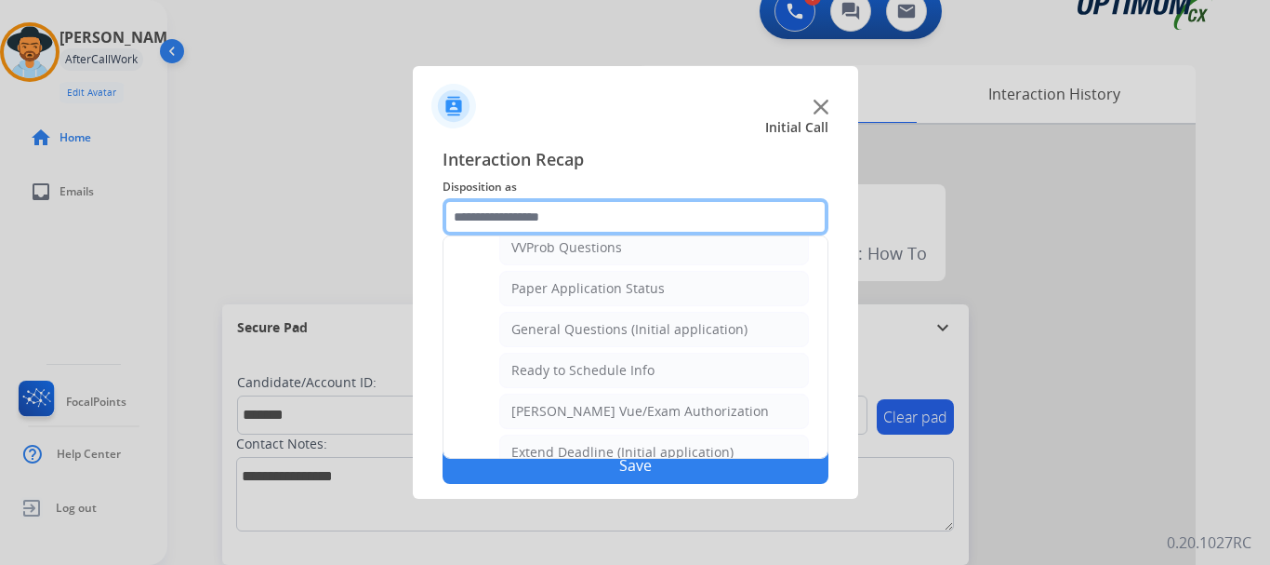
scroll to position [1046, 0]
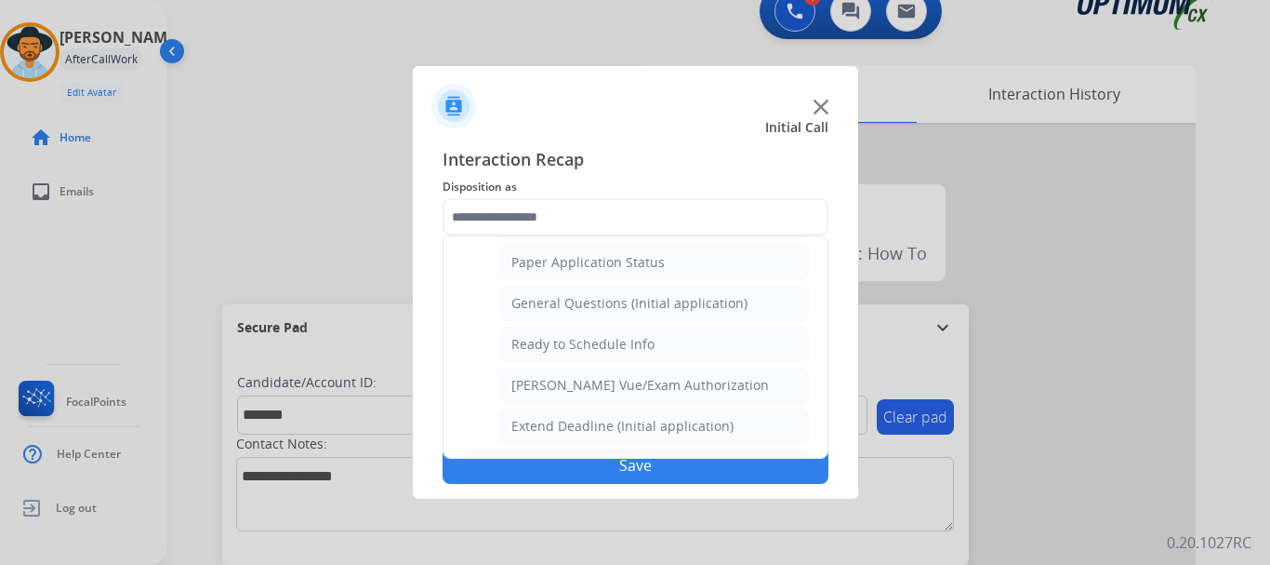
click at [682, 313] on li "General Questions (Initial application)" at bounding box center [654, 303] width 310 height 35
type input "**********"
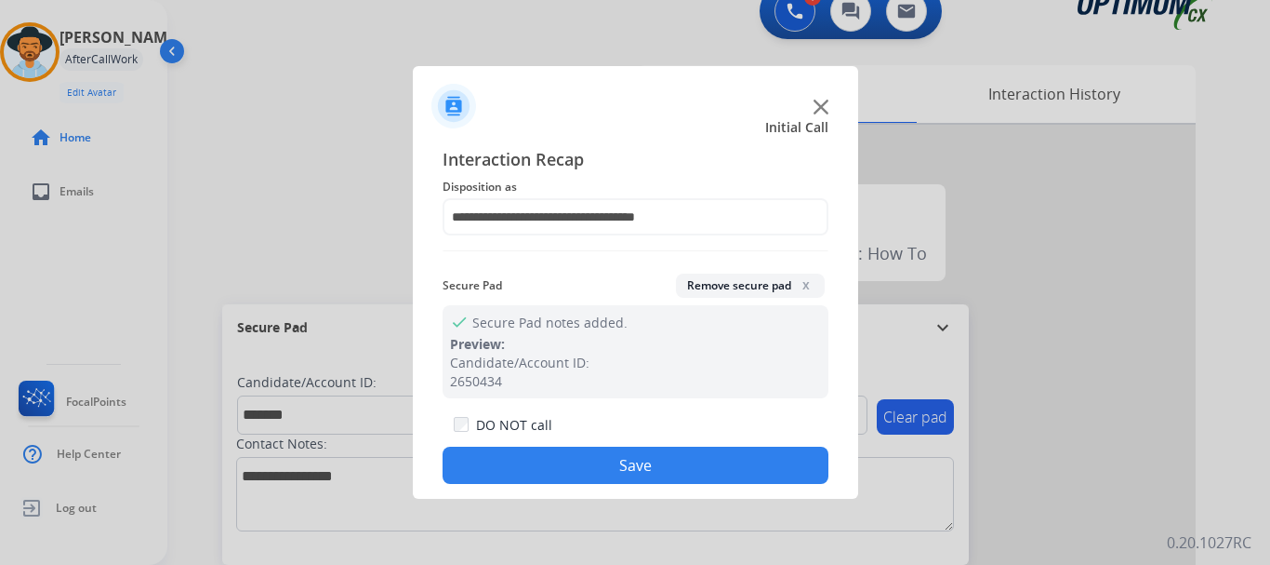
click at [668, 459] on button "Save" at bounding box center [636, 464] width 386 height 37
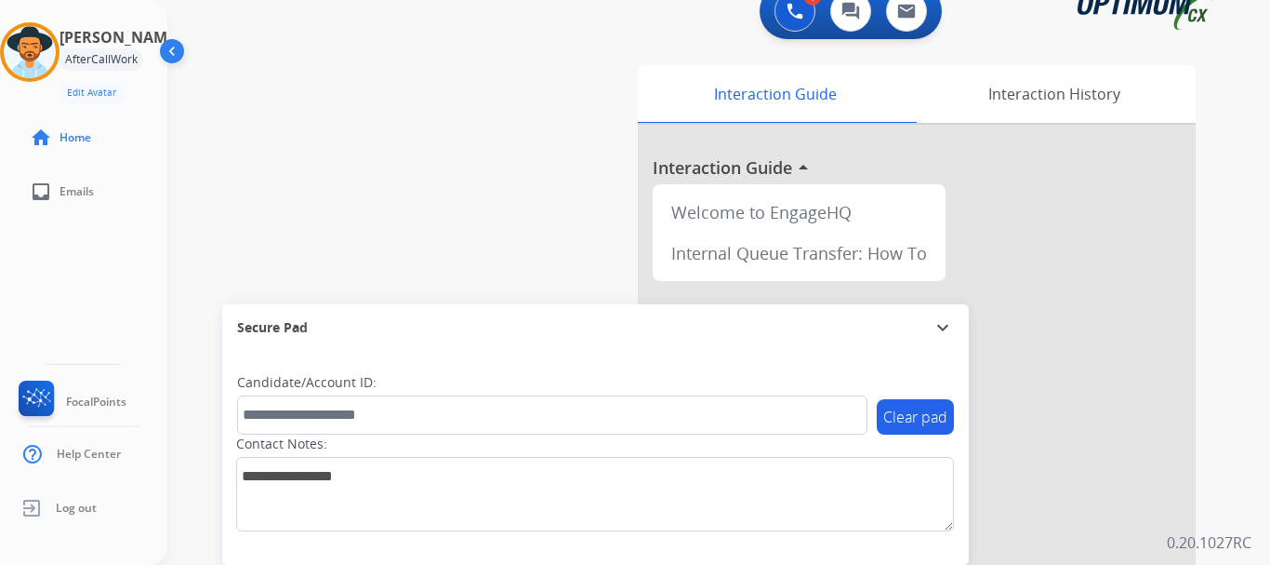
click at [550, 286] on div "swap_horiz Break voice bridge close_fullscreen Connect 3-Way Call merge_type Se…" at bounding box center [696, 431] width 1058 height 776
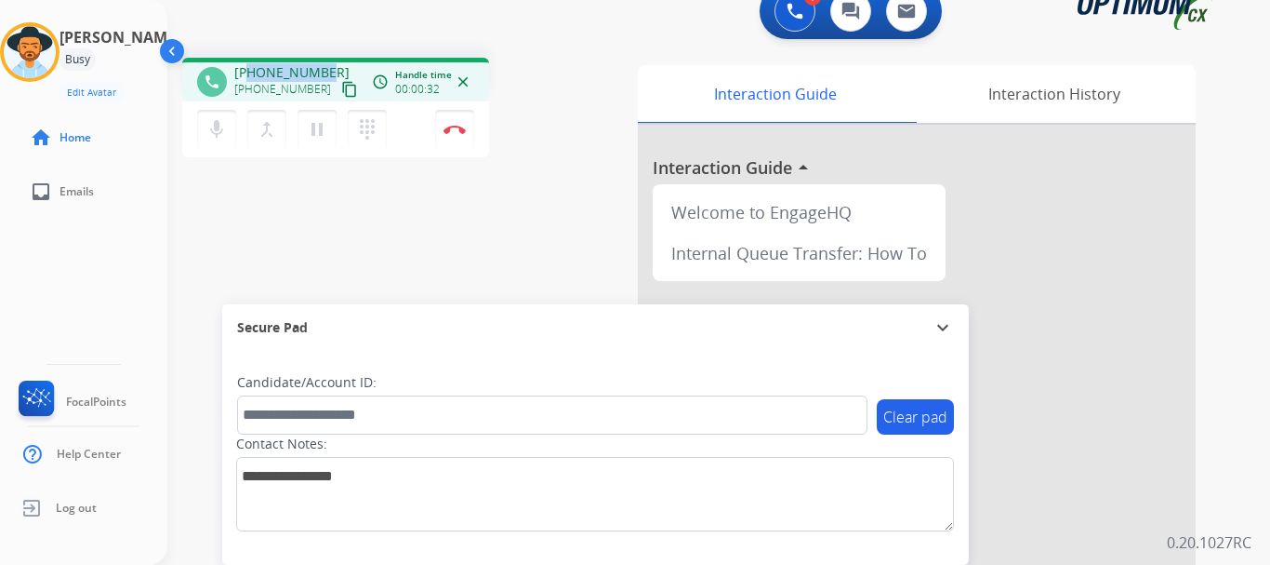
drag, startPoint x: 327, startPoint y: 72, endPoint x: 252, endPoint y: 66, distance: 75.5
click at [252, 66] on div "[PHONE_NUMBER] [PHONE_NUMBER] content_copy" at bounding box center [297, 81] width 126 height 37
copy span "8068722134"
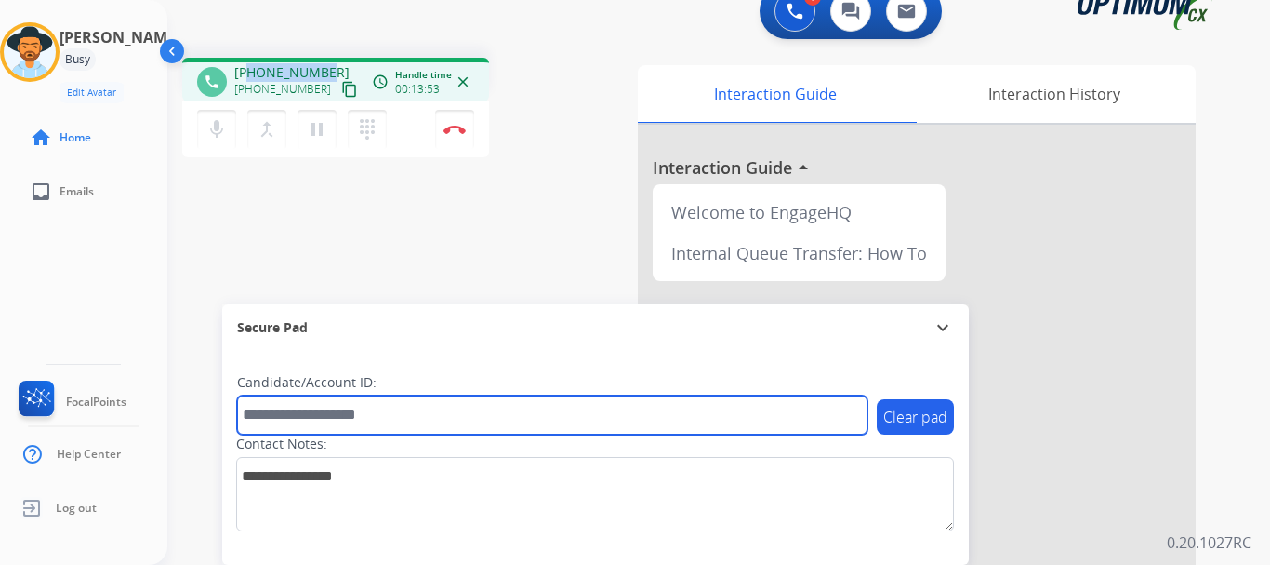
click at [343, 402] on input "text" at bounding box center [552, 414] width 631 height 39
paste input "*******"
type input "*******"
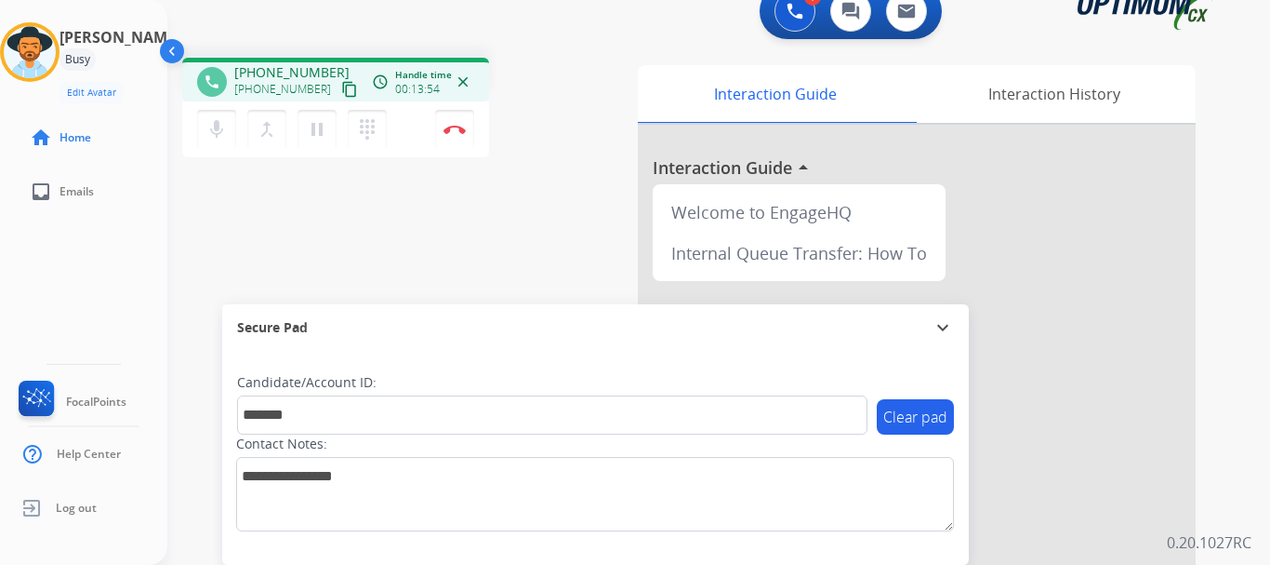
click at [443, 269] on div "phone [PHONE_NUMBER] [PHONE_NUMBER] content_copy access_time Call metrics Queue…" at bounding box center [696, 431] width 1058 height 776
click at [450, 127] on img at bounding box center [455, 129] width 22 height 9
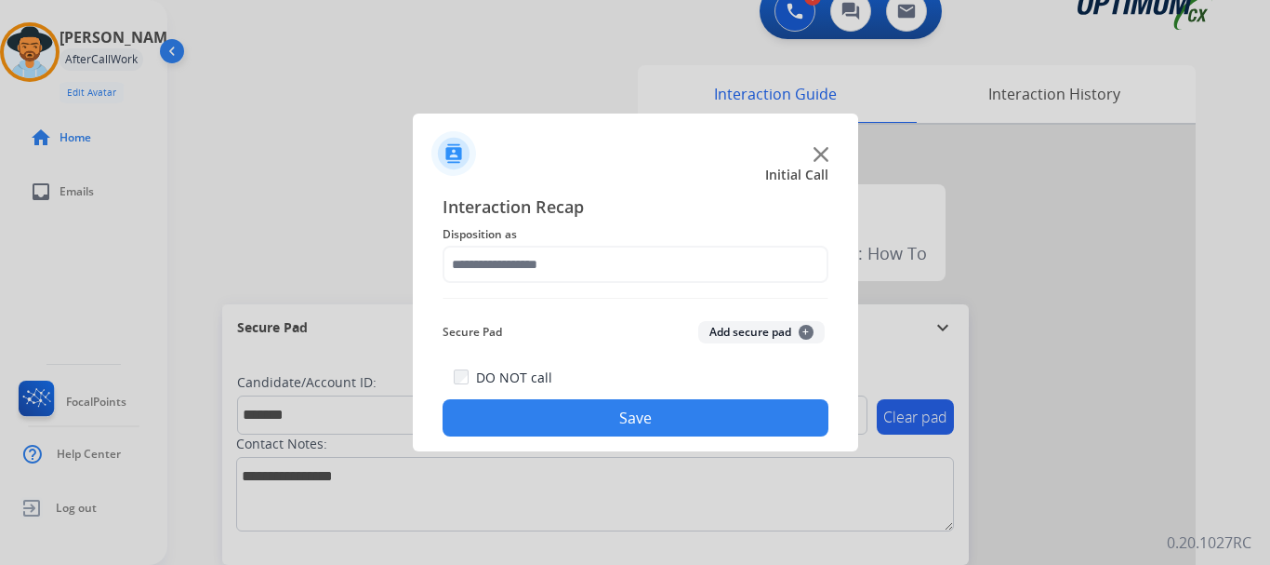
click at [742, 328] on button "Add secure pad +" at bounding box center [761, 332] width 126 height 22
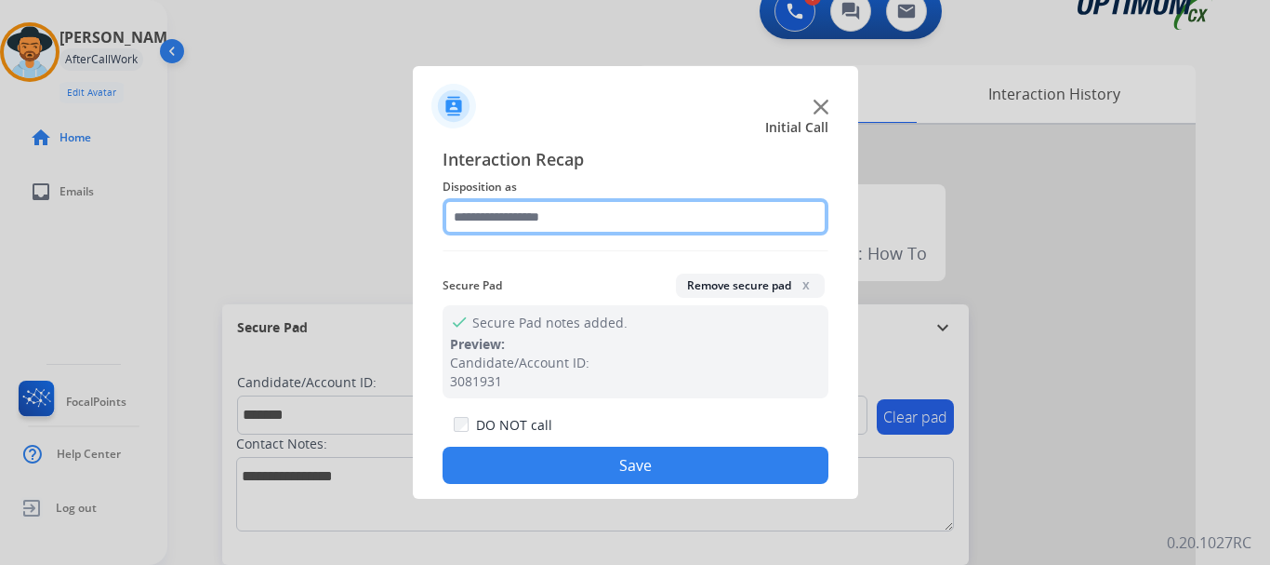
click at [675, 209] on input "text" at bounding box center [636, 216] width 386 height 37
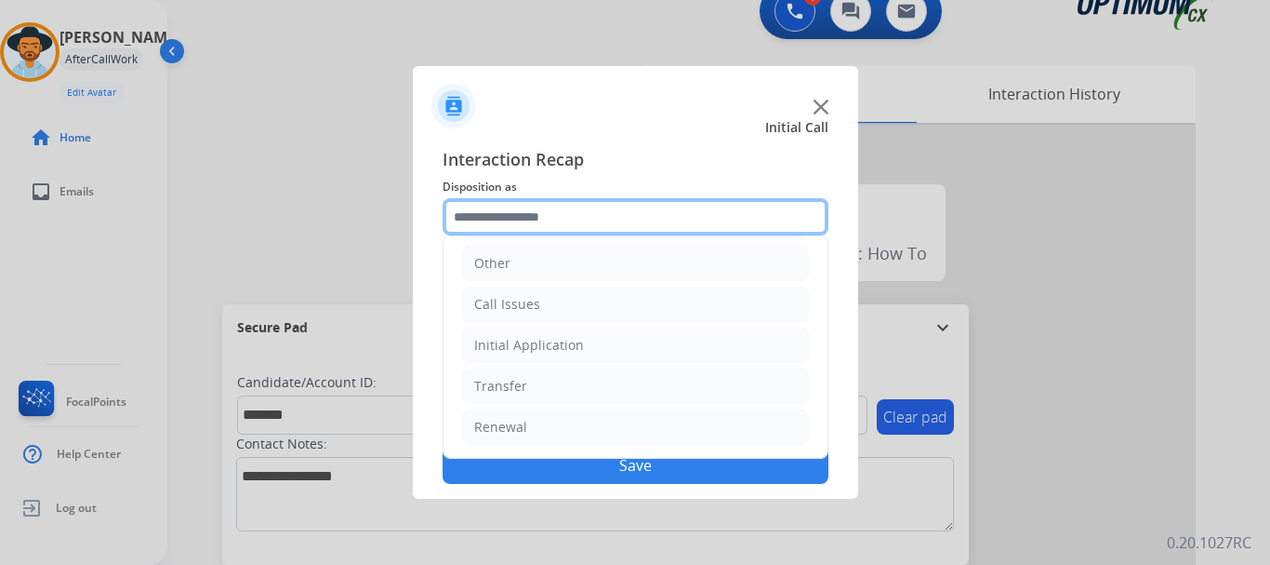
scroll to position [0, 0]
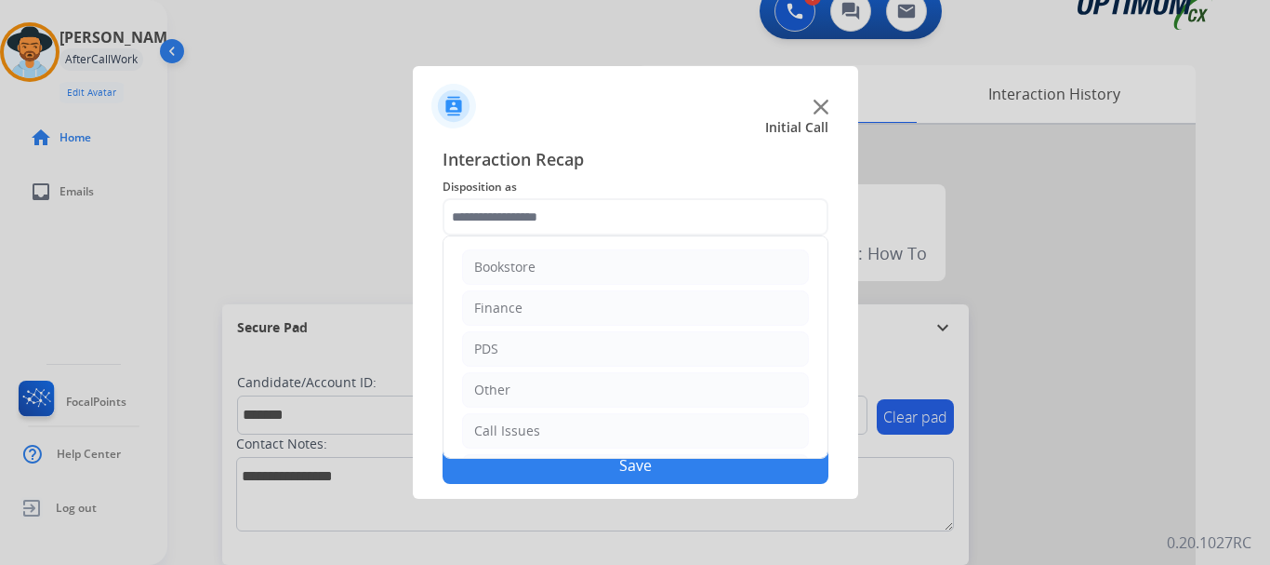
click at [644, 274] on li "Bookstore" at bounding box center [635, 266] width 347 height 35
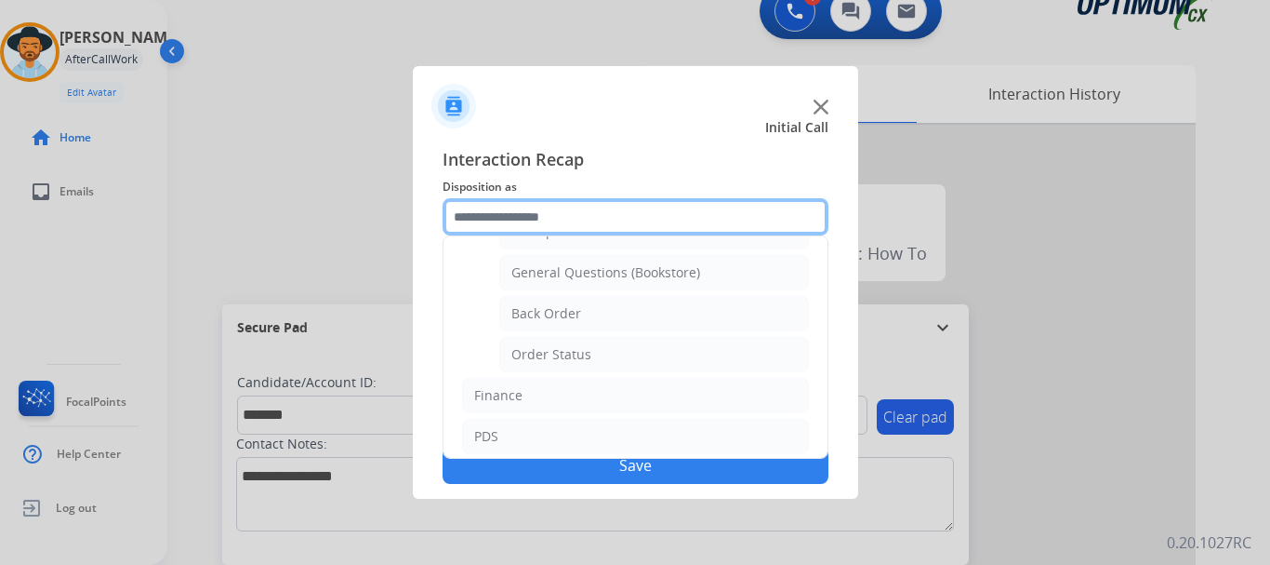
scroll to position [84, 0]
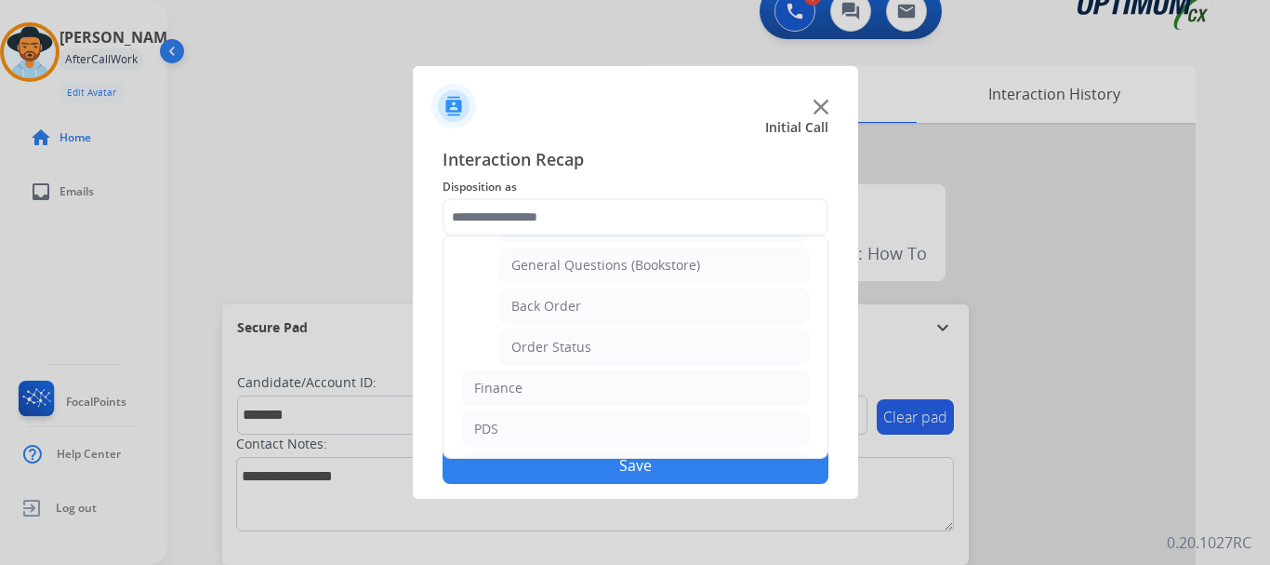
click at [688, 264] on div "General Questions (Bookstore)" at bounding box center [606, 265] width 189 height 19
type input "**********"
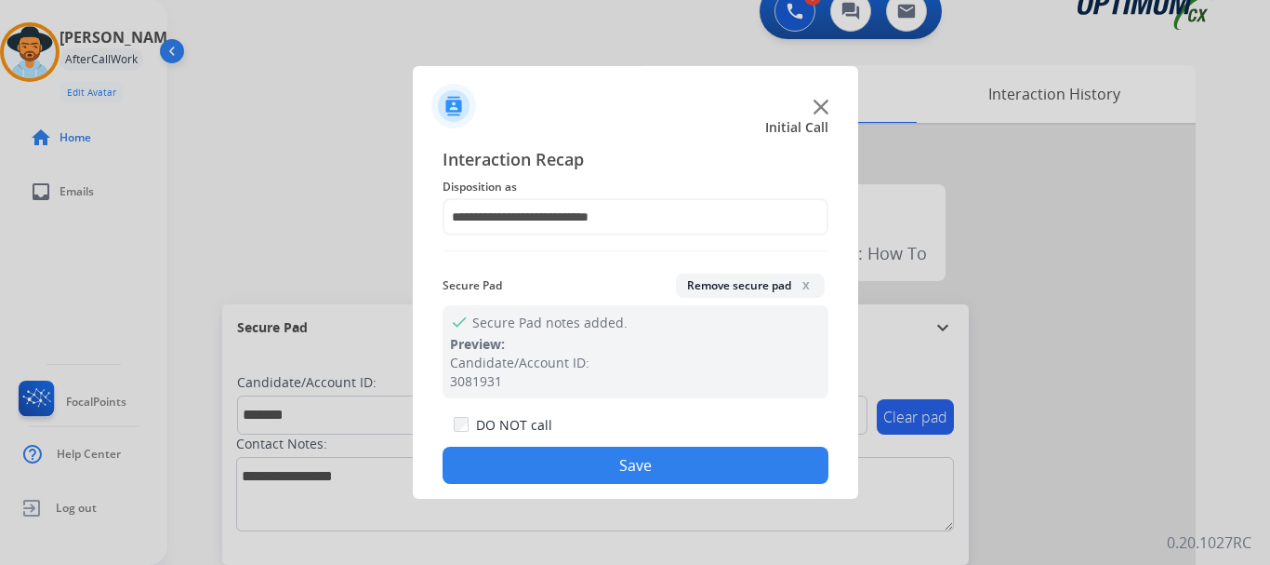
click at [655, 445] on div "DO NOT call Save" at bounding box center [636, 448] width 386 height 71
click at [641, 471] on button "Save" at bounding box center [636, 464] width 386 height 37
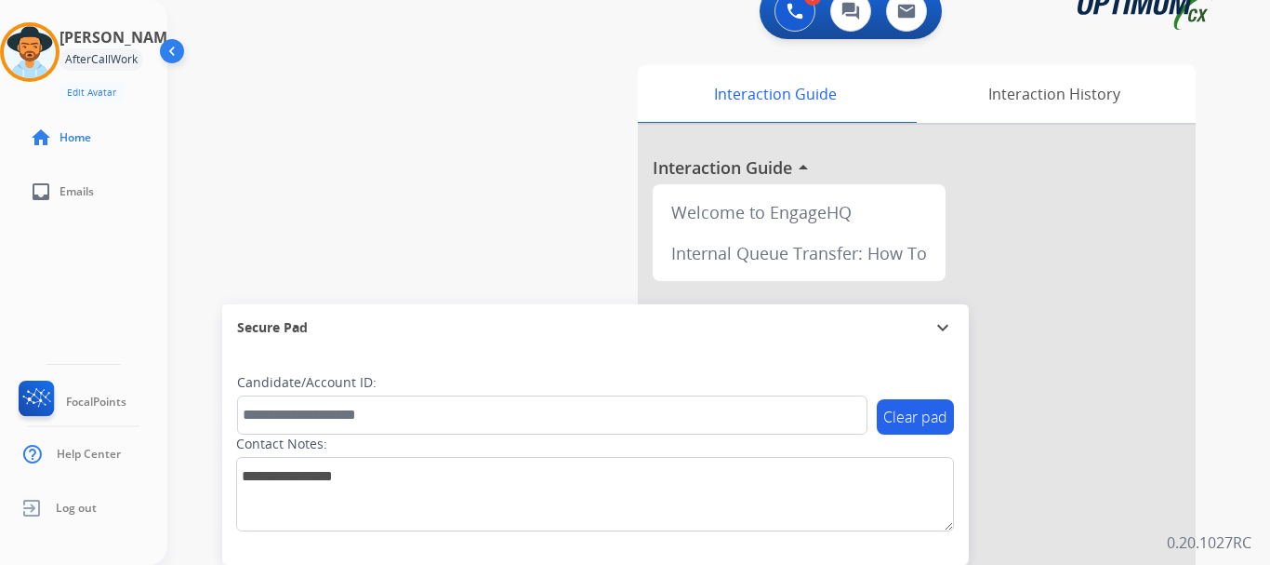
click at [467, 206] on div "swap_horiz Break voice bridge close_fullscreen Connect 3-Way Call merge_type Se…" at bounding box center [696, 431] width 1058 height 776
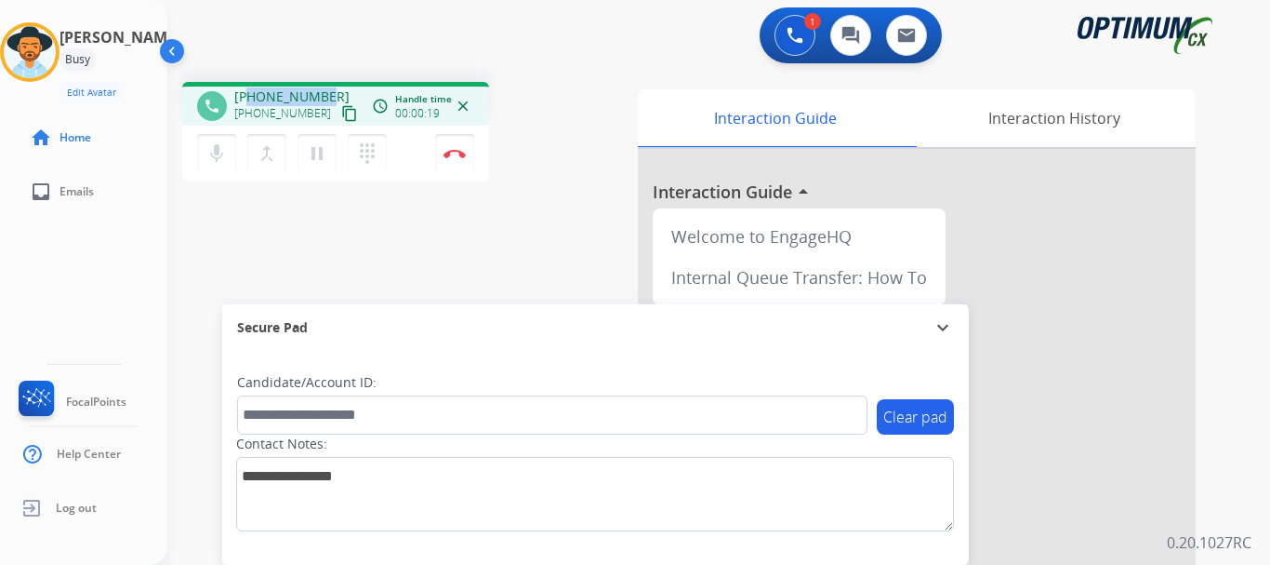
drag, startPoint x: 248, startPoint y: 91, endPoint x: 324, endPoint y: 84, distance: 75.7
click at [324, 84] on div "phone [PHONE_NUMBER] [PHONE_NUMBER] content_copy access_time Call metrics Queue…" at bounding box center [335, 104] width 307 height 44
copy span "5519980543"
click at [324, 84] on div "phone [PHONE_NUMBER] [PHONE_NUMBER] content_copy access_time Call metrics Queue…" at bounding box center [335, 104] width 307 height 44
click at [346, 61] on div "1 Voice Interactions 0 Chat Interactions 0 Email Interactions" at bounding box center [708, 37] width 1036 height 60
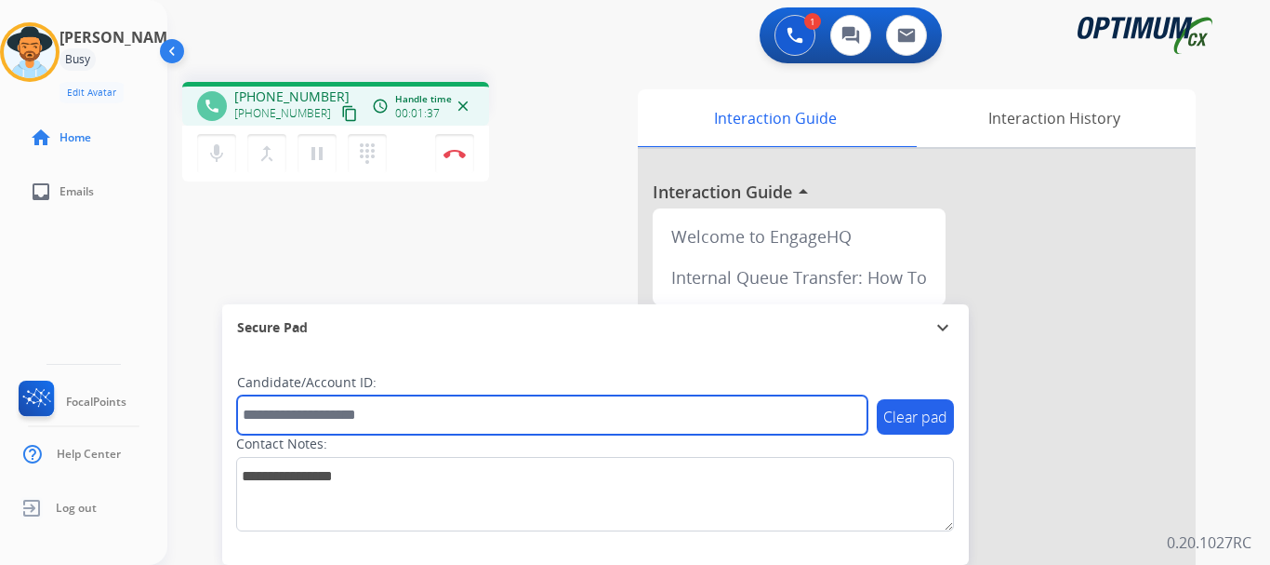
click at [325, 419] on input "text" at bounding box center [552, 414] width 631 height 39
paste input "*******"
type input "*******"
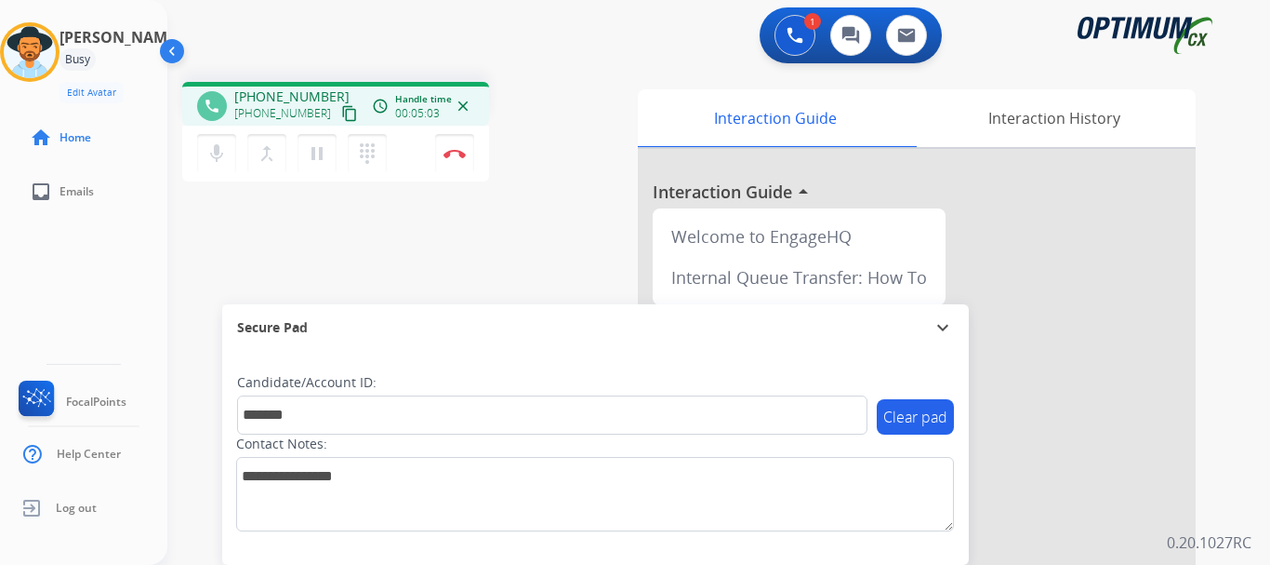
click at [466, 56] on div "1 Voice Interactions 0 Chat Interactions 0 Email Interactions" at bounding box center [708, 37] width 1036 height 60
click at [450, 150] on img at bounding box center [455, 153] width 22 height 9
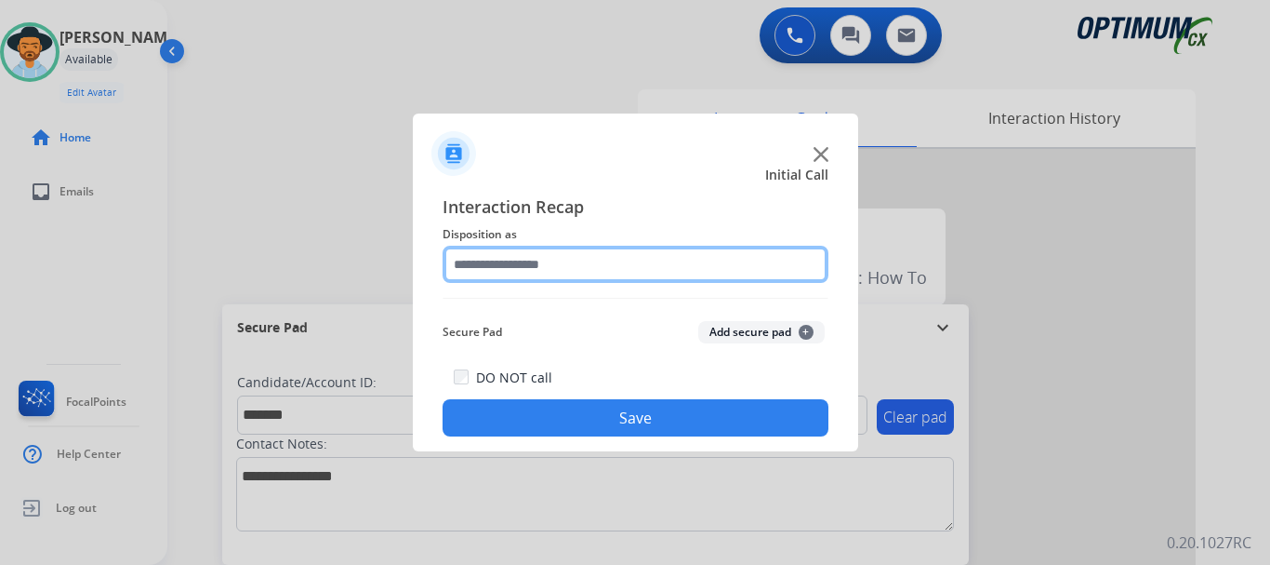
click at [704, 261] on input "text" at bounding box center [636, 264] width 386 height 37
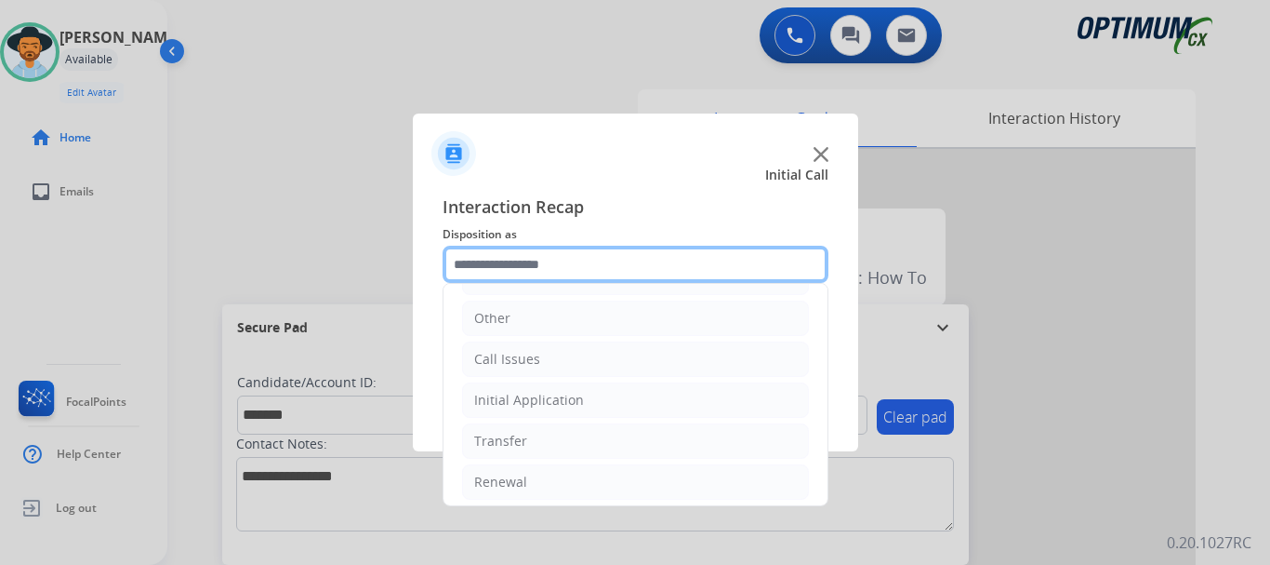
scroll to position [126, 0]
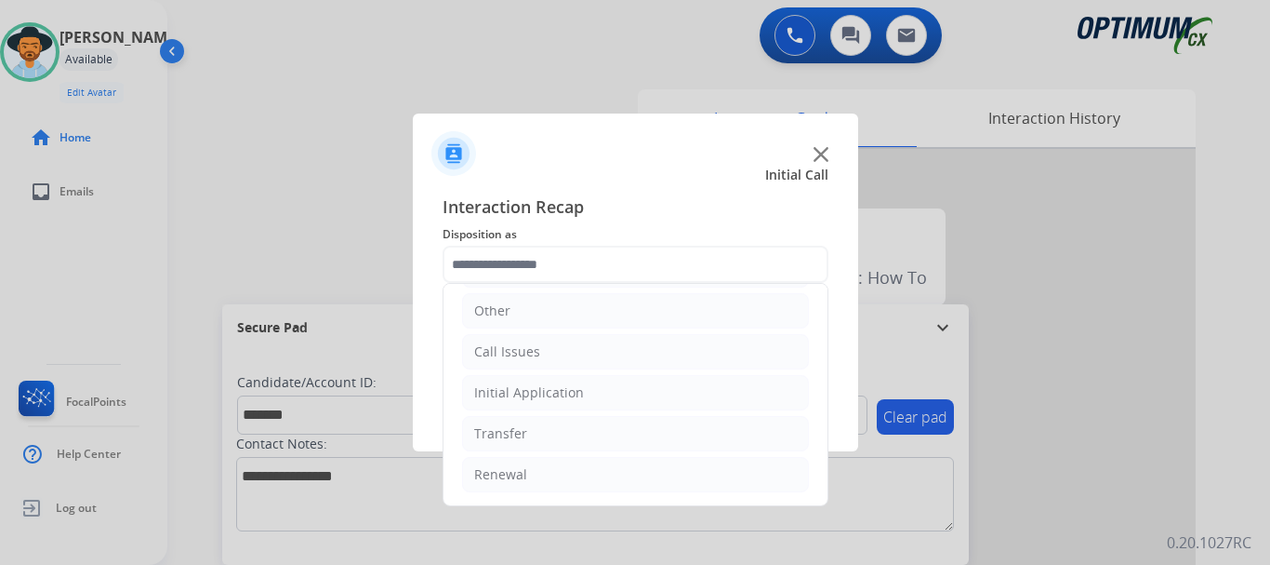
click at [645, 394] on li "Initial Application" at bounding box center [635, 392] width 347 height 35
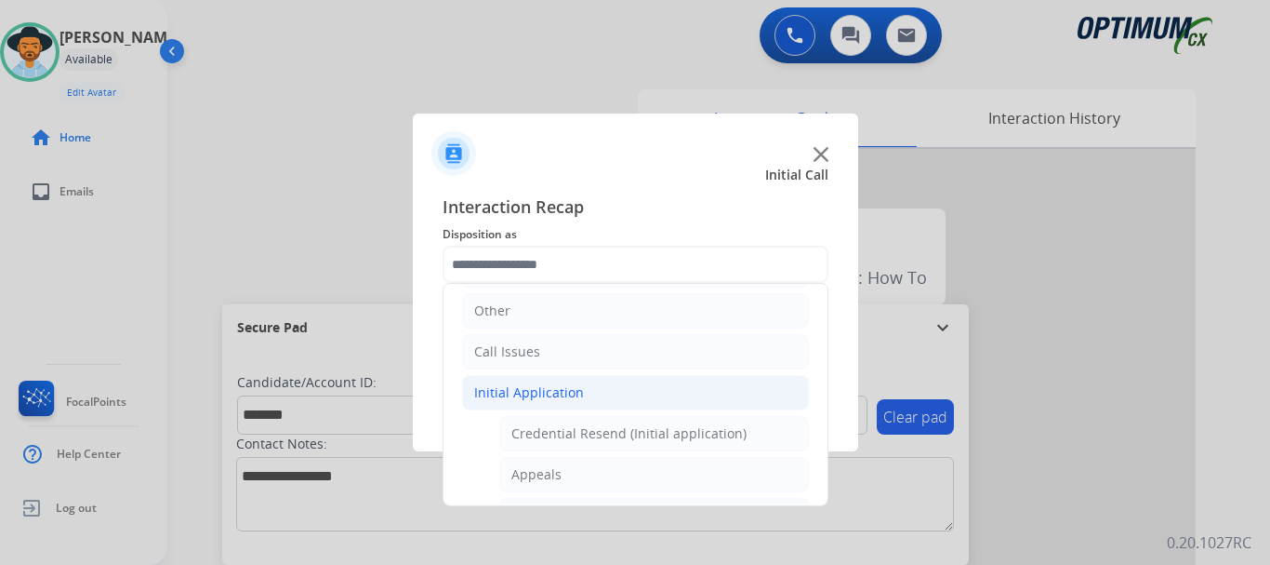
click at [646, 401] on li "Initial Application" at bounding box center [635, 392] width 347 height 35
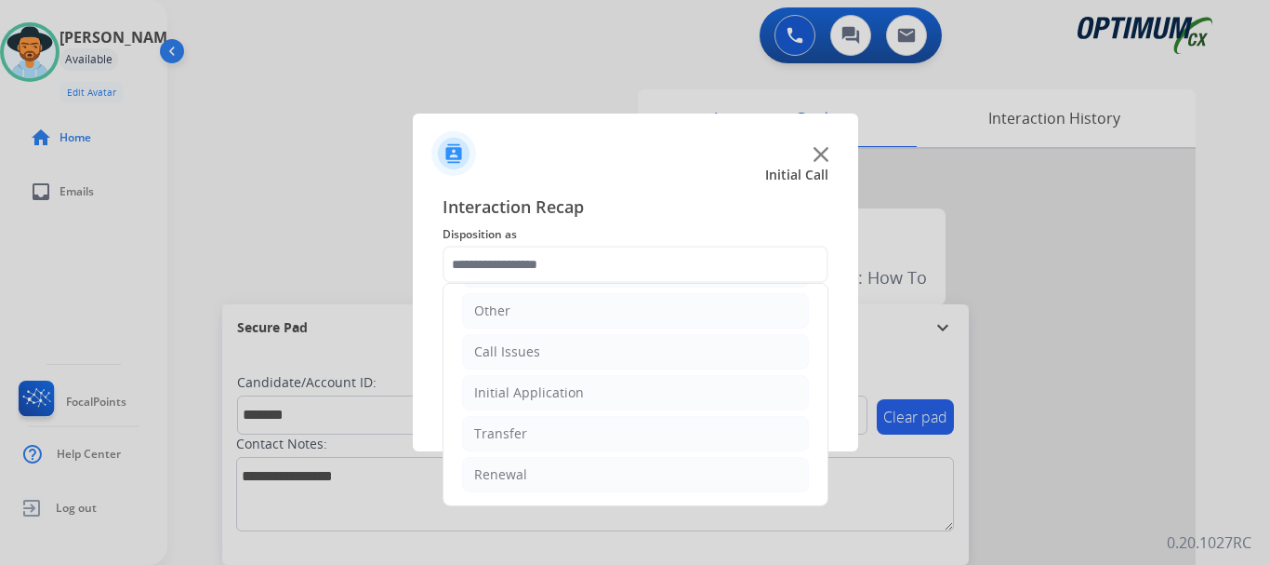
click at [623, 385] on li "Initial Application" at bounding box center [635, 392] width 347 height 35
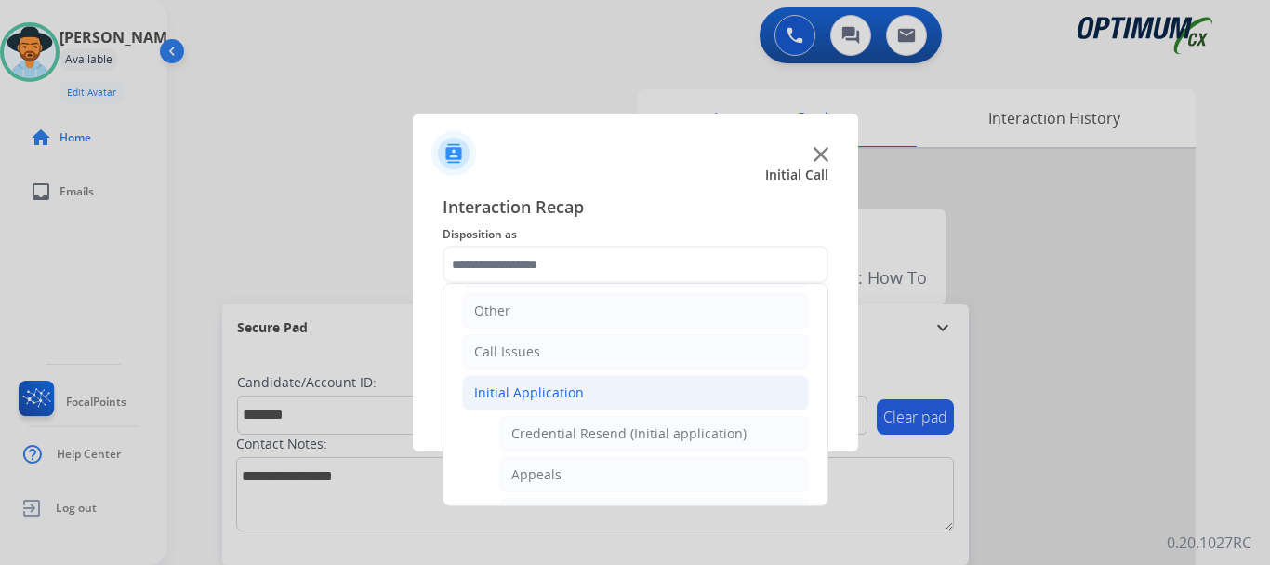
click at [597, 478] on li "Appeals" at bounding box center [654, 474] width 310 height 35
type input "*******"
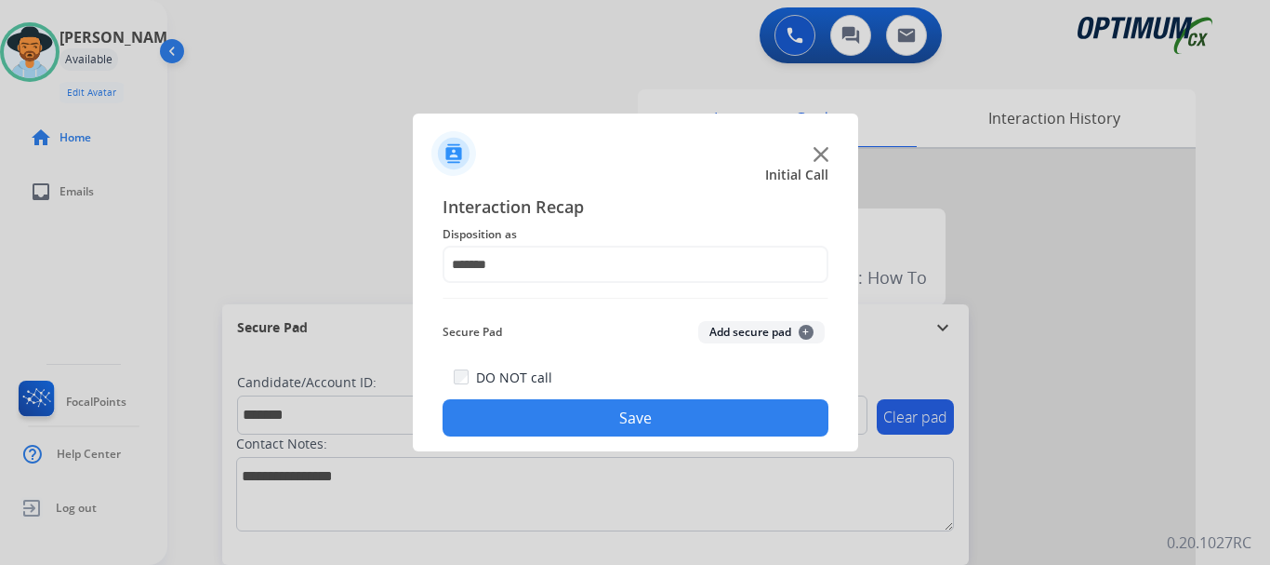
click at [608, 434] on button "Save" at bounding box center [636, 417] width 386 height 37
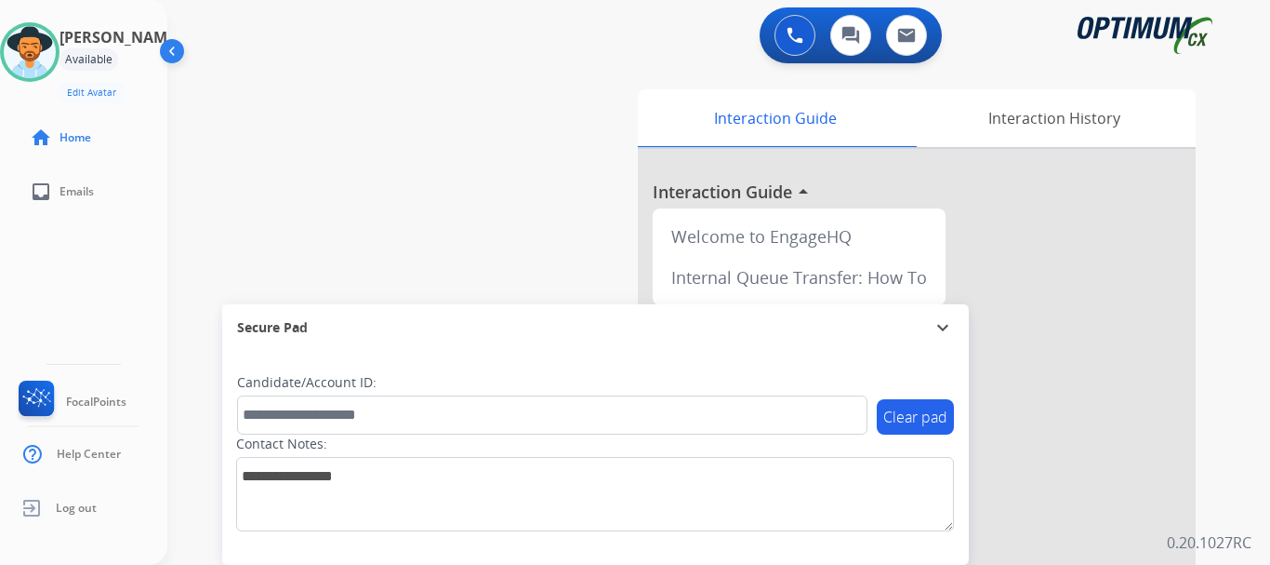
click at [583, 229] on div "swap_horiz Break voice bridge close_fullscreen Connect 3-Way Call merge_type Se…" at bounding box center [696, 455] width 1058 height 776
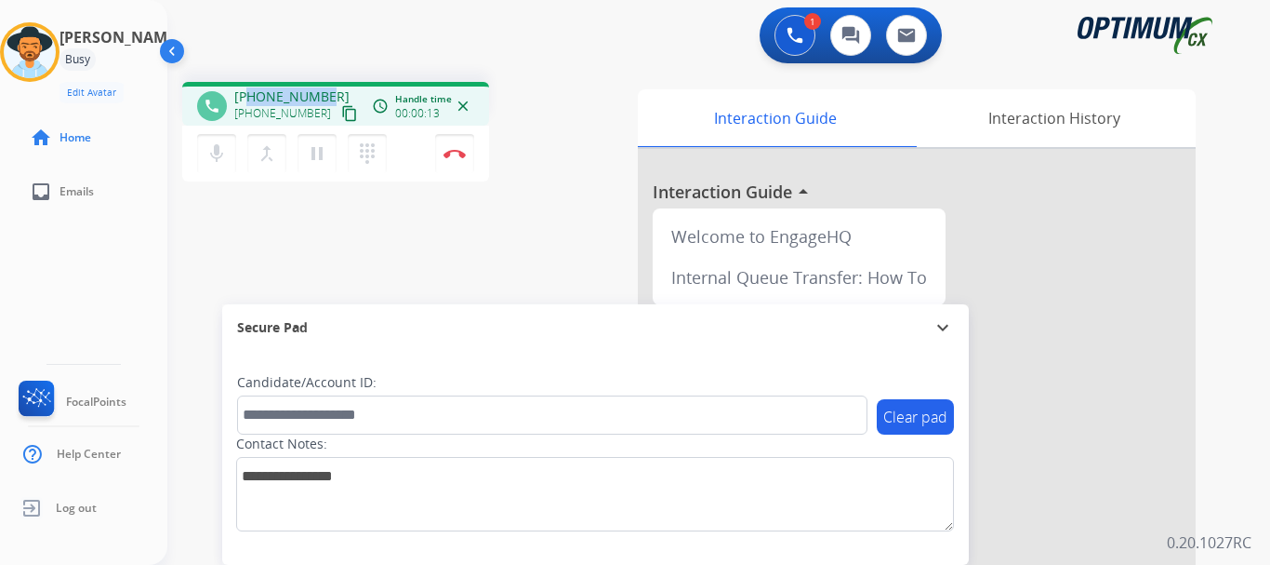
drag, startPoint x: 251, startPoint y: 97, endPoint x: 331, endPoint y: 91, distance: 80.2
click at [331, 91] on div "[PHONE_NUMBER] [PHONE_NUMBER] content_copy" at bounding box center [297, 105] width 126 height 37
copy span "4847448236"
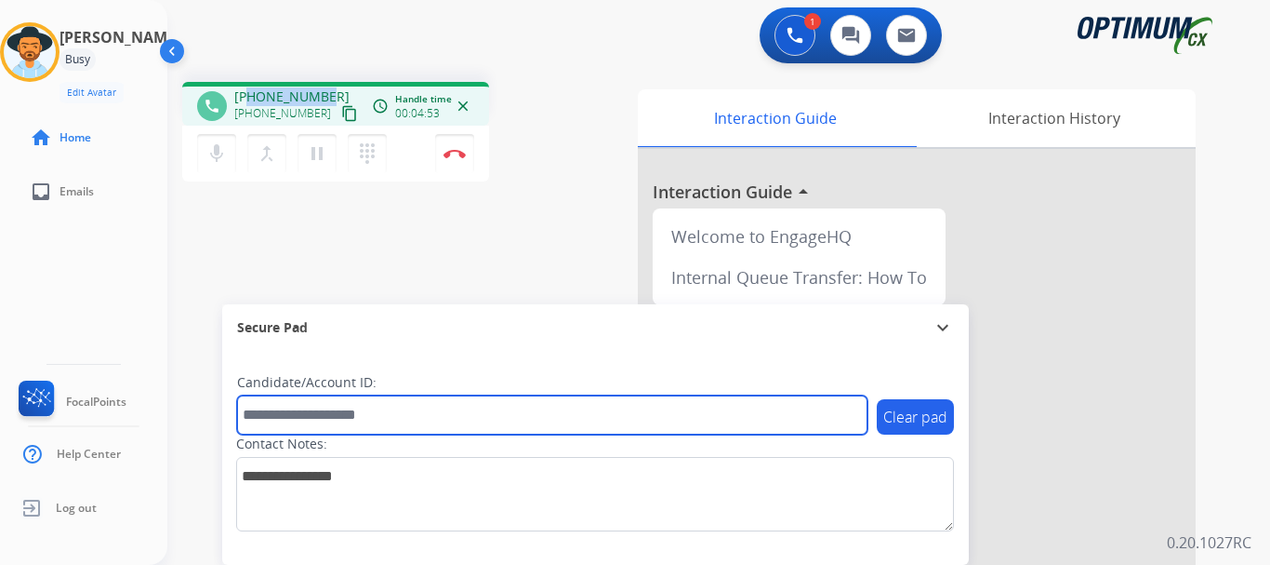
click at [330, 417] on input "text" at bounding box center [552, 414] width 631 height 39
paste input "*******"
type input "*******"
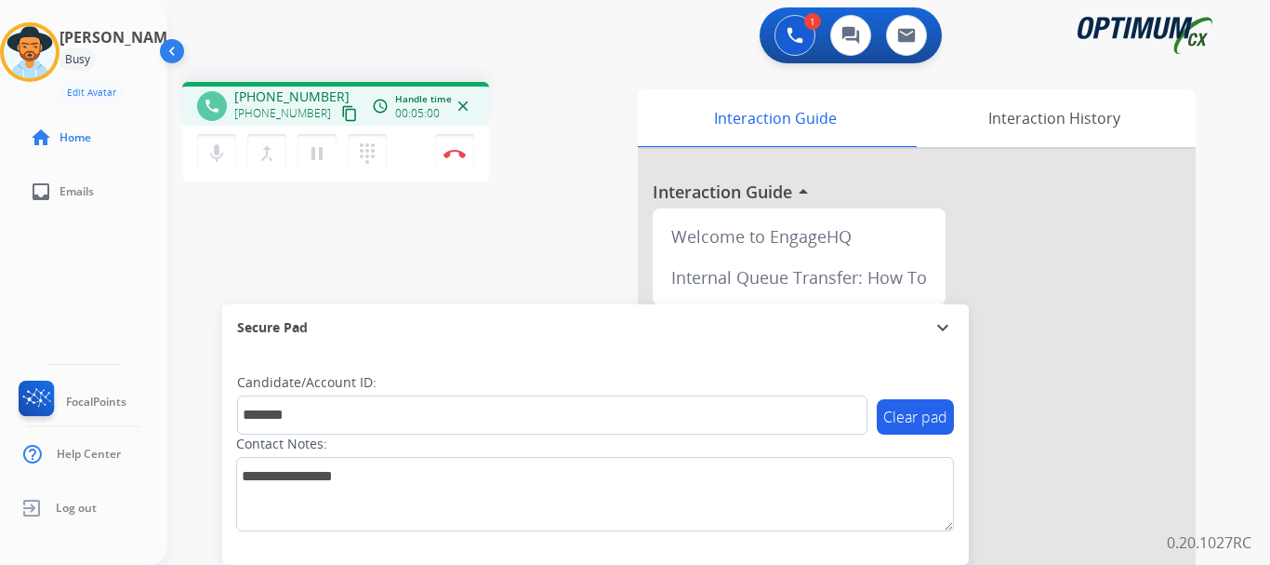
click at [454, 160] on button "Disconnect" at bounding box center [454, 153] width 39 height 39
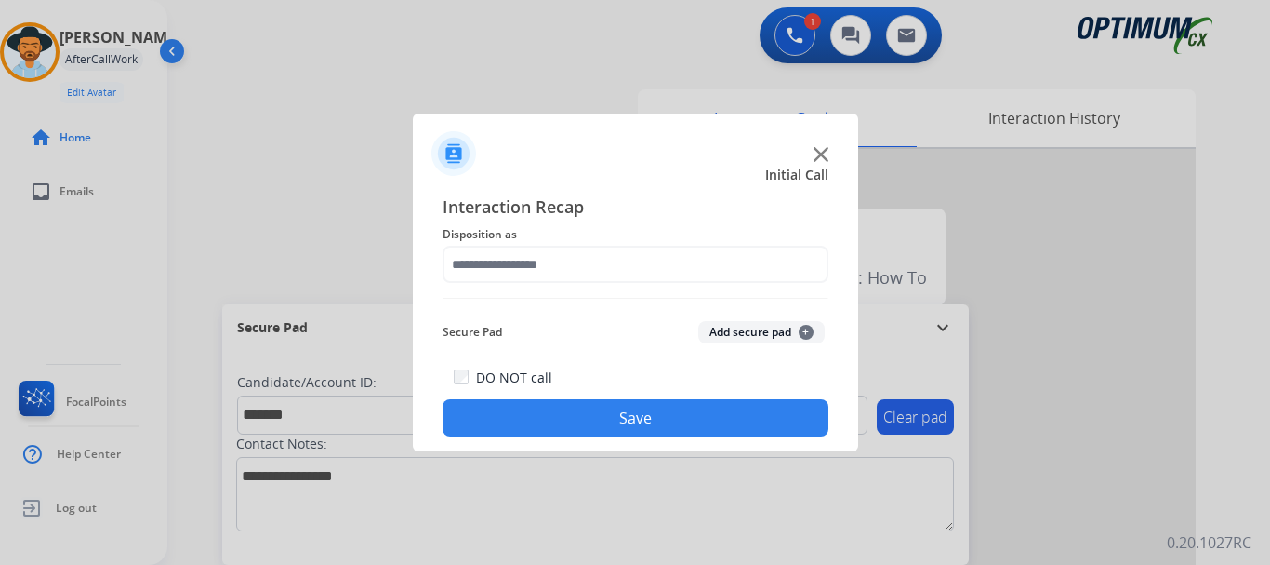
click at [713, 337] on button "Add secure pad +" at bounding box center [761, 332] width 126 height 22
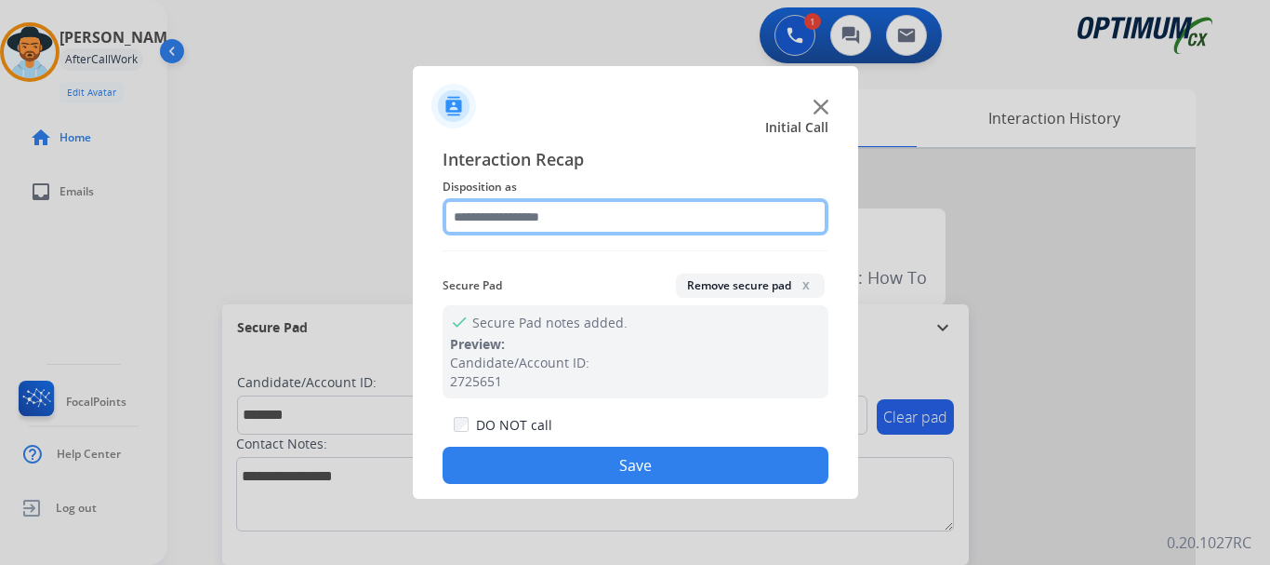
click at [703, 209] on input "text" at bounding box center [636, 216] width 386 height 37
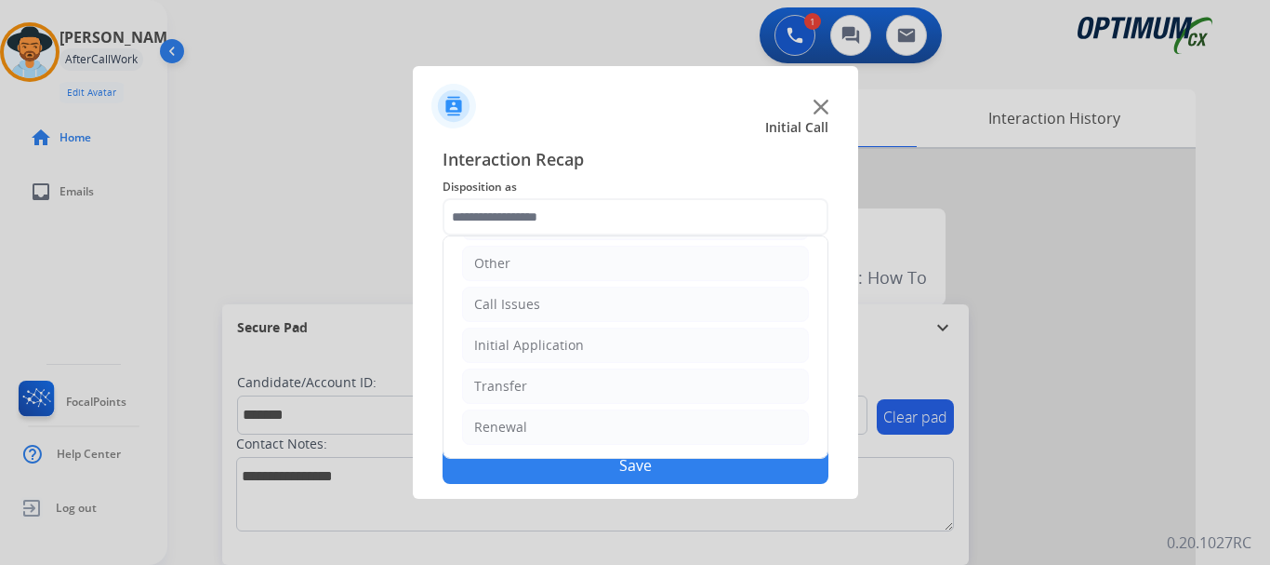
click at [644, 423] on li "Renewal" at bounding box center [635, 426] width 347 height 35
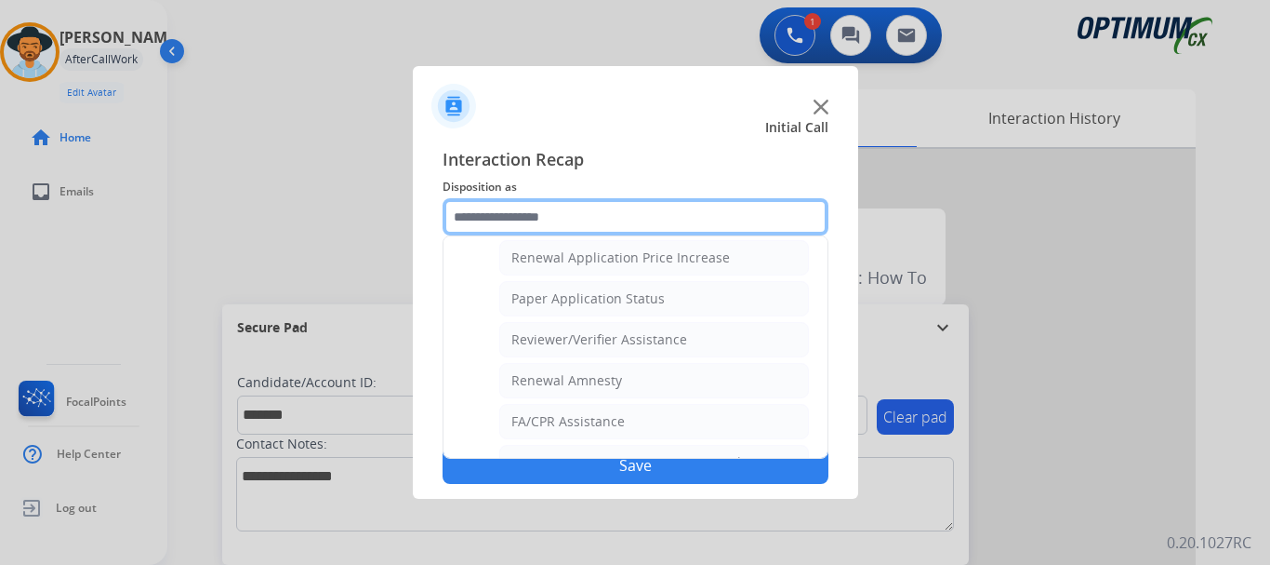
scroll to position [640, 0]
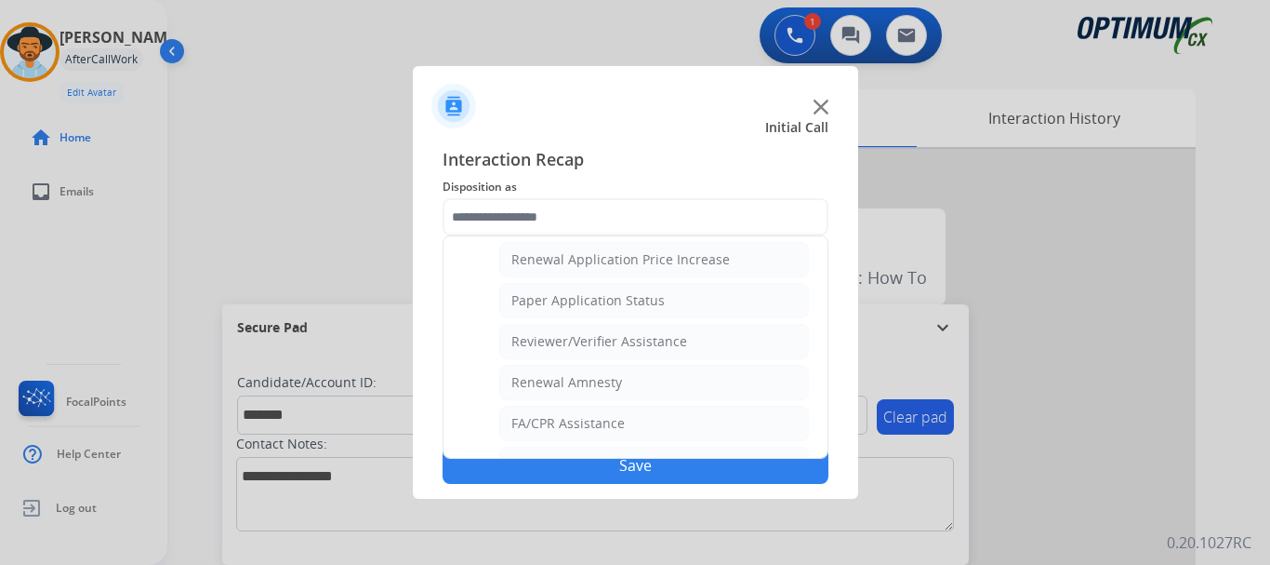
click at [677, 345] on div "Reviewer/Verifier Assistance" at bounding box center [600, 341] width 176 height 19
type input "**********"
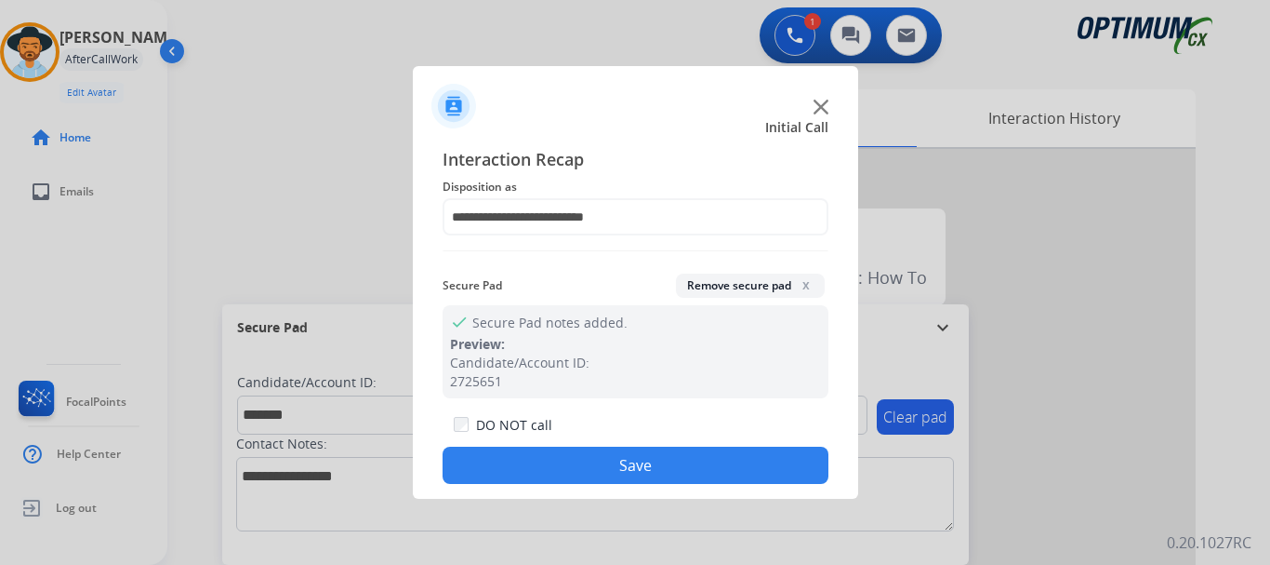
click at [645, 470] on button "Save" at bounding box center [636, 464] width 386 height 37
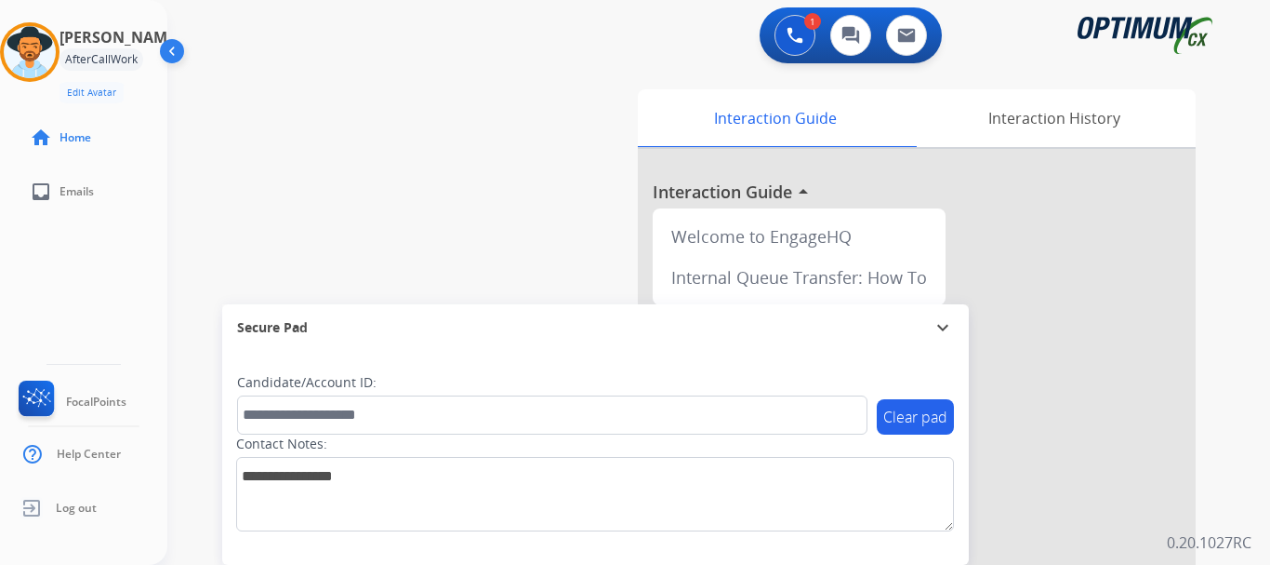
click at [539, 208] on div "swap_horiz Break voice bridge close_fullscreen Connect 3-Way Call merge_type Se…" at bounding box center [696, 455] width 1058 height 776
click at [399, 233] on div "swap_horiz Break voice bridge close_fullscreen Connect 3-Way Call merge_type Se…" at bounding box center [696, 455] width 1058 height 776
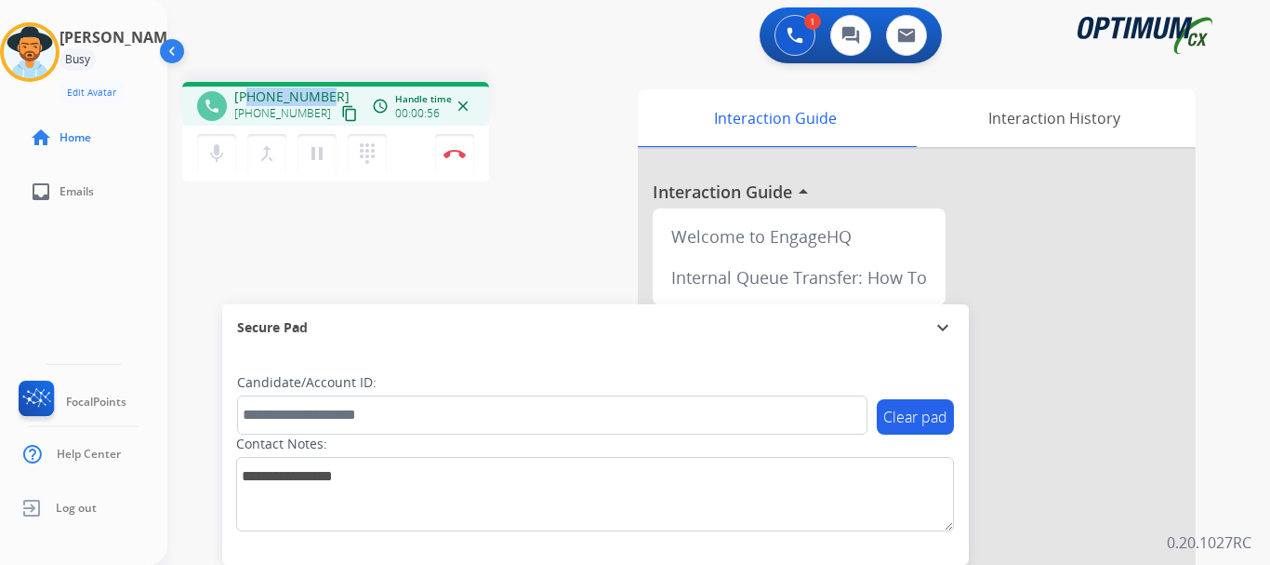
drag, startPoint x: 249, startPoint y: 93, endPoint x: 326, endPoint y: 99, distance: 77.4
click at [326, 99] on div "[PHONE_NUMBER] [PHONE_NUMBER] content_copy" at bounding box center [297, 105] width 126 height 37
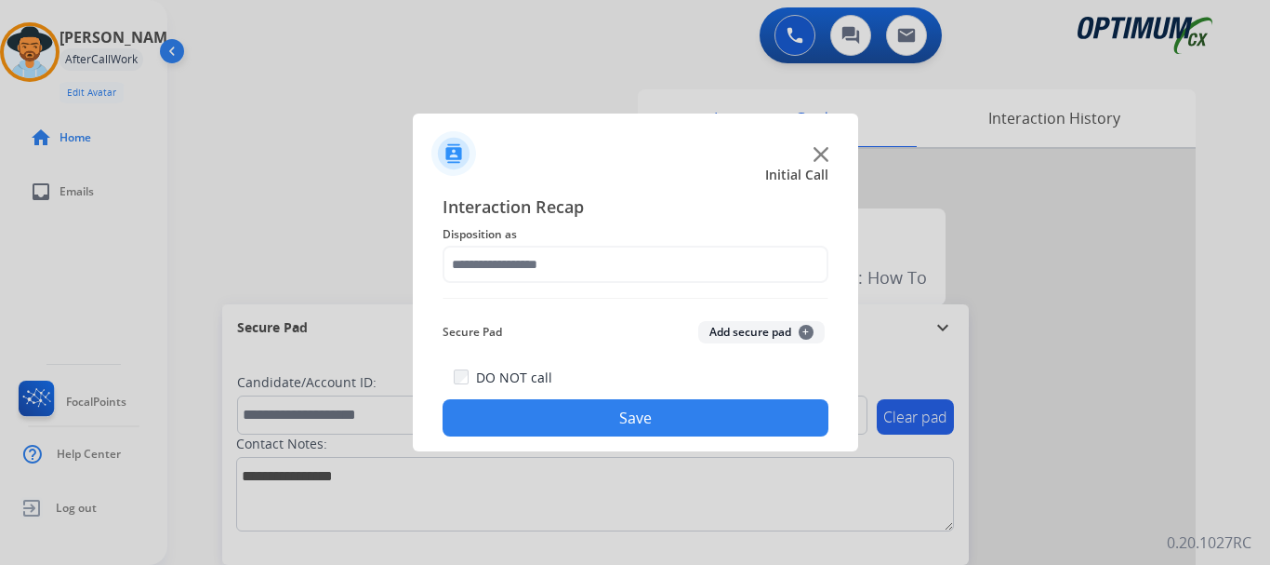
click at [740, 341] on button "Add secure pad +" at bounding box center [761, 332] width 126 height 22
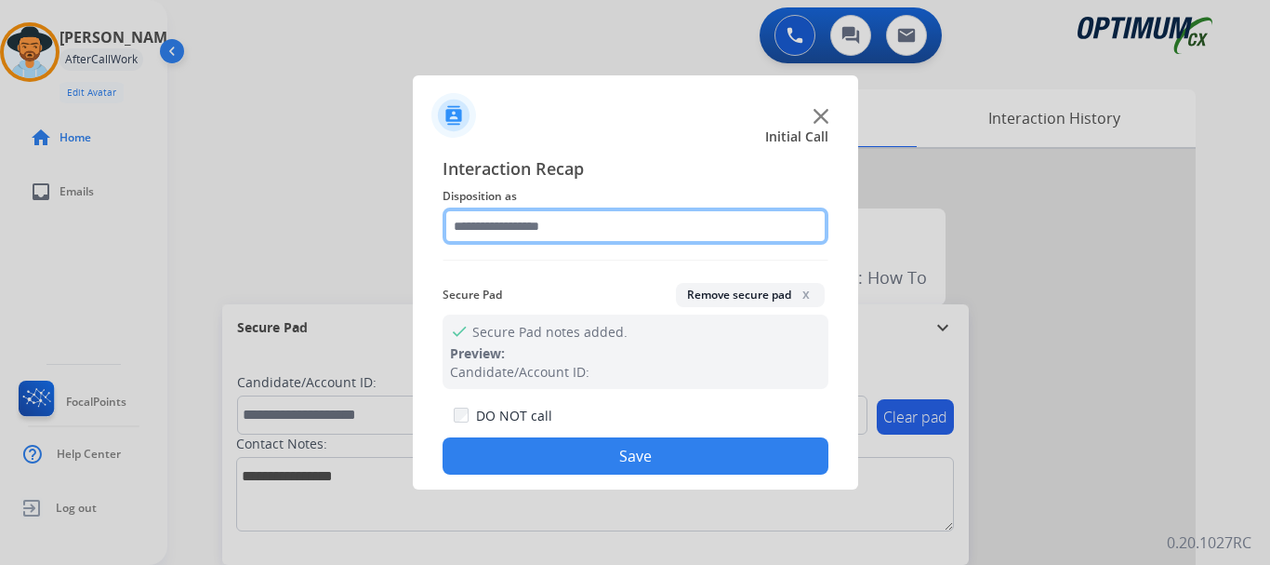
click at [582, 229] on input "text" at bounding box center [636, 225] width 386 height 37
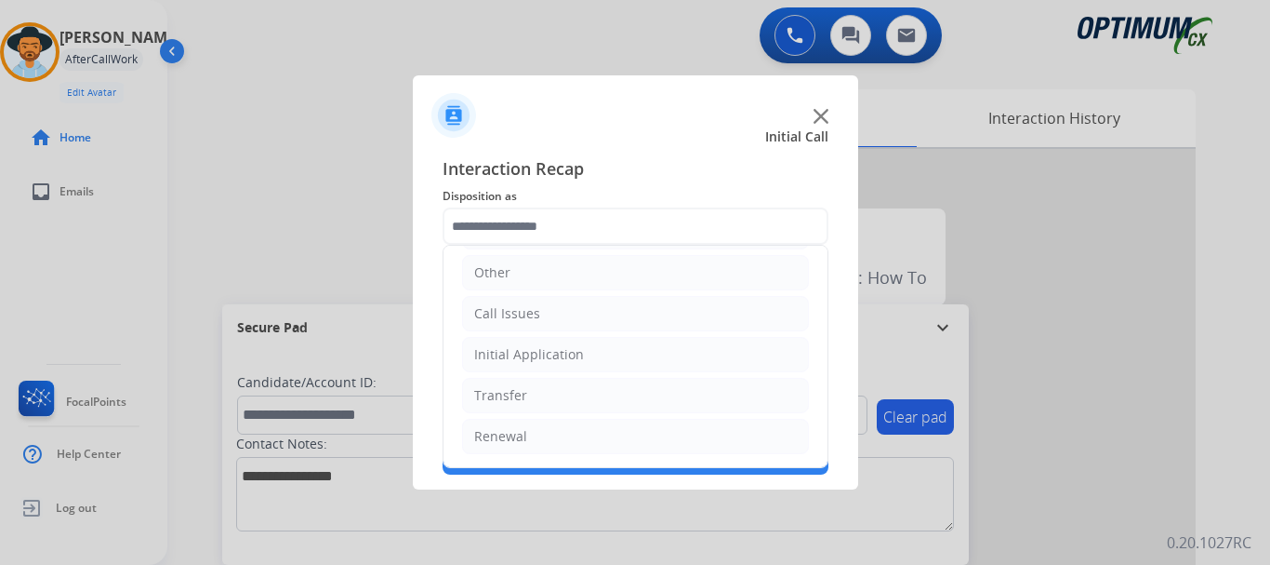
click at [638, 358] on li "Initial Application" at bounding box center [635, 354] width 347 height 35
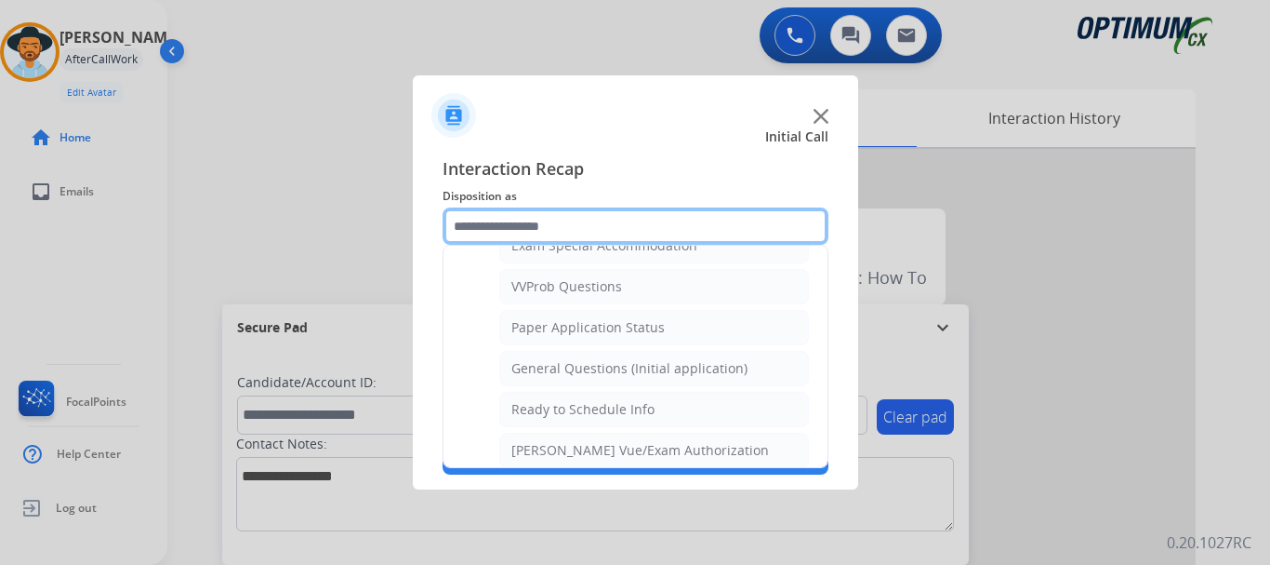
scroll to position [1009, 0]
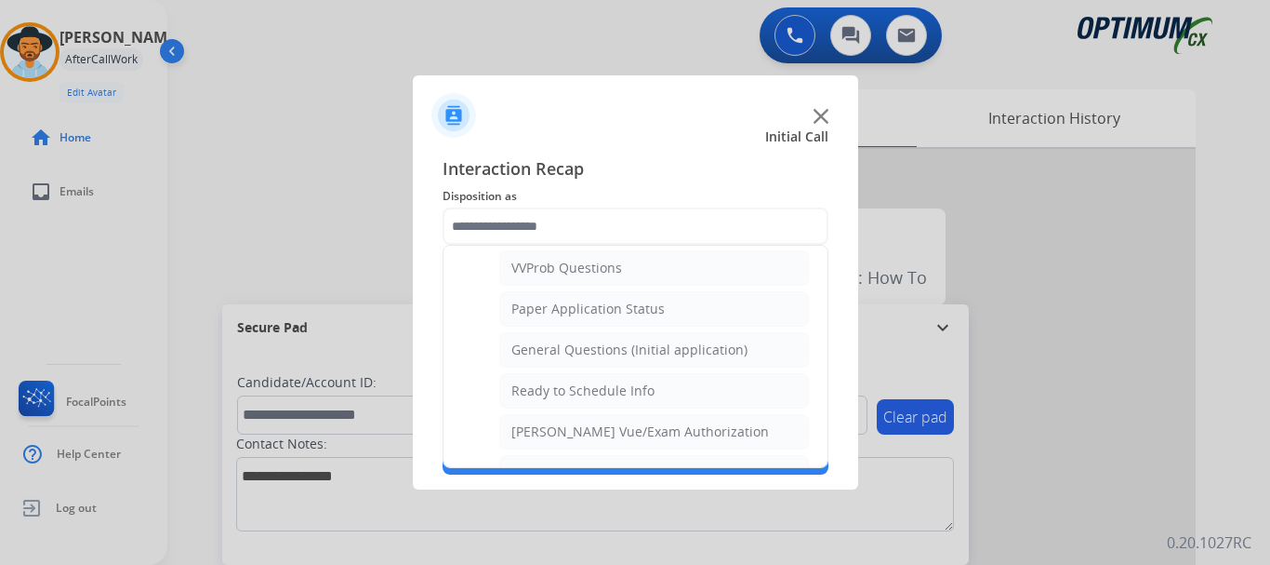
click at [711, 358] on div "General Questions (Initial application)" at bounding box center [630, 349] width 236 height 19
type input "**********"
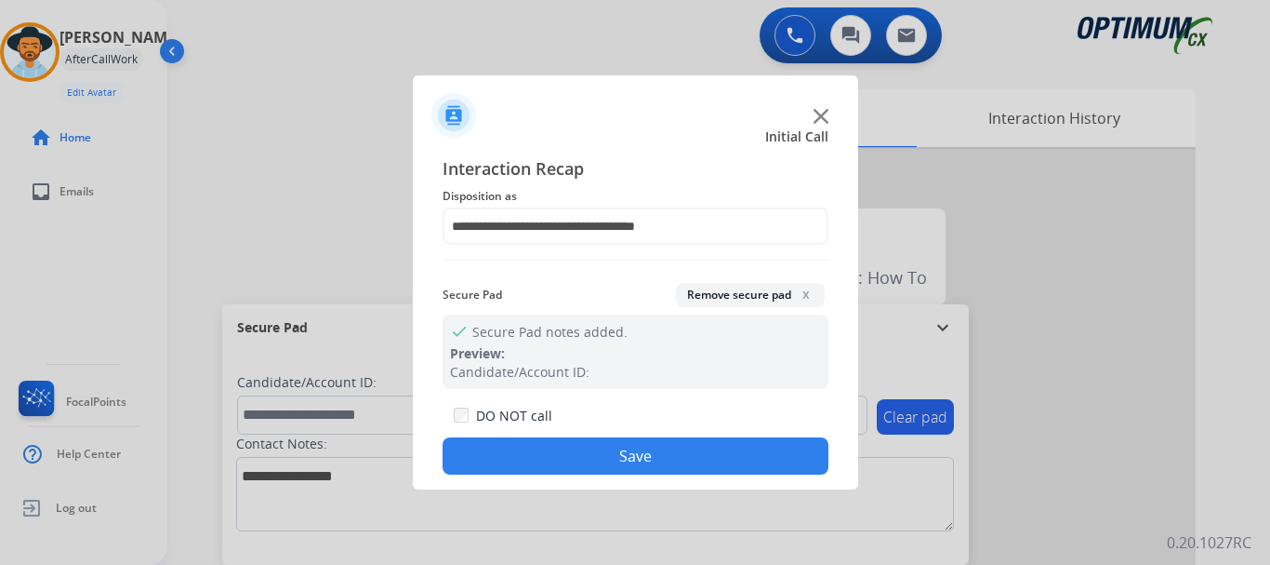
click at [696, 442] on button "Save" at bounding box center [636, 455] width 386 height 37
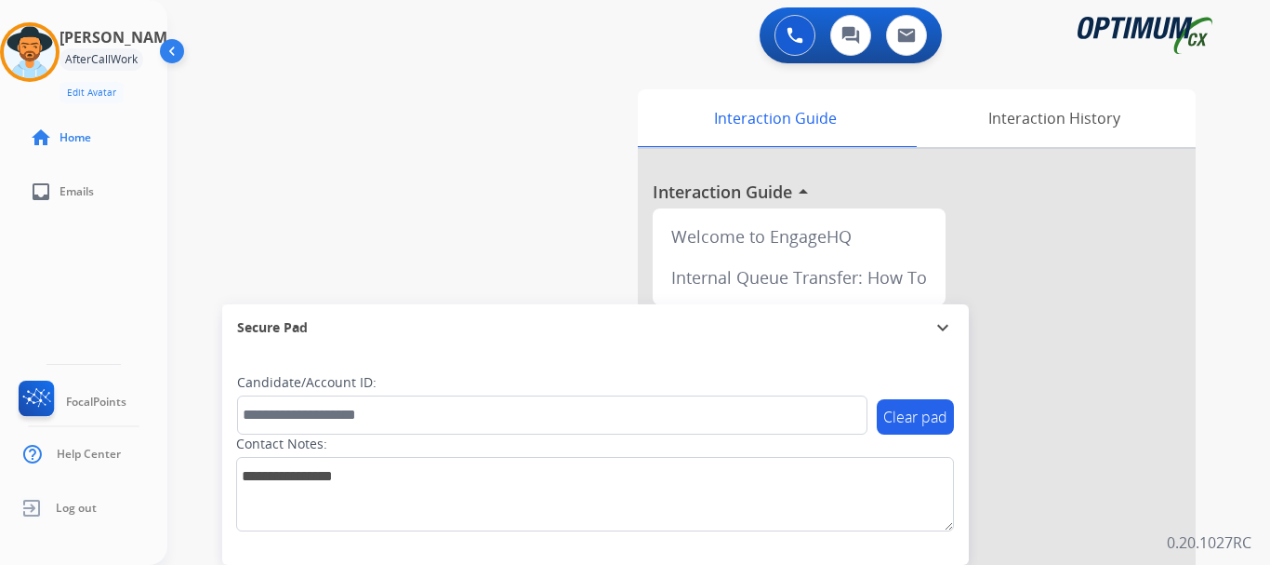
click at [462, 304] on div "Secure Pad expand_more" at bounding box center [595, 327] width 747 height 47
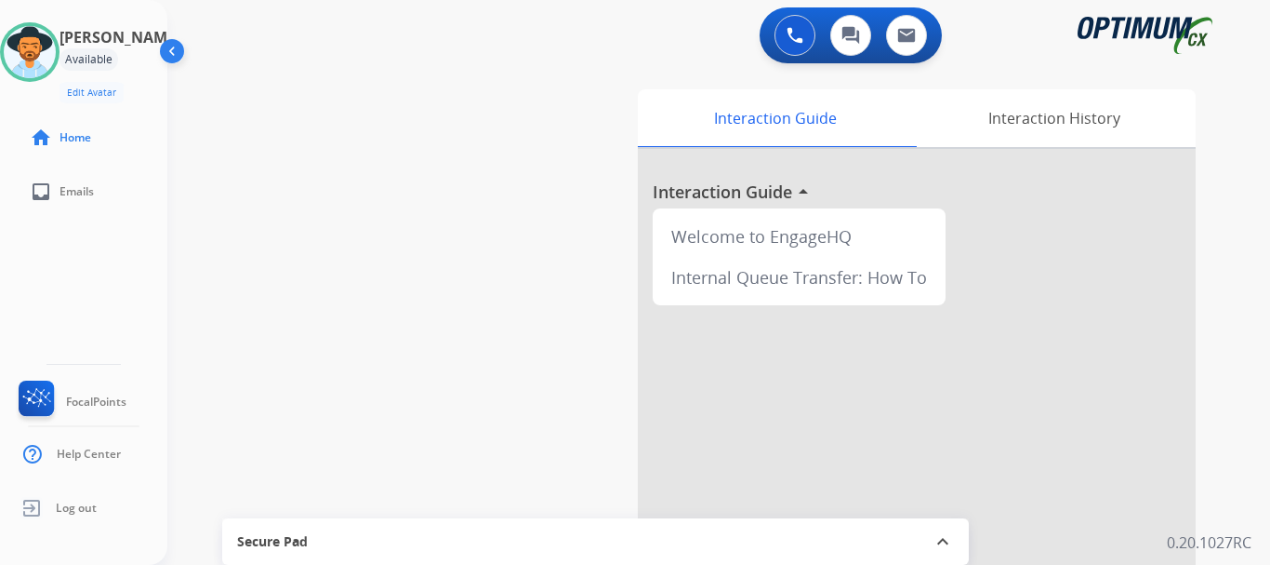
click at [277, 206] on div "swap_horiz Break voice bridge close_fullscreen Connect 3-Way Call merge_type Se…" at bounding box center [696, 455] width 1058 height 776
